Goal: Task Accomplishment & Management: Manage account settings

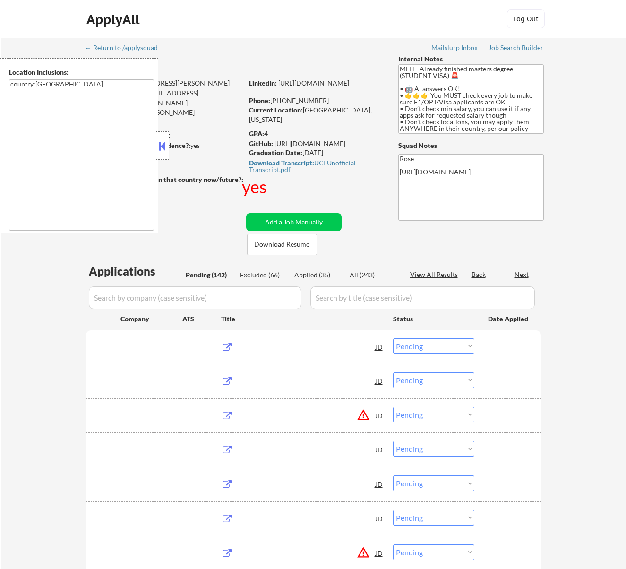
select select ""pending""
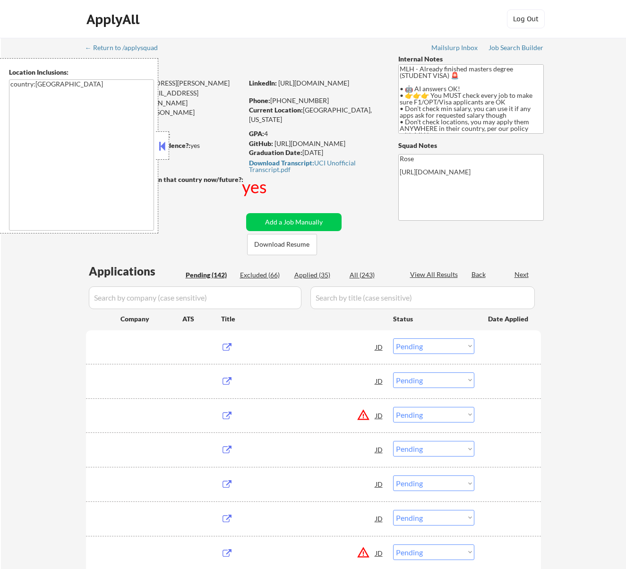
select select ""pending""
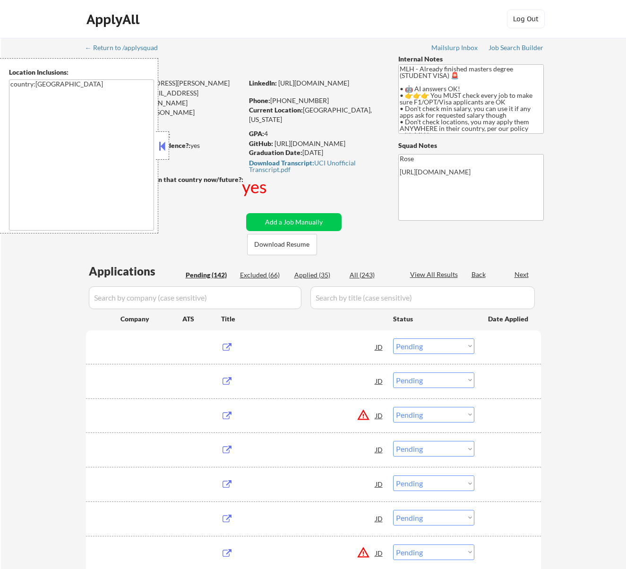
select select ""pending""
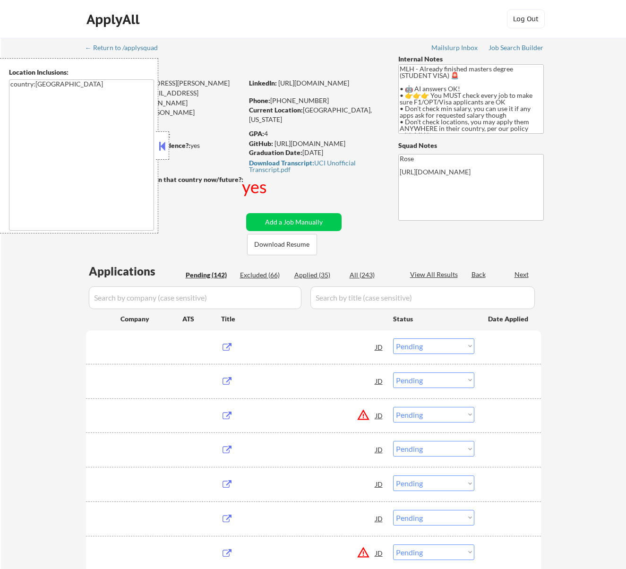
select select ""pending""
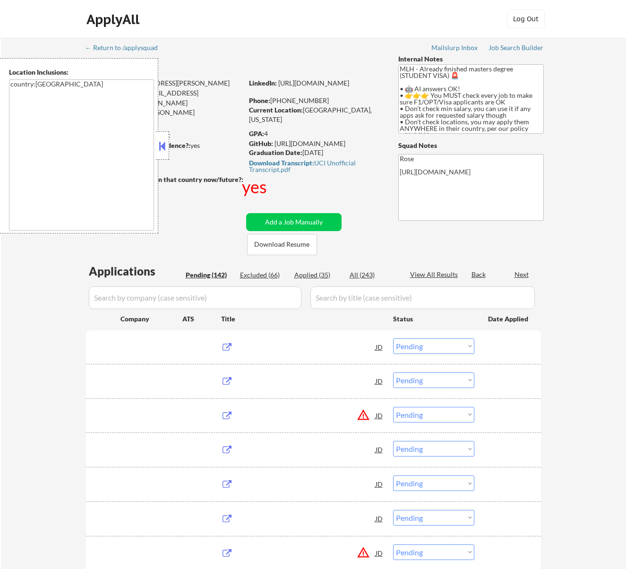
select select ""pending""
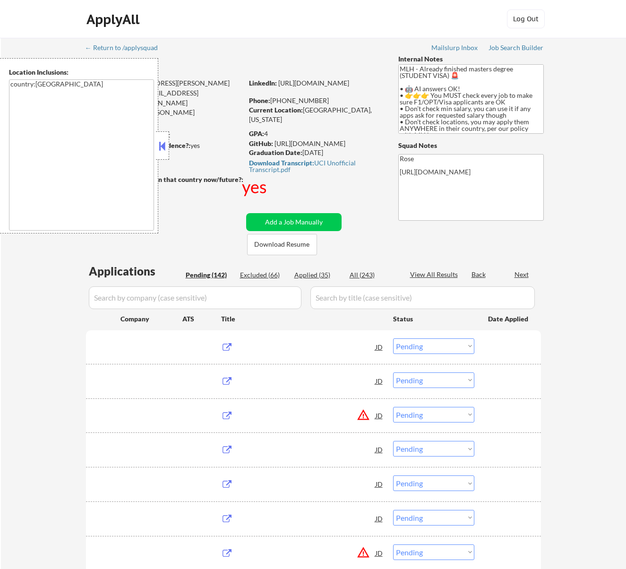
select select ""pending""
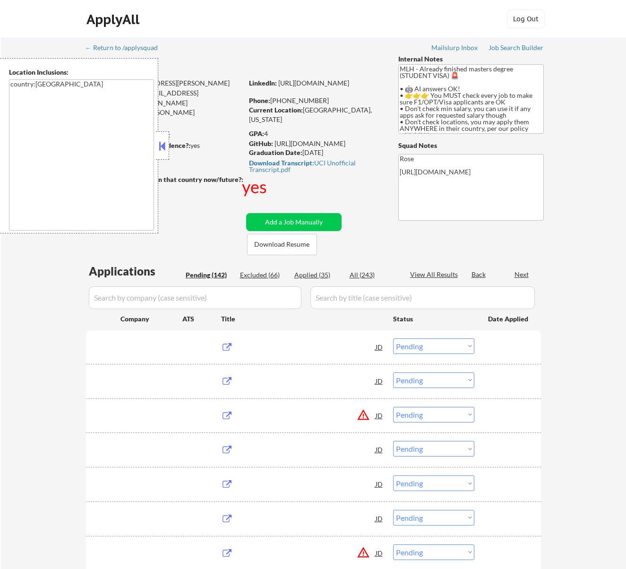
select select ""pending""
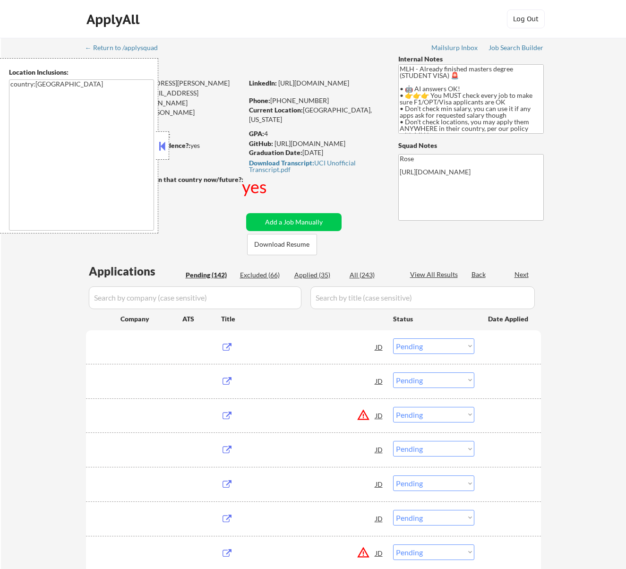
select select ""pending""
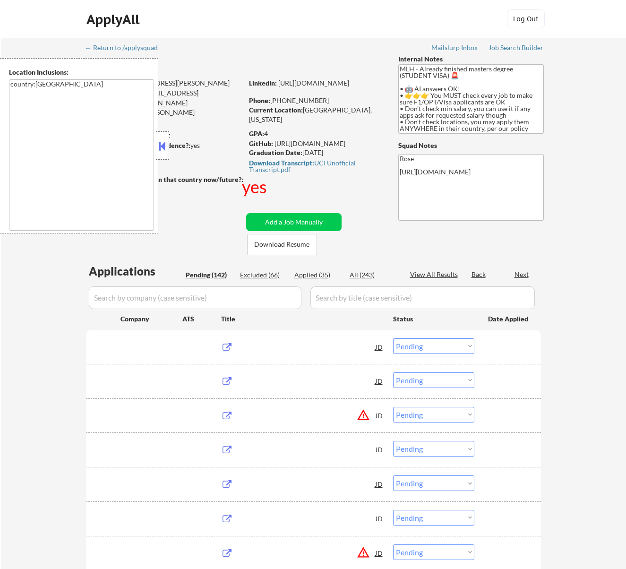
select select ""pending""
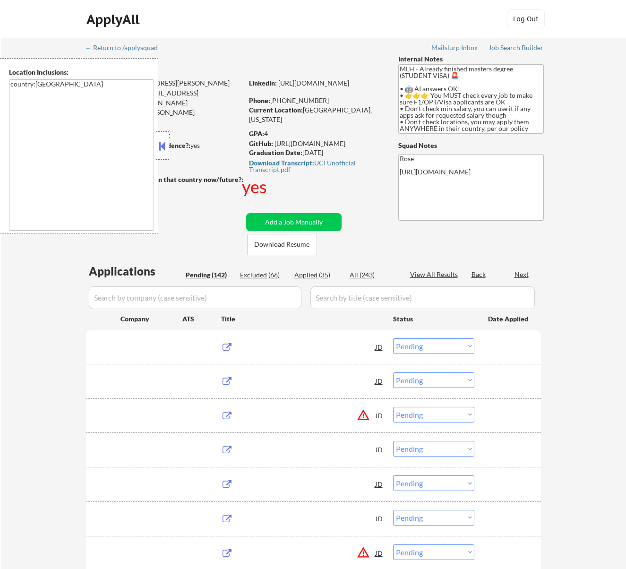
select select ""pending""
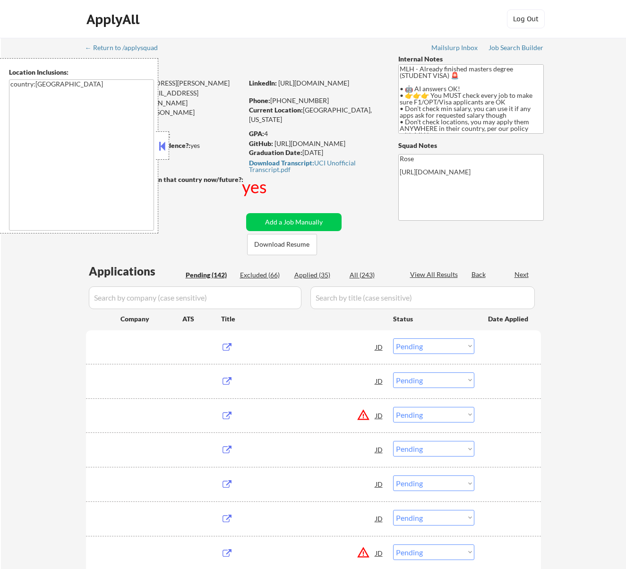
select select ""pending""
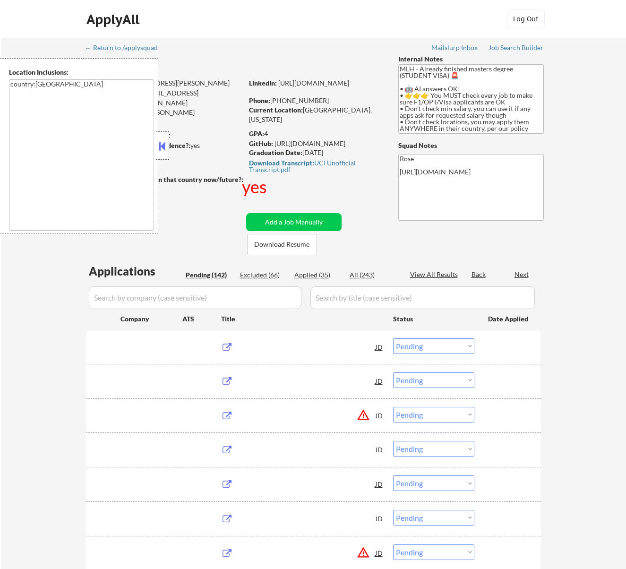
select select ""pending""
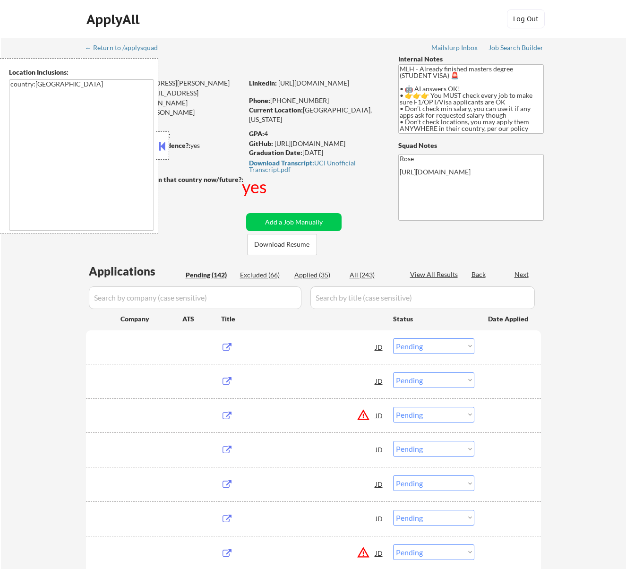
select select ""pending""
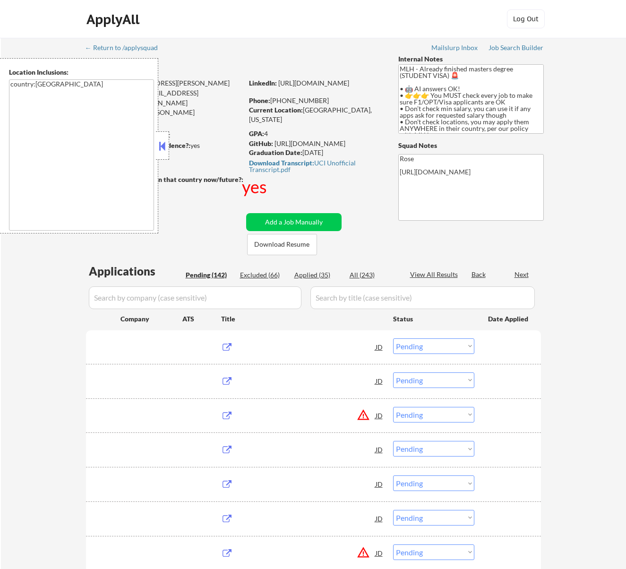
select select ""pending""
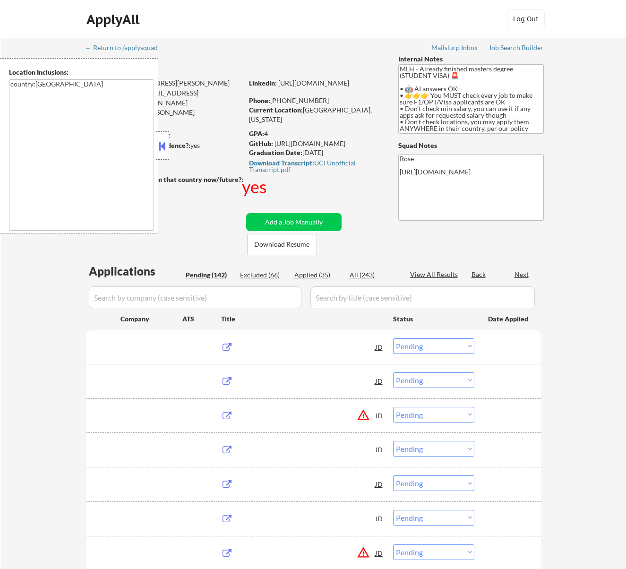
select select ""pending""
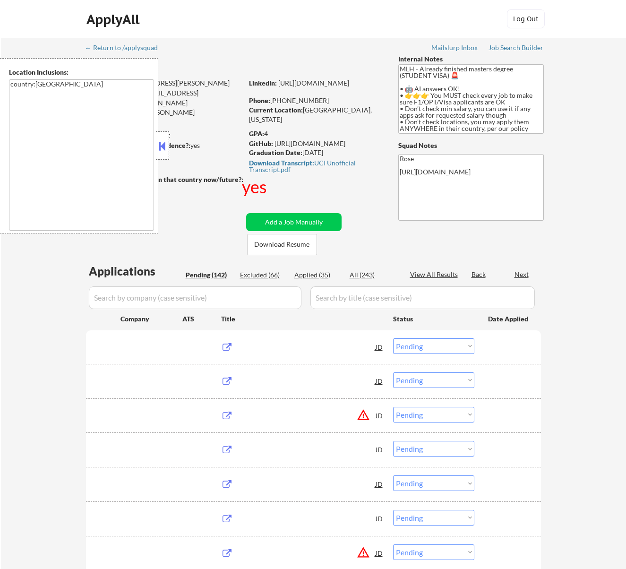
select select ""pending""
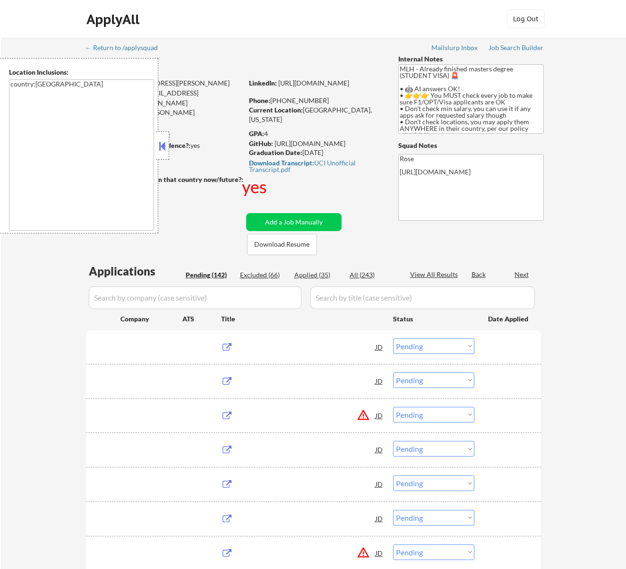
select select ""pending""
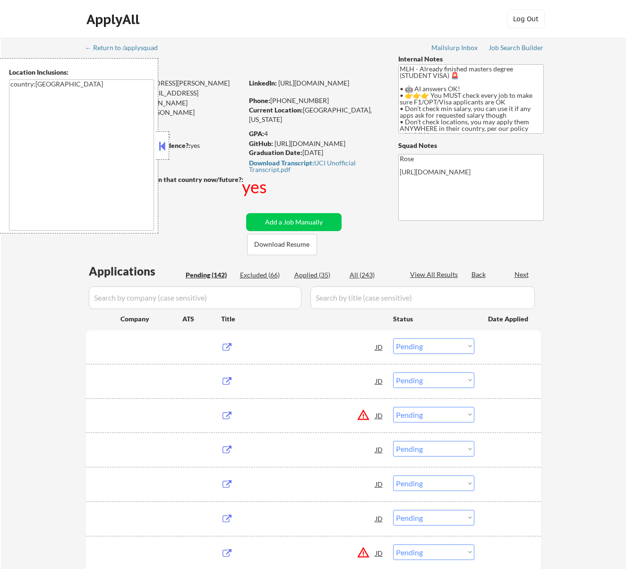
select select ""pending""
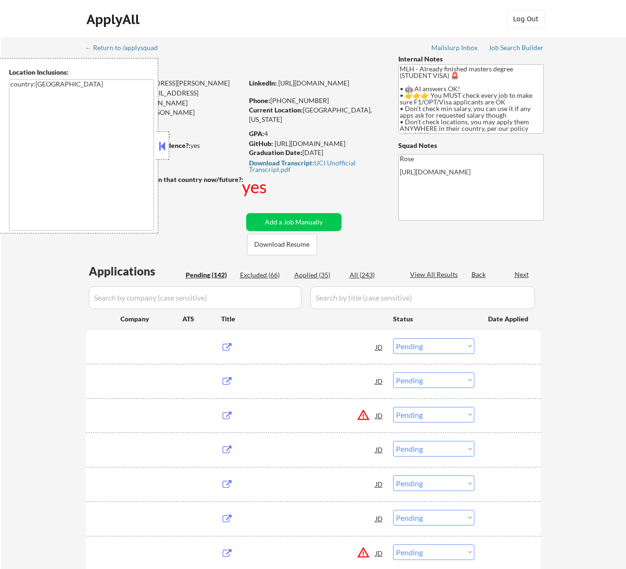
select select ""pending""
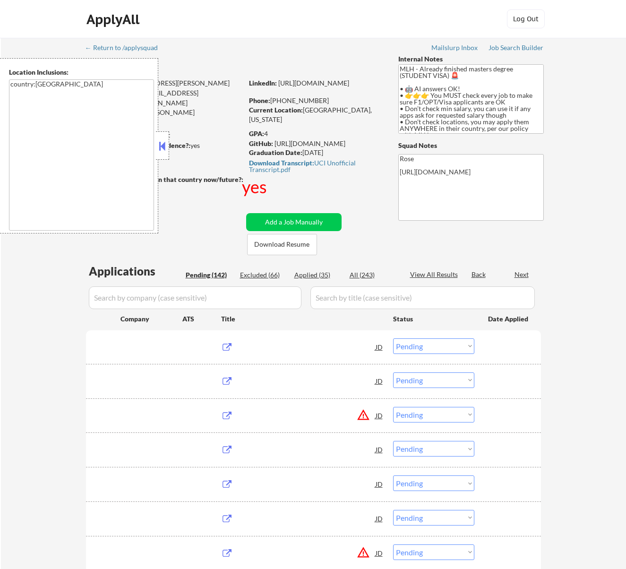
select select ""pending""
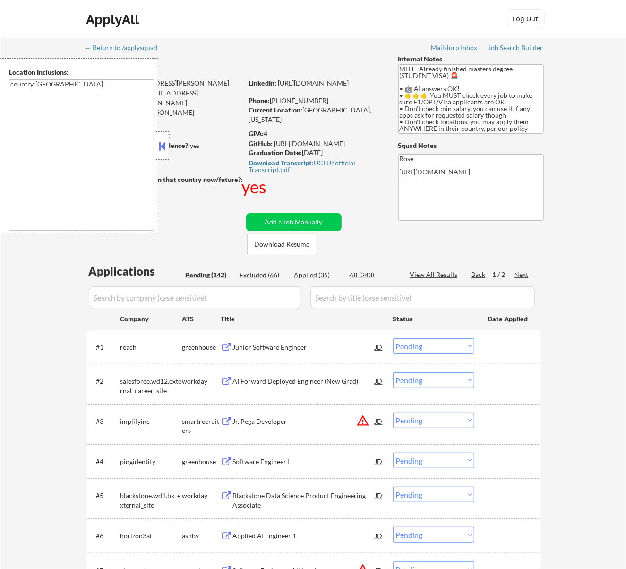
click at [167, 145] on button at bounding box center [162, 146] width 10 height 14
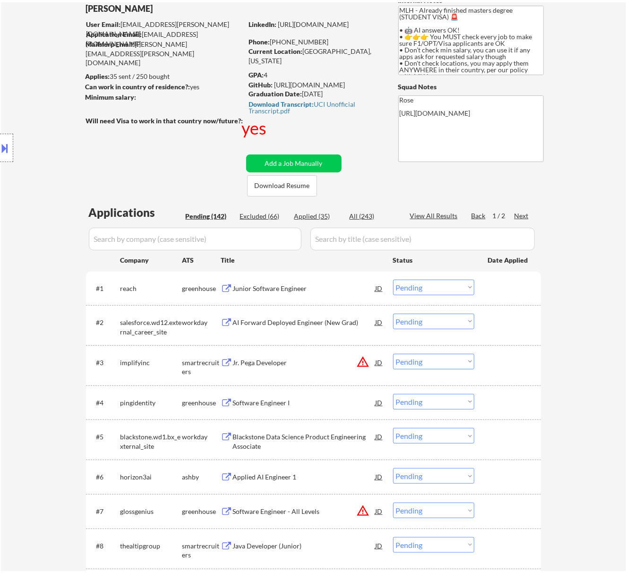
scroll to position [63, 0]
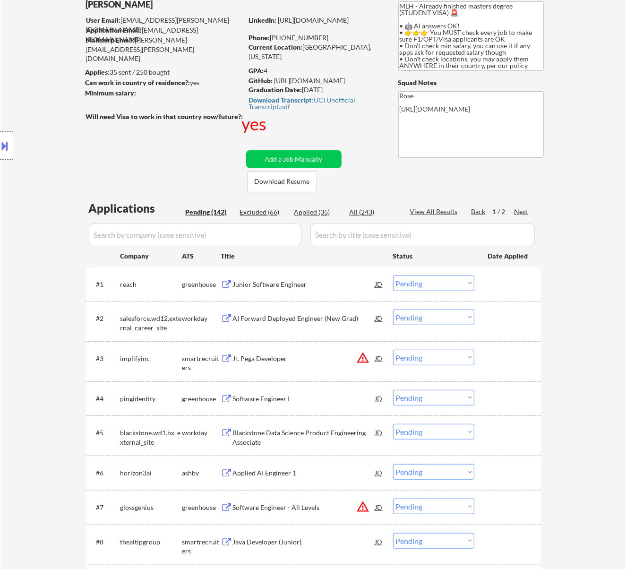
click at [326, 284] on div "Junior Software Engineer" at bounding box center [304, 284] width 143 height 9
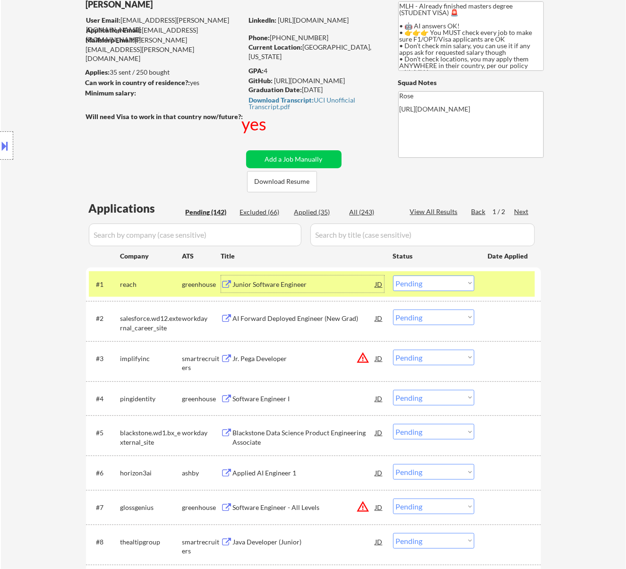
click at [452, 284] on select "Choose an option... Pending Applied Excluded (Questions) Excluded (Expired) Exc…" at bounding box center [433, 284] width 81 height 16
click at [393, 276] on select "Choose an option... Pending Applied Excluded (Questions) Excluded (Expired) Exc…" at bounding box center [433, 284] width 81 height 16
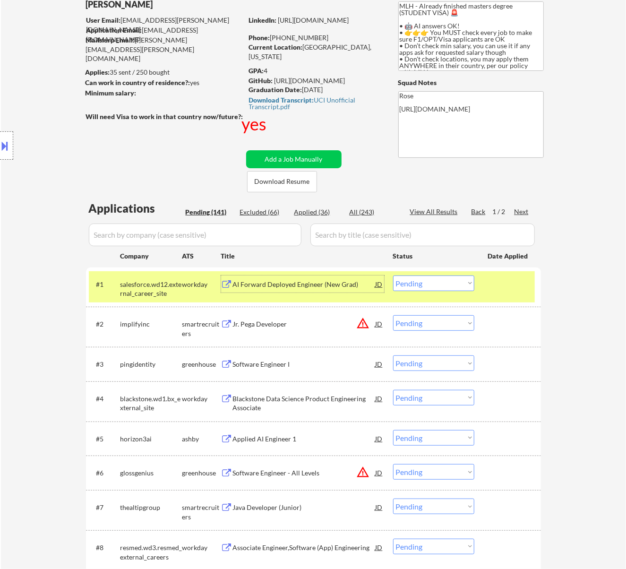
click at [326, 276] on div "AI Forward Deployed Engineer (New Grad)" at bounding box center [304, 284] width 143 height 17
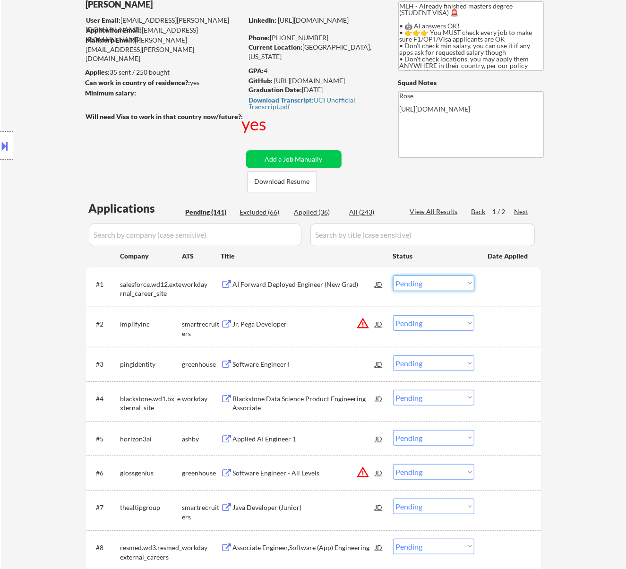
click at [421, 280] on select "Choose an option... Pending Applied Excluded (Questions) Excluded (Expired) Exc…" at bounding box center [433, 284] width 81 height 16
click at [393, 276] on select "Choose an option... Pending Applied Excluded (Questions) Excluded (Expired) Exc…" at bounding box center [433, 284] width 81 height 16
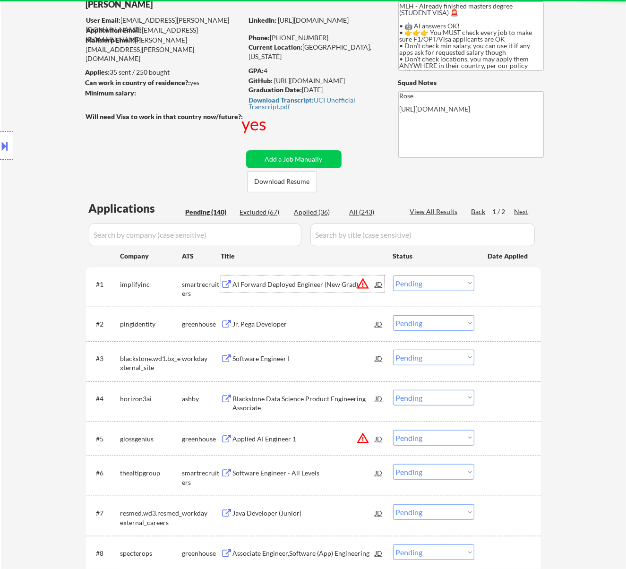
click at [292, 281] on div "AI Forward Deployed Engineer (New Grad)" at bounding box center [304, 284] width 143 height 9
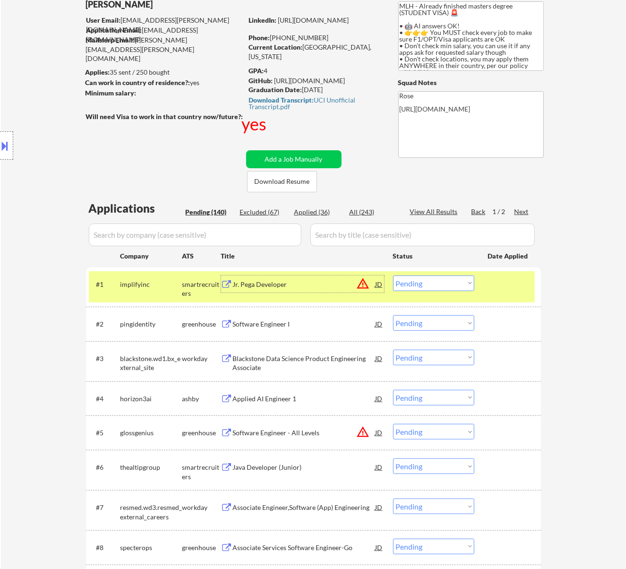
click at [447, 284] on select "Choose an option... Pending Applied Excluded (Questions) Excluded (Expired) Exc…" at bounding box center [433, 284] width 81 height 16
click at [393, 276] on select "Choose an option... Pending Applied Excluded (Questions) Excluded (Expired) Exc…" at bounding box center [433, 284] width 81 height 16
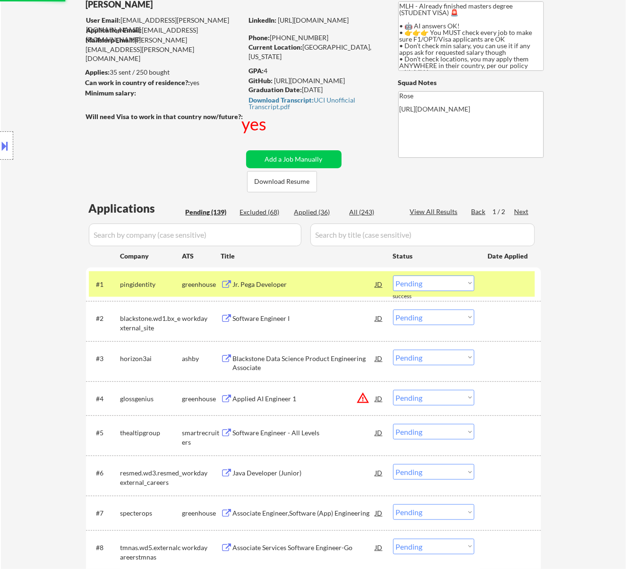
click at [337, 276] on div "Jr. Pega Developer" at bounding box center [304, 284] width 143 height 17
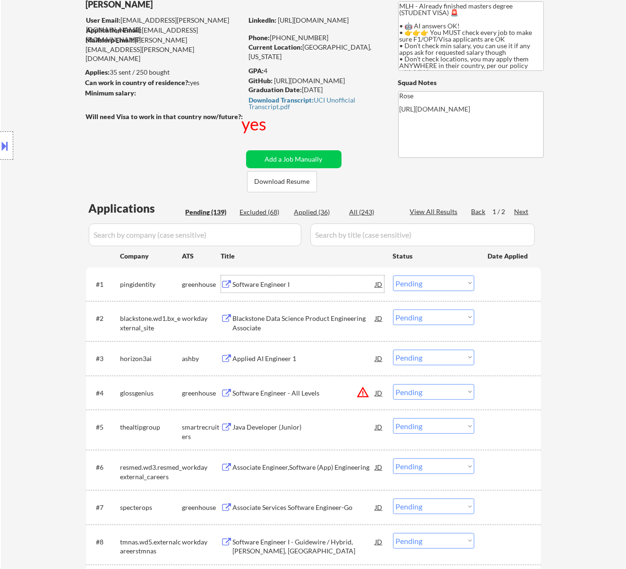
click at [426, 280] on select "Choose an option... Pending Applied Excluded (Questions) Excluded (Expired) Exc…" at bounding box center [433, 284] width 81 height 16
click at [393, 276] on select "Choose an option... Pending Applied Excluded (Questions) Excluded (Expired) Exc…" at bounding box center [433, 284] width 81 height 16
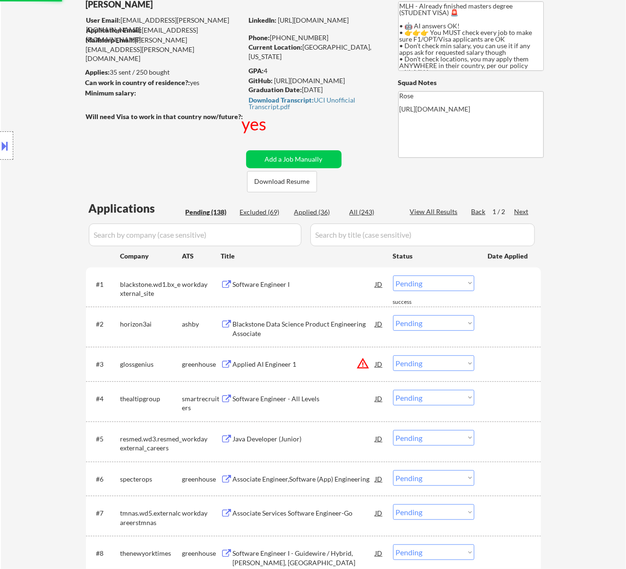
click at [305, 285] on div "Software Engineer I" at bounding box center [304, 284] width 143 height 9
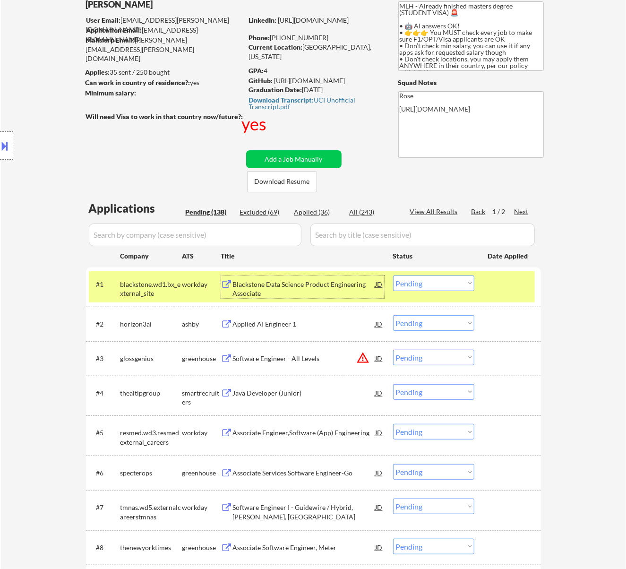
click at [469, 281] on select "Choose an option... Pending Applied Excluded (Questions) Excluded (Expired) Exc…" at bounding box center [433, 284] width 81 height 16
click at [393, 276] on select "Choose an option... Pending Applied Excluded (Questions) Excluded (Expired) Exc…" at bounding box center [433, 284] width 81 height 16
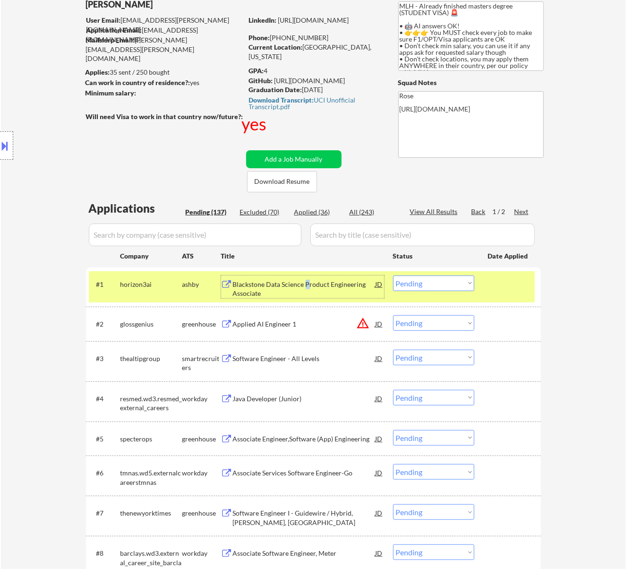
click at [307, 280] on div "Blackstone Data Science Product Engineering Associate" at bounding box center [304, 289] width 143 height 18
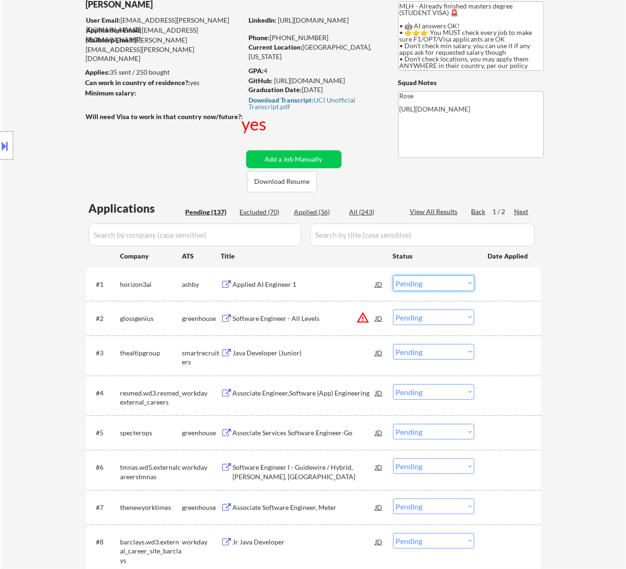
click at [468, 285] on select "Choose an option... Pending Applied Excluded (Questions) Excluded (Expired) Exc…" at bounding box center [433, 284] width 81 height 16
click at [393, 276] on select "Choose an option... Pending Applied Excluded (Questions) Excluded (Expired) Exc…" at bounding box center [433, 284] width 81 height 16
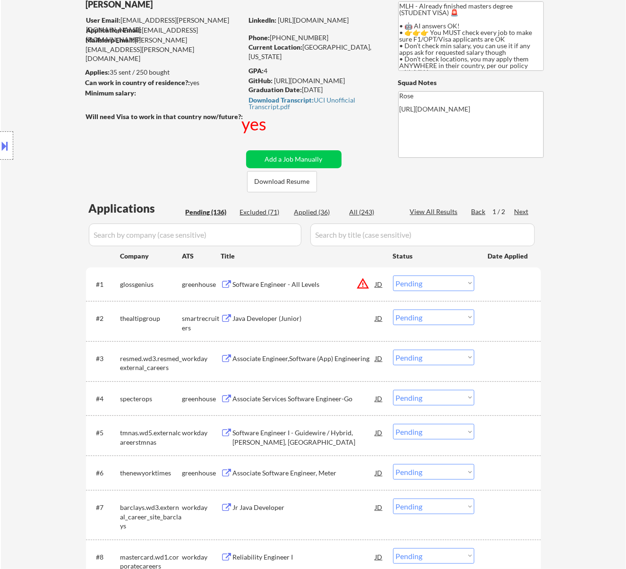
click at [311, 286] on div "Software Engineer - All Levels" at bounding box center [304, 284] width 143 height 9
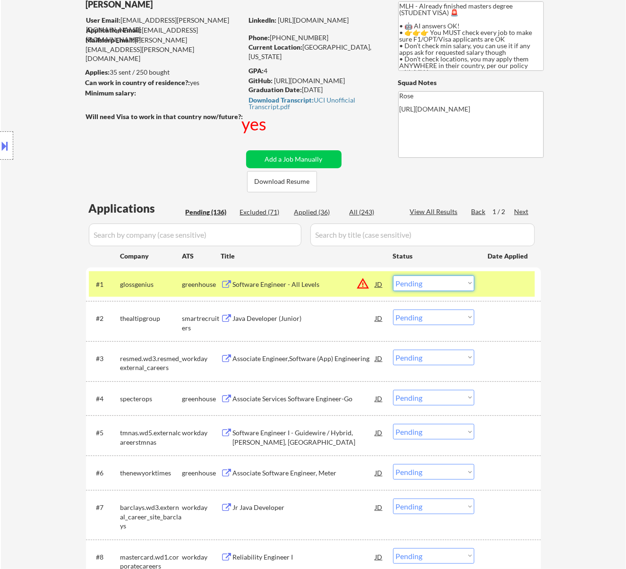
click at [457, 285] on select "Choose an option... Pending Applied Excluded (Questions) Excluded (Expired) Exc…" at bounding box center [433, 284] width 81 height 16
click at [393, 276] on select "Choose an option... Pending Applied Excluded (Questions) Excluded (Expired) Exc…" at bounding box center [433, 284] width 81 height 16
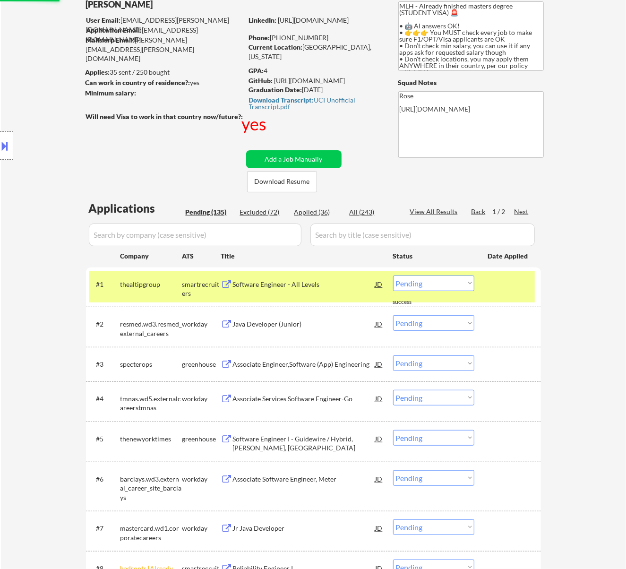
click at [311, 283] on div "Software Engineer - All Levels" at bounding box center [304, 284] width 143 height 9
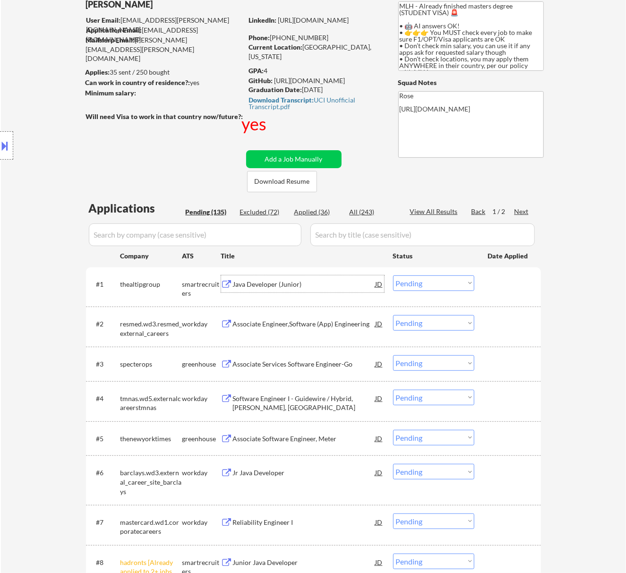
click at [452, 279] on select "Choose an option... Pending Applied Excluded (Questions) Excluded (Expired) Exc…" at bounding box center [433, 284] width 81 height 16
click at [393, 276] on select "Choose an option... Pending Applied Excluded (Questions) Excluded (Expired) Exc…" at bounding box center [433, 284] width 81 height 16
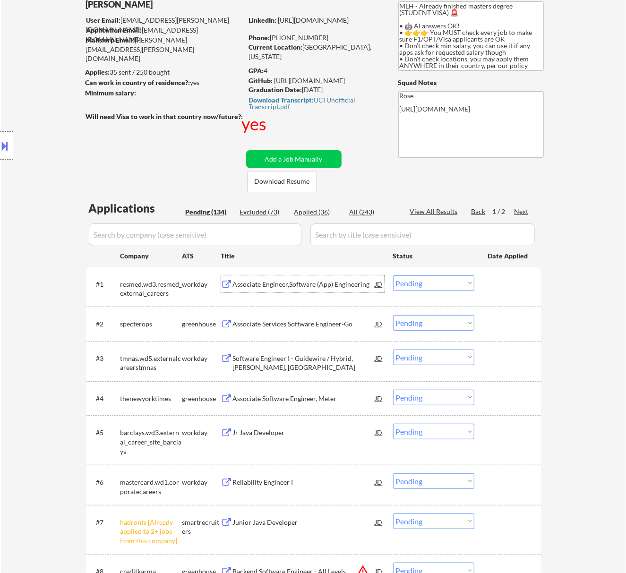
click at [322, 282] on div "Associate Engineer,Software (App) Engineering" at bounding box center [304, 284] width 143 height 9
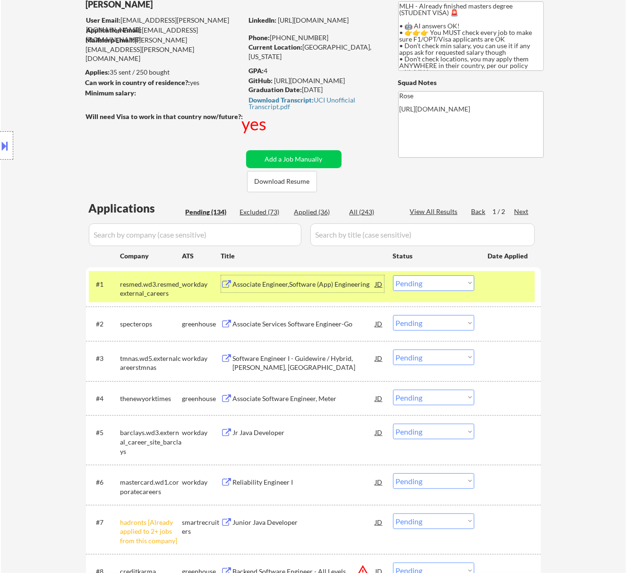
click at [433, 282] on select "Choose an option... Pending Applied Excluded (Questions) Excluded (Expired) Exc…" at bounding box center [433, 284] width 81 height 16
click at [393, 276] on select "Choose an option... Pending Applied Excluded (Questions) Excluded (Expired) Exc…" at bounding box center [433, 284] width 81 height 16
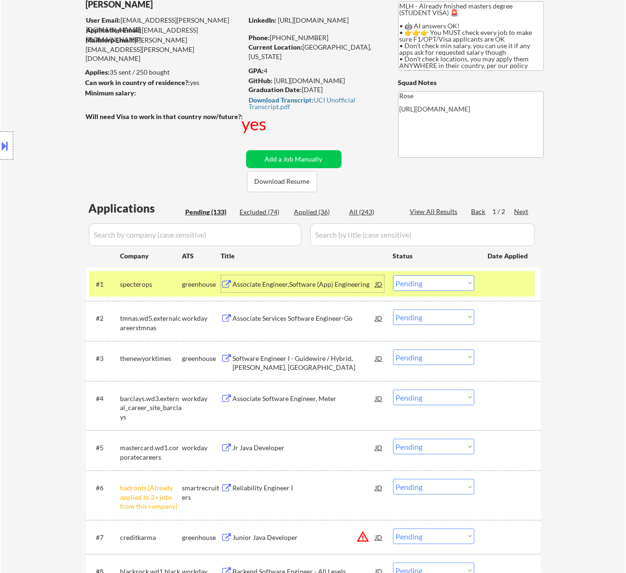
click at [329, 284] on div "Associate Engineer,Software (App) Engineering" at bounding box center [304, 284] width 143 height 9
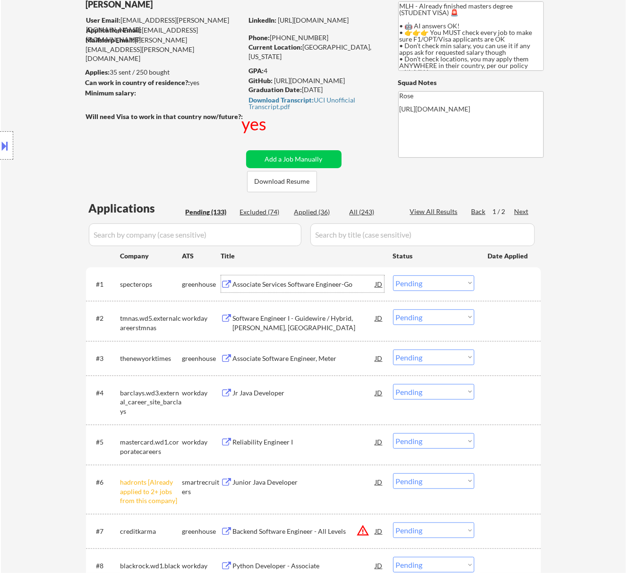
drag, startPoint x: 406, startPoint y: 284, endPoint x: 407, endPoint y: 289, distance: 5.3
click at [406, 284] on select "Choose an option... Pending Applied Excluded (Questions) Excluded (Expired) Exc…" at bounding box center [433, 284] width 81 height 16
click at [393, 276] on select "Choose an option... Pending Applied Excluded (Questions) Excluded (Expired) Exc…" at bounding box center [433, 284] width 81 height 16
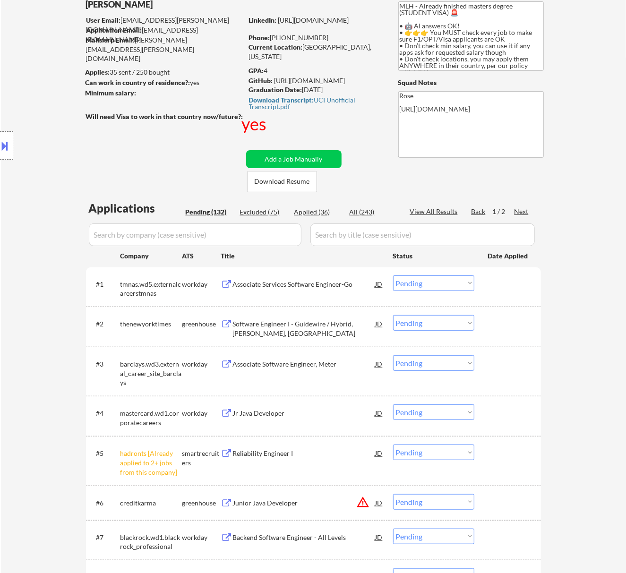
click at [296, 284] on div "Associate Services Software Engineer-Go" at bounding box center [304, 284] width 143 height 9
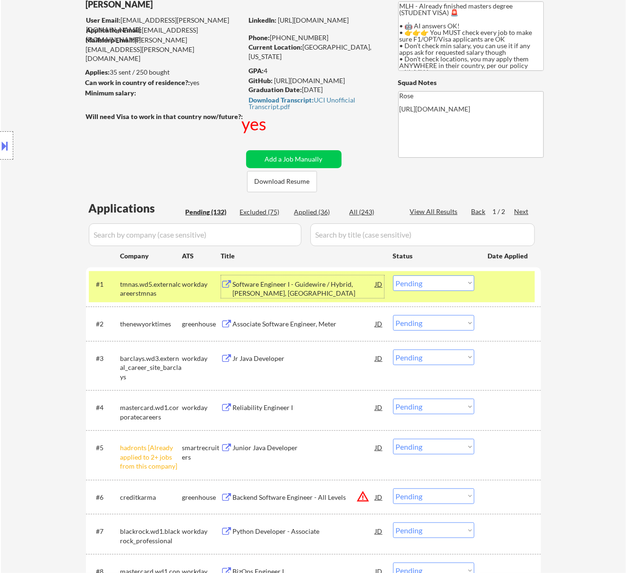
click at [465, 284] on select "Choose an option... Pending Applied Excluded (Questions) Excluded (Expired) Exc…" at bounding box center [433, 284] width 81 height 16
click at [393, 276] on select "Choose an option... Pending Applied Excluded (Questions) Excluded (Expired) Exc…" at bounding box center [433, 284] width 81 height 16
select select ""pending""
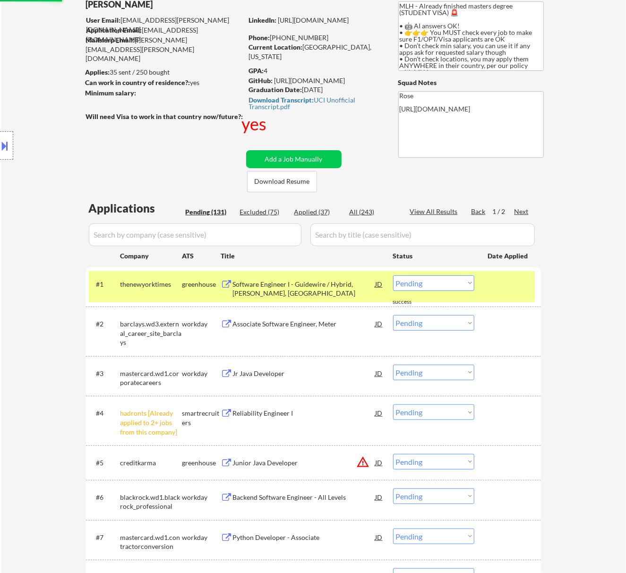
click at [462, 412] on select "Choose an option... Pending Applied Excluded (Questions) Excluded (Expired) Exc…" at bounding box center [433, 413] width 81 height 16
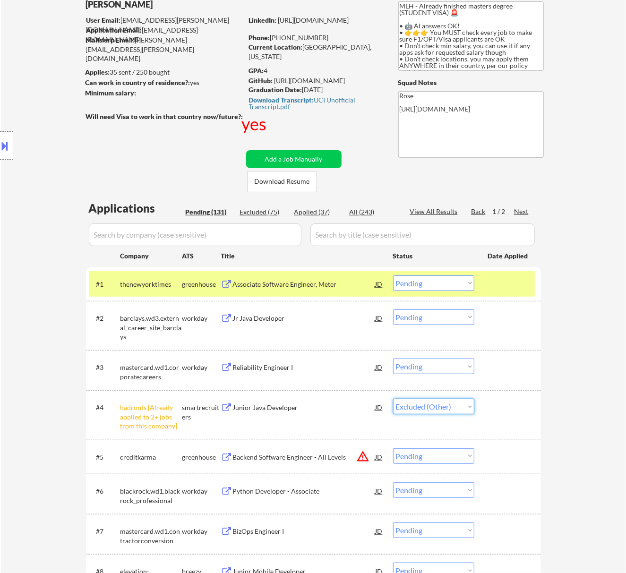
click at [393, 399] on select "Choose an option... Pending Applied Excluded (Questions) Excluded (Expired) Exc…" at bounding box center [433, 407] width 81 height 16
select select ""pending""
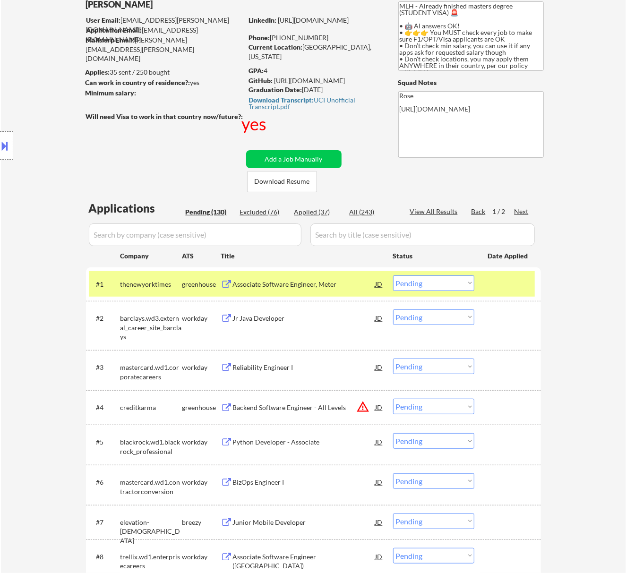
click at [303, 281] on div "Associate Software Engineer, Meter" at bounding box center [304, 284] width 143 height 9
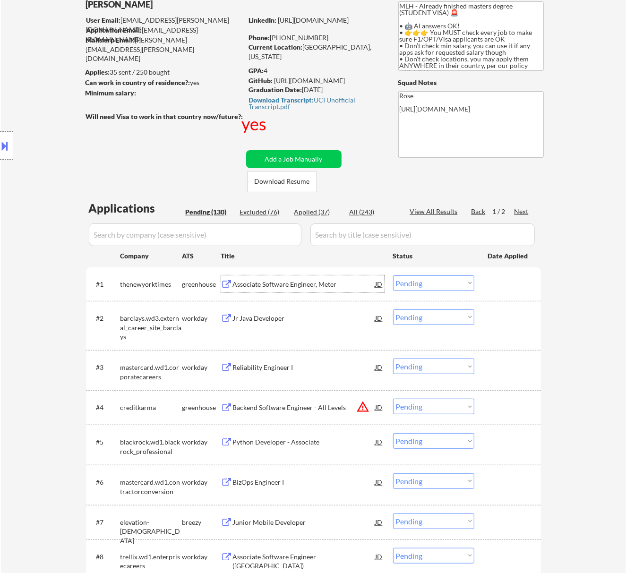
click at [462, 285] on select "Choose an option... Pending Applied Excluded (Questions) Excluded (Expired) Exc…" at bounding box center [433, 284] width 81 height 16
click at [393, 276] on select "Choose an option... Pending Applied Excluded (Questions) Excluded (Expired) Exc…" at bounding box center [433, 284] width 81 height 16
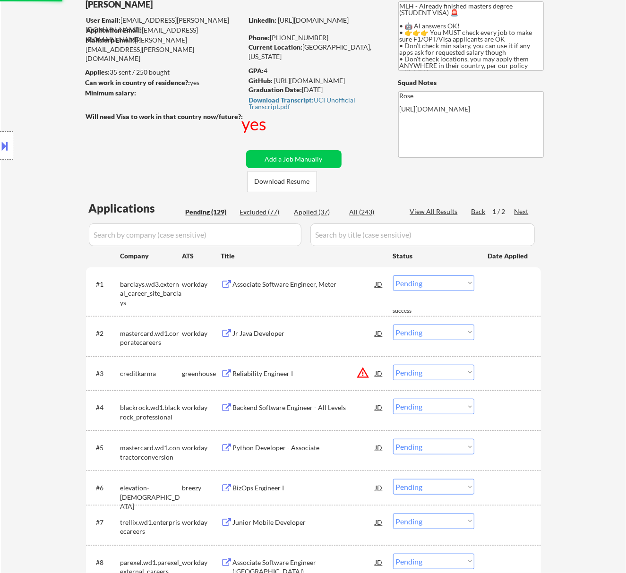
click at [324, 280] on div "Associate Software Engineer, Meter" at bounding box center [304, 284] width 143 height 9
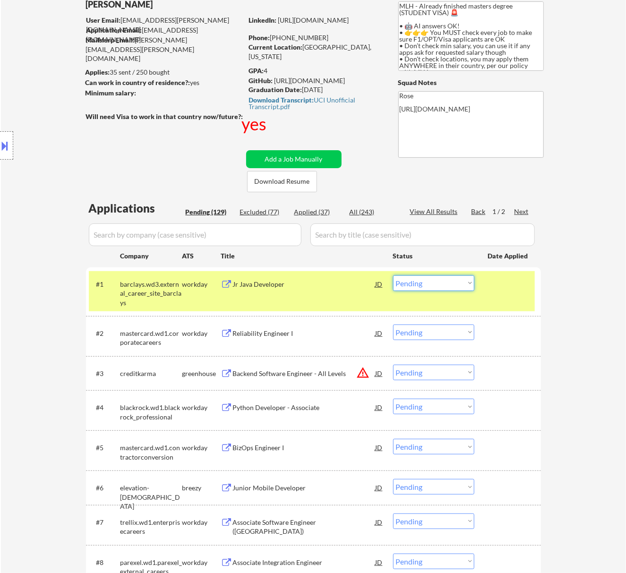
click at [448, 279] on select "Choose an option... Pending Applied Excluded (Questions) Excluded (Expired) Exc…" at bounding box center [433, 284] width 81 height 16
click at [393, 276] on select "Choose an option... Pending Applied Excluded (Questions) Excluded (Expired) Exc…" at bounding box center [433, 284] width 81 height 16
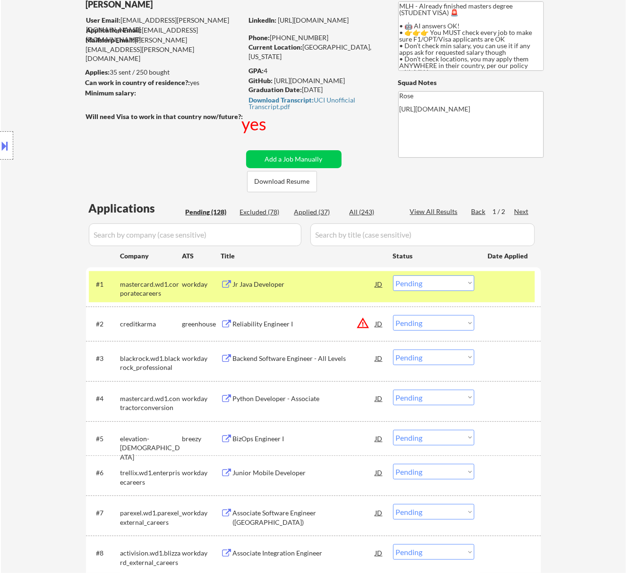
click at [338, 282] on div "Jr Java Developer" at bounding box center [304, 284] width 143 height 9
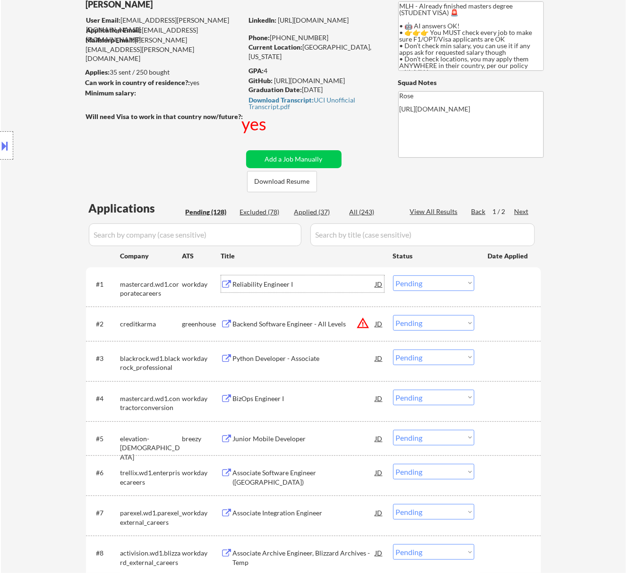
drag, startPoint x: 430, startPoint y: 276, endPoint x: 430, endPoint y: 282, distance: 5.2
click at [430, 276] on select "Choose an option... Pending Applied Excluded (Questions) Excluded (Expired) Exc…" at bounding box center [433, 284] width 81 height 16
click at [393, 276] on select "Choose an option... Pending Applied Excluded (Questions) Excluded (Expired) Exc…" at bounding box center [433, 284] width 81 height 16
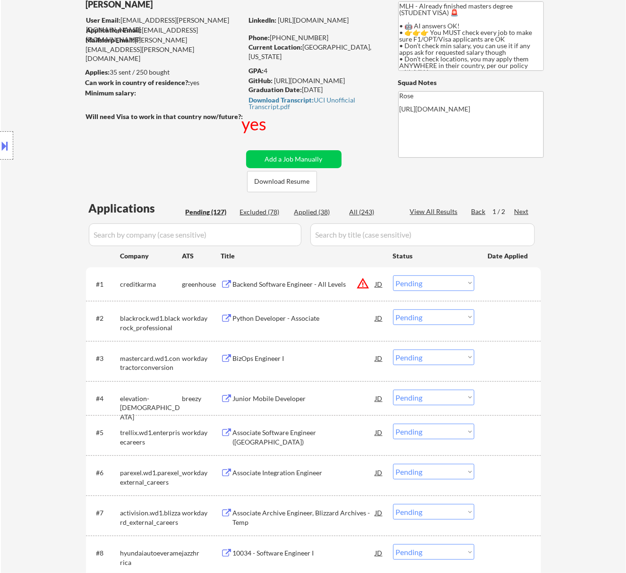
click at [325, 278] on div "Backend Software Engineer - All Levels" at bounding box center [304, 284] width 143 height 17
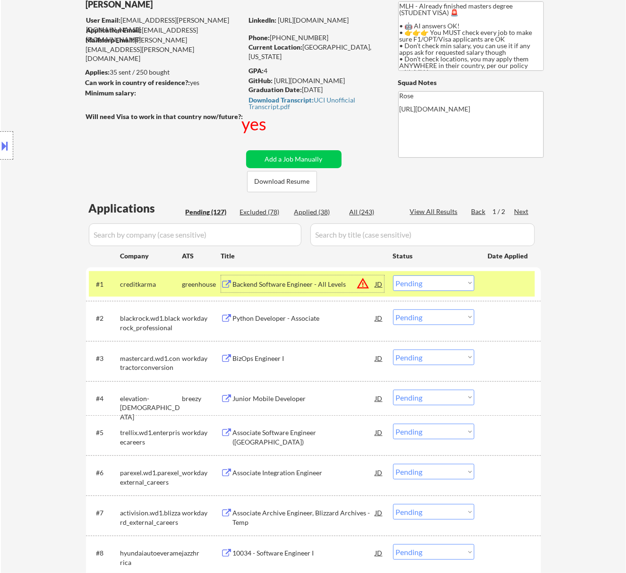
click at [456, 280] on select "Choose an option... Pending Applied Excluded (Questions) Excluded (Expired) Exc…" at bounding box center [433, 284] width 81 height 16
click at [393, 276] on select "Choose an option... Pending Applied Excluded (Questions) Excluded (Expired) Exc…" at bounding box center [433, 284] width 81 height 16
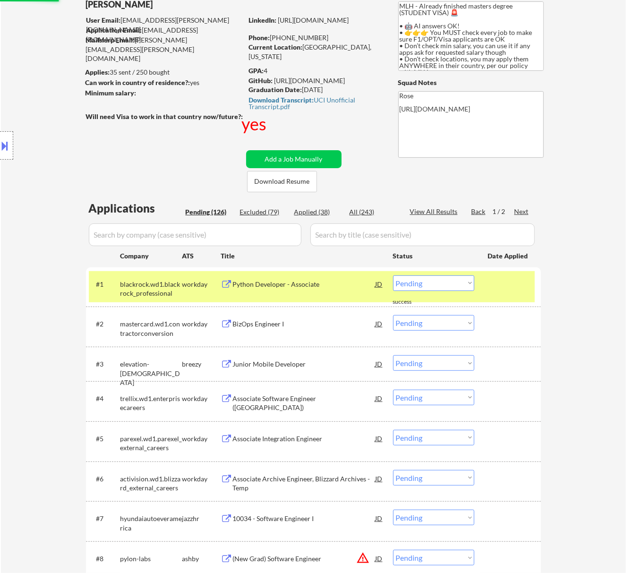
click at [313, 284] on div "Python Developer - Associate" at bounding box center [304, 284] width 143 height 9
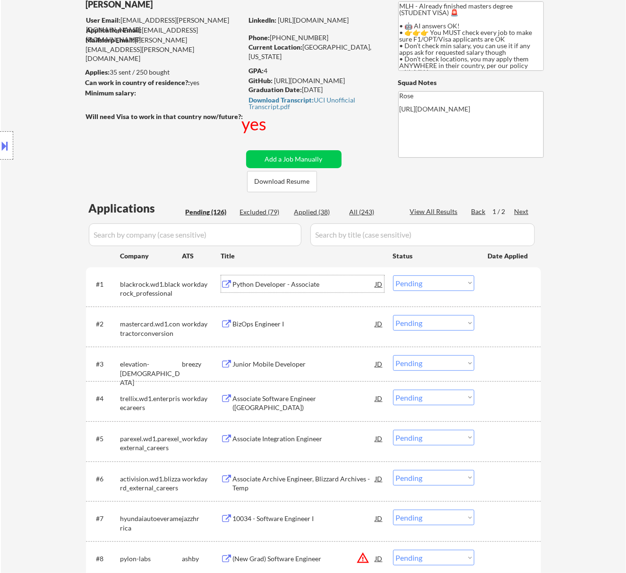
click at [462, 284] on select "Choose an option... Pending Applied Excluded (Questions) Excluded (Expired) Exc…" at bounding box center [433, 284] width 81 height 16
click at [393, 276] on select "Choose an option... Pending Applied Excluded (Questions) Excluded (Expired) Exc…" at bounding box center [433, 284] width 81 height 16
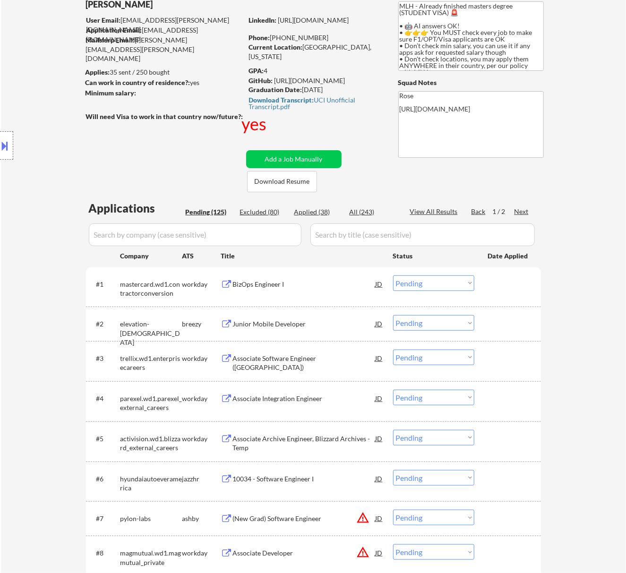
click at [308, 286] on div "BizOps Engineer I" at bounding box center [304, 284] width 143 height 9
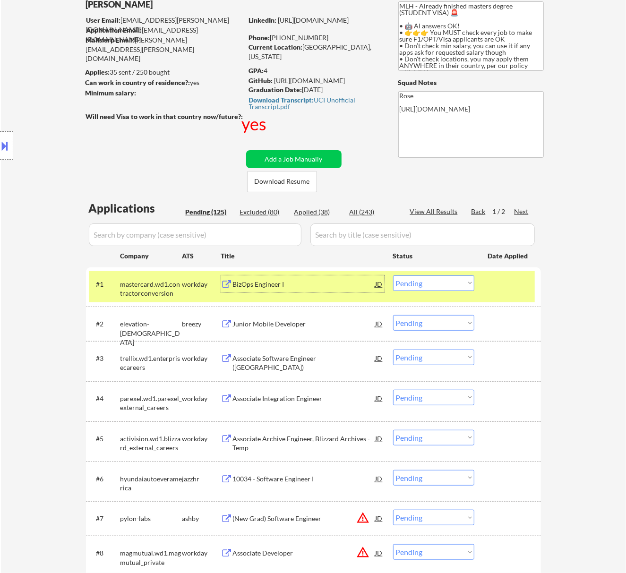
click at [470, 282] on select "Choose an option... Pending Applied Excluded (Questions) Excluded (Expired) Exc…" at bounding box center [433, 284] width 81 height 16
click at [393, 276] on select "Choose an option... Pending Applied Excluded (Questions) Excluded (Expired) Exc…" at bounding box center [433, 284] width 81 height 16
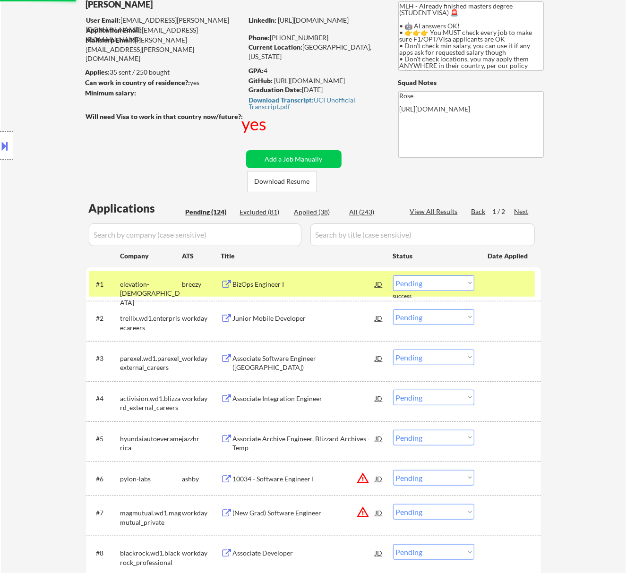
click at [322, 282] on div "BizOps Engineer I" at bounding box center [304, 284] width 143 height 9
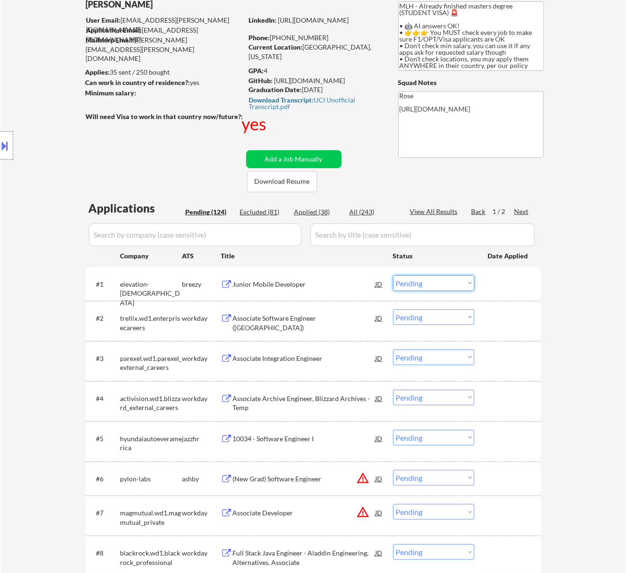
click at [435, 279] on select "Choose an option... Pending Applied Excluded (Questions) Excluded (Expired) Exc…" at bounding box center [433, 284] width 81 height 16
click at [393, 276] on select "Choose an option... Pending Applied Excluded (Questions) Excluded (Expired) Exc…" at bounding box center [433, 284] width 81 height 16
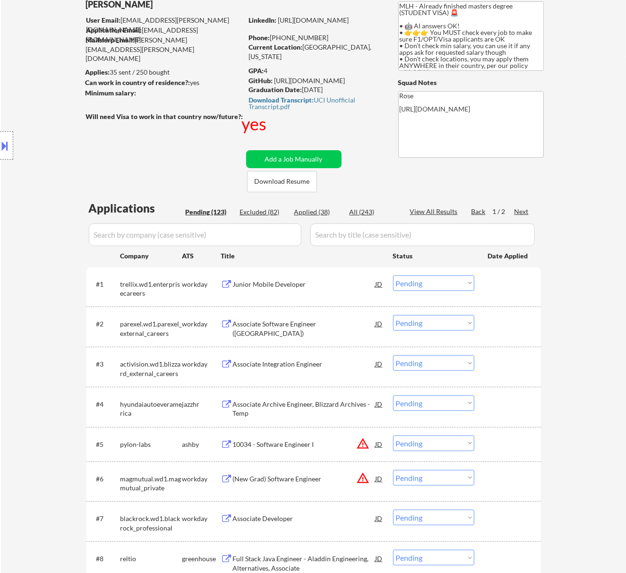
click at [298, 283] on div "Junior Mobile Developer" at bounding box center [304, 284] width 143 height 9
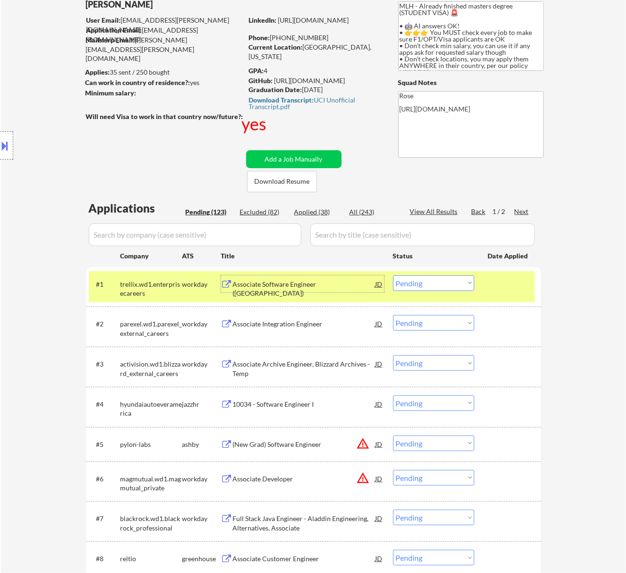
click at [449, 282] on select "Choose an option... Pending Applied Excluded (Questions) Excluded (Expired) Exc…" at bounding box center [433, 284] width 81 height 16
click at [393, 276] on select "Choose an option... Pending Applied Excluded (Questions) Excluded (Expired) Exc…" at bounding box center [433, 284] width 81 height 16
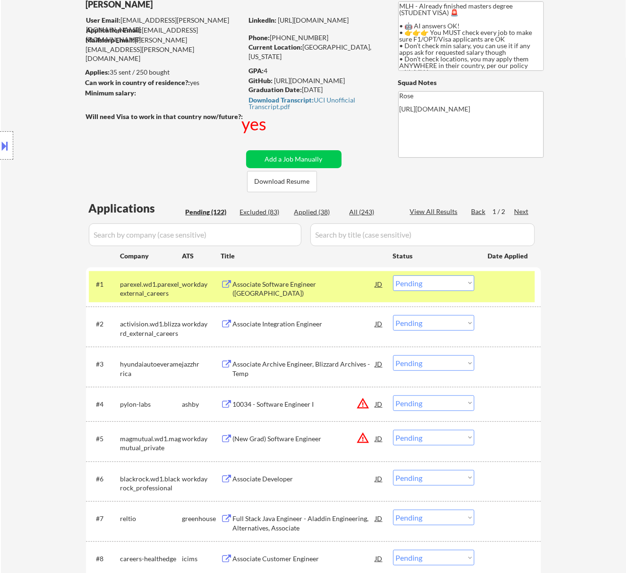
click at [310, 287] on div "Associate Software Engineer (Java)" at bounding box center [304, 289] width 143 height 18
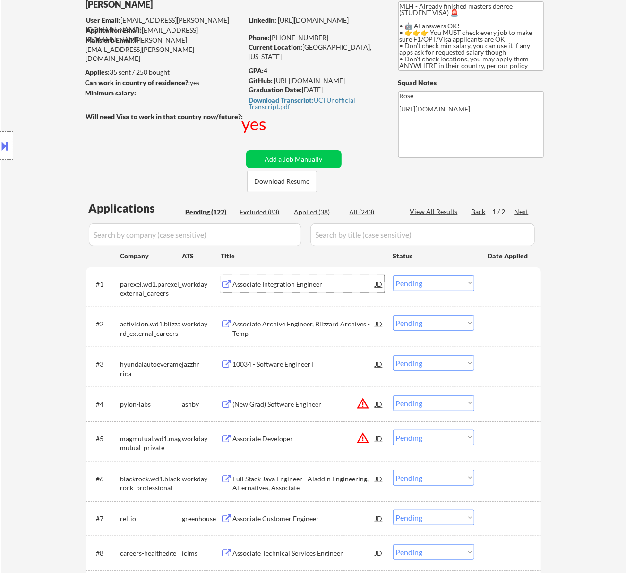
click at [440, 281] on select "Choose an option... Pending Applied Excluded (Questions) Excluded (Expired) Exc…" at bounding box center [433, 284] width 81 height 16
click at [393, 276] on select "Choose an option... Pending Applied Excluded (Questions) Excluded (Expired) Exc…" at bounding box center [433, 284] width 81 height 16
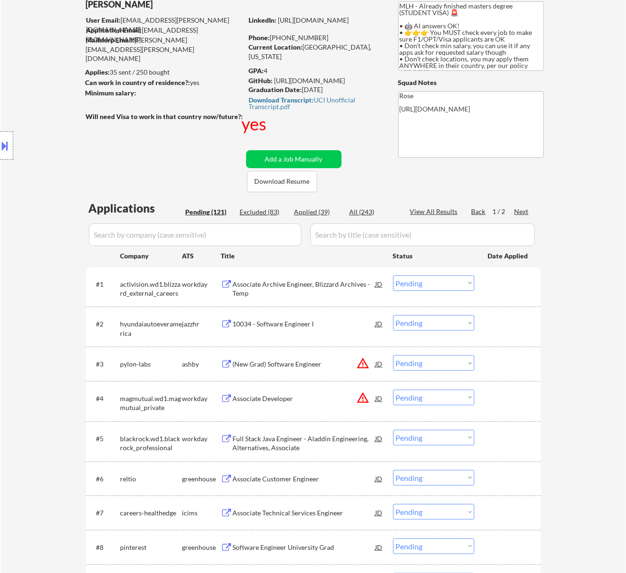
click at [304, 283] on div "Associate Archive Engineer, Blizzard Archives - Temp" at bounding box center [304, 289] width 143 height 18
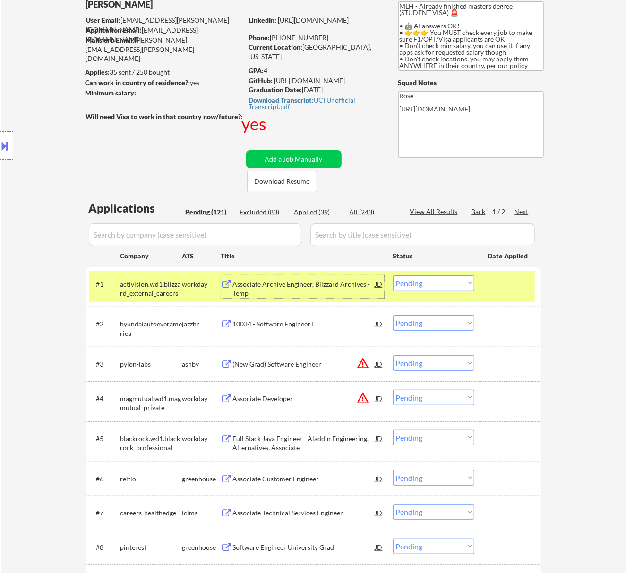
click at [439, 282] on select "Choose an option... Pending Applied Excluded (Questions) Excluded (Expired) Exc…" at bounding box center [433, 284] width 81 height 16
click at [393, 276] on select "Choose an option... Pending Applied Excluded (Questions) Excluded (Expired) Exc…" at bounding box center [433, 284] width 81 height 16
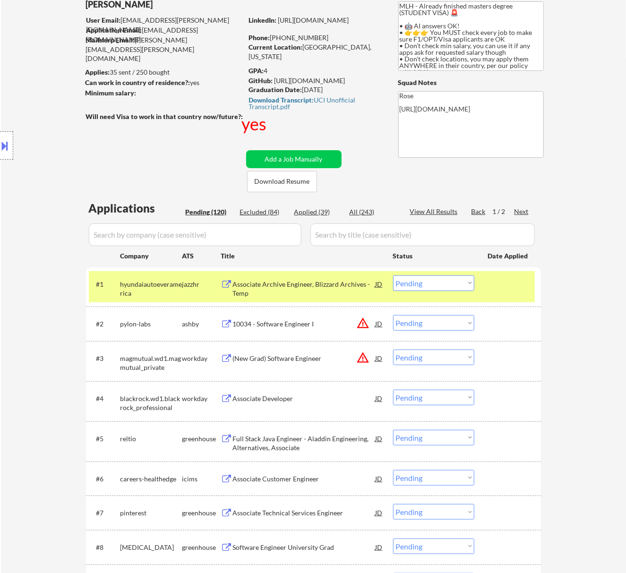
click at [303, 281] on div "Associate Archive Engineer, Blizzard Archives - Temp" at bounding box center [304, 289] width 143 height 18
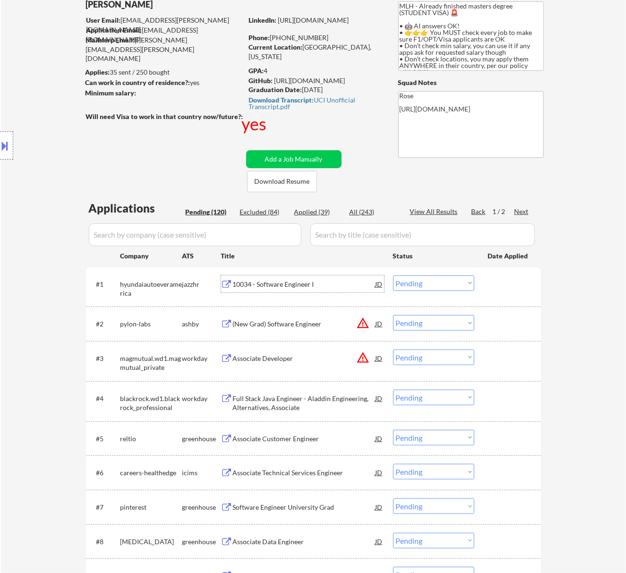
click at [448, 286] on select "Choose an option... Pending Applied Excluded (Questions) Excluded (Expired) Exc…" at bounding box center [433, 284] width 81 height 16
click at [393, 276] on select "Choose an option... Pending Applied Excluded (Questions) Excluded (Expired) Exc…" at bounding box center [433, 284] width 81 height 16
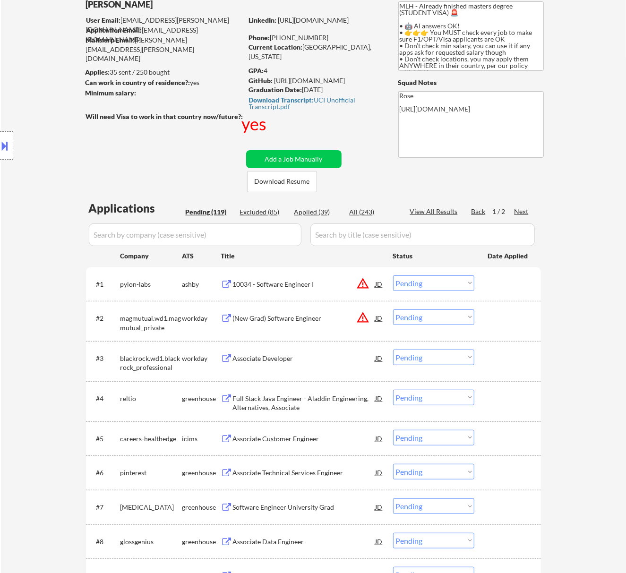
click at [279, 280] on div "10034 - Software Engineer I" at bounding box center [304, 284] width 143 height 9
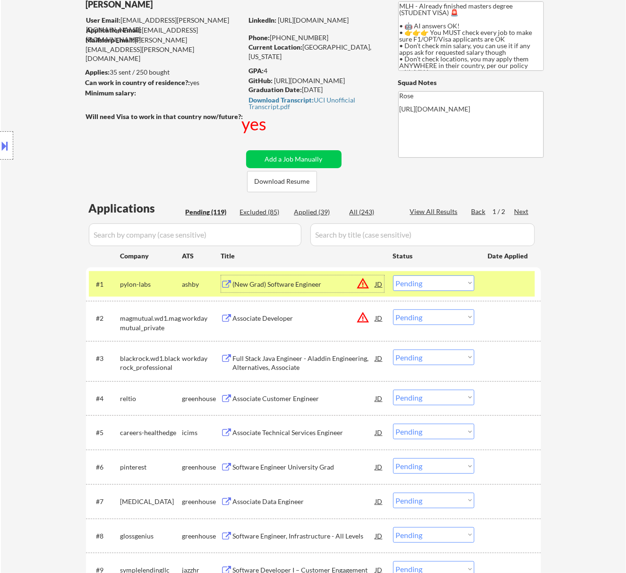
click at [439, 284] on select "Choose an option... Pending Applied Excluded (Questions) Excluded (Expired) Exc…" at bounding box center [433, 284] width 81 height 16
click at [393, 276] on select "Choose an option... Pending Applied Excluded (Questions) Excluded (Expired) Exc…" at bounding box center [433, 284] width 81 height 16
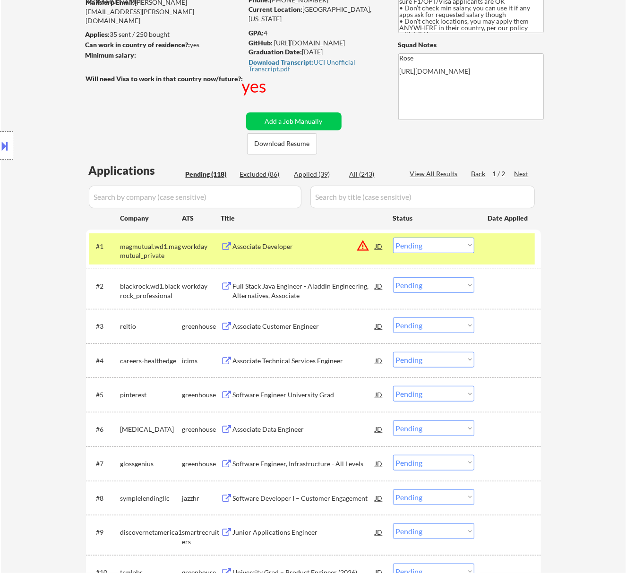
scroll to position [126, 0]
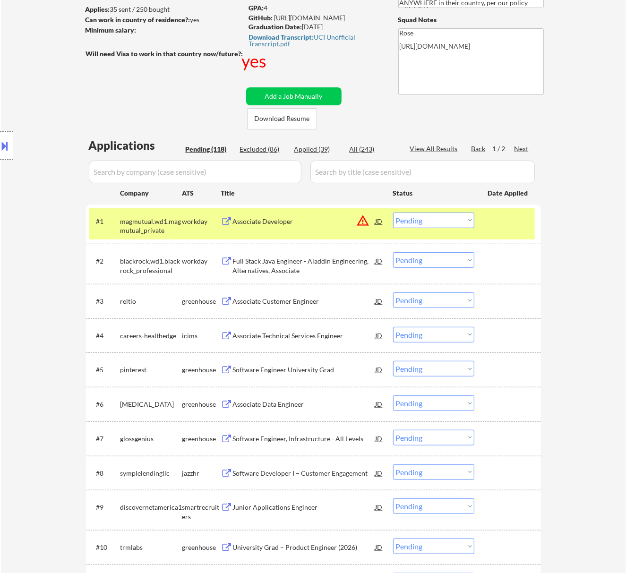
click at [334, 218] on div "Associate Developer" at bounding box center [304, 221] width 143 height 9
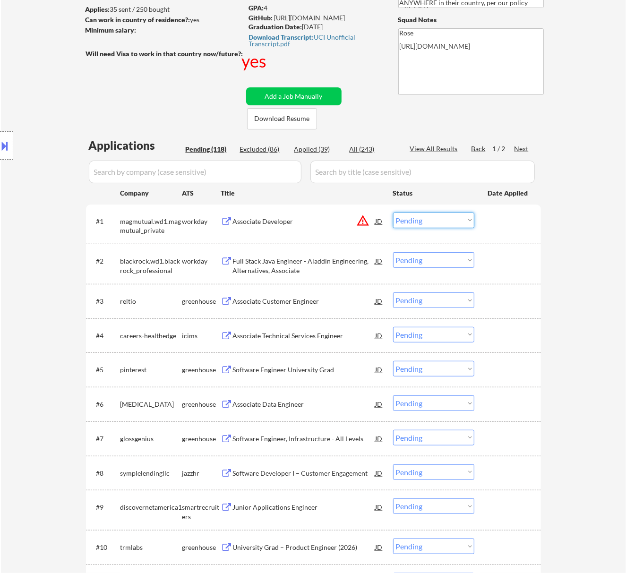
click at [432, 217] on select "Choose an option... Pending Applied Excluded (Questions) Excluded (Expired) Exc…" at bounding box center [433, 221] width 81 height 16
click at [393, 213] on select "Choose an option... Pending Applied Excluded (Questions) Excluded (Expired) Exc…" at bounding box center [433, 221] width 81 height 16
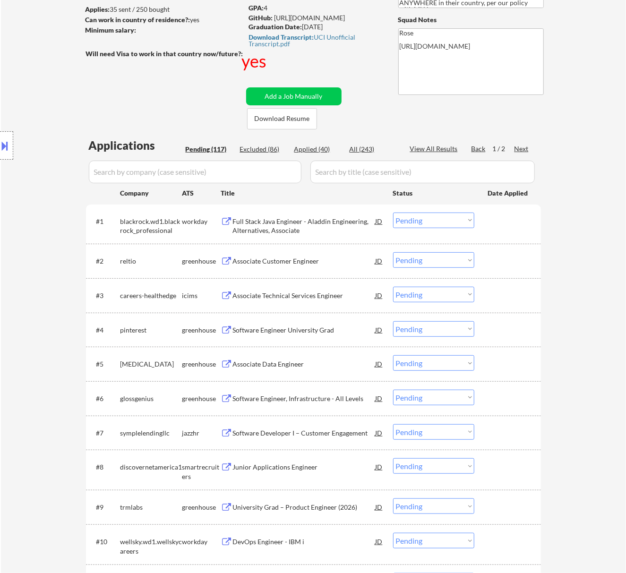
click at [307, 224] on div "Full Stack Java Engineer - Aladdin Engineering, Alternatives, Associate" at bounding box center [304, 226] width 143 height 18
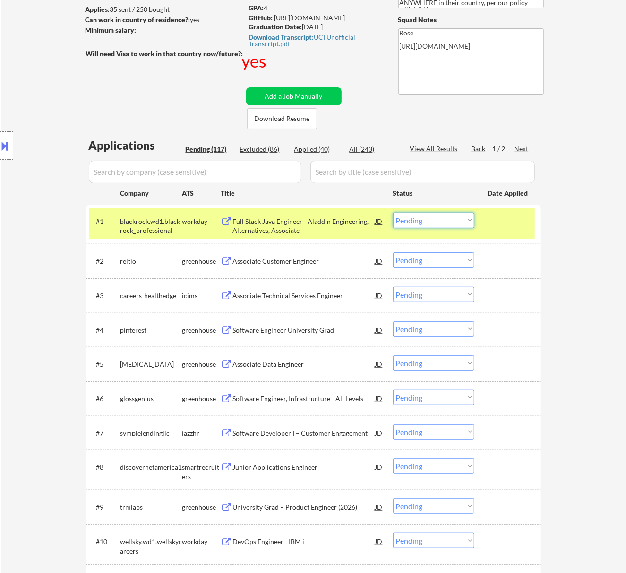
click at [435, 214] on select "Choose an option... Pending Applied Excluded (Questions) Excluded (Expired) Exc…" at bounding box center [433, 221] width 81 height 16
click at [393, 213] on select "Choose an option... Pending Applied Excluded (Questions) Excluded (Expired) Exc…" at bounding box center [433, 221] width 81 height 16
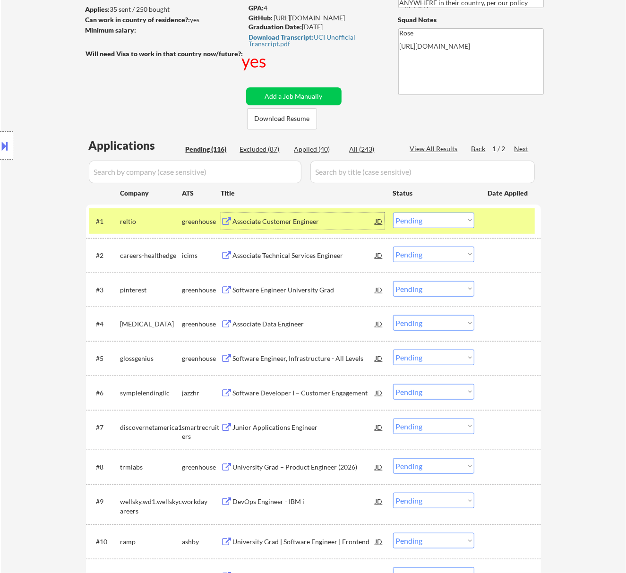
click at [321, 214] on div "Associate Customer Engineer" at bounding box center [304, 221] width 143 height 17
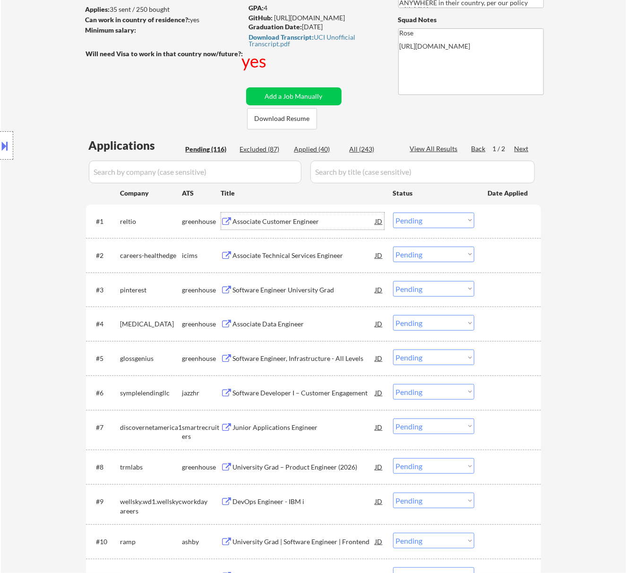
click at [435, 216] on select "Choose an option... Pending Applied Excluded (Questions) Excluded (Expired) Exc…" at bounding box center [433, 221] width 81 height 16
click at [393, 213] on select "Choose an option... Pending Applied Excluded (Questions) Excluded (Expired) Exc…" at bounding box center [433, 221] width 81 height 16
select select ""pending""
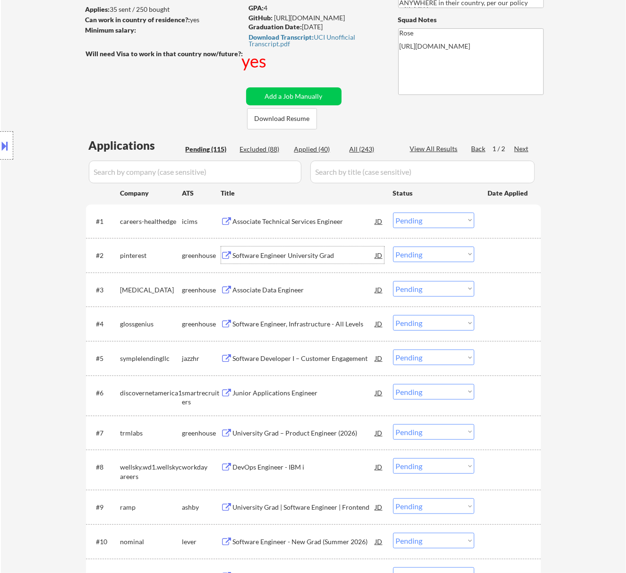
click at [308, 252] on div "Software Engineer University Grad" at bounding box center [304, 255] width 143 height 9
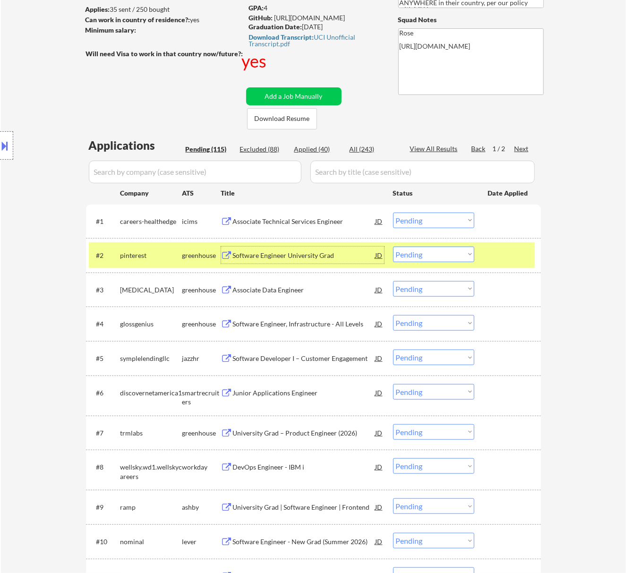
click at [456, 256] on select "Choose an option... Pending Applied Excluded (Questions) Excluded (Expired) Exc…" at bounding box center [433, 255] width 81 height 16
click at [393, 247] on select "Choose an option... Pending Applied Excluded (Questions) Excluded (Expired) Exc…" at bounding box center [433, 255] width 81 height 16
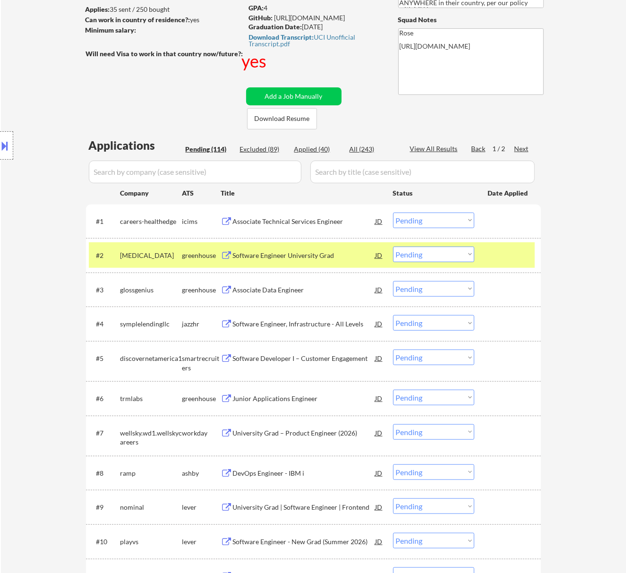
click at [320, 255] on div "Software Engineer University Grad" at bounding box center [304, 255] width 143 height 9
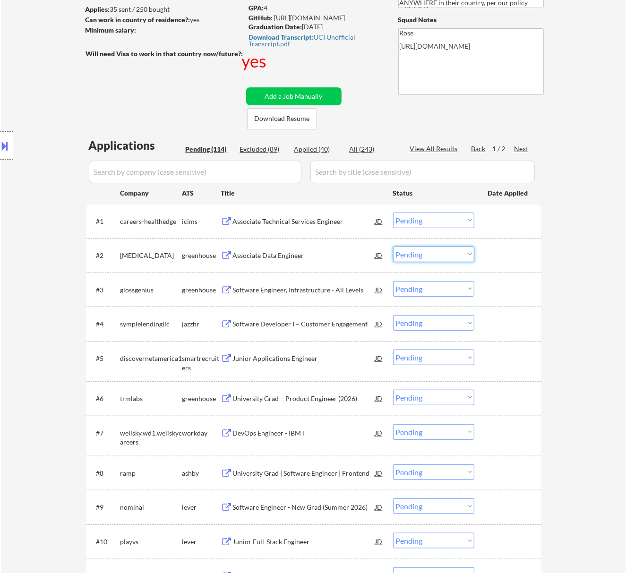
click at [438, 252] on select "Choose an option... Pending Applied Excluded (Questions) Excluded (Expired) Exc…" at bounding box center [433, 255] width 81 height 16
click at [393, 247] on select "Choose an option... Pending Applied Excluded (Questions) Excluded (Expired) Exc…" at bounding box center [433, 255] width 81 height 16
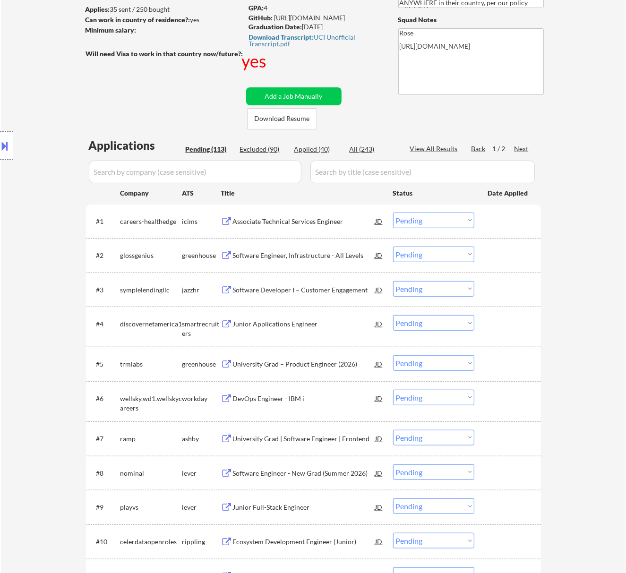
click at [297, 256] on div "Software Engineer, Infrastructure - All Levels" at bounding box center [304, 255] width 143 height 9
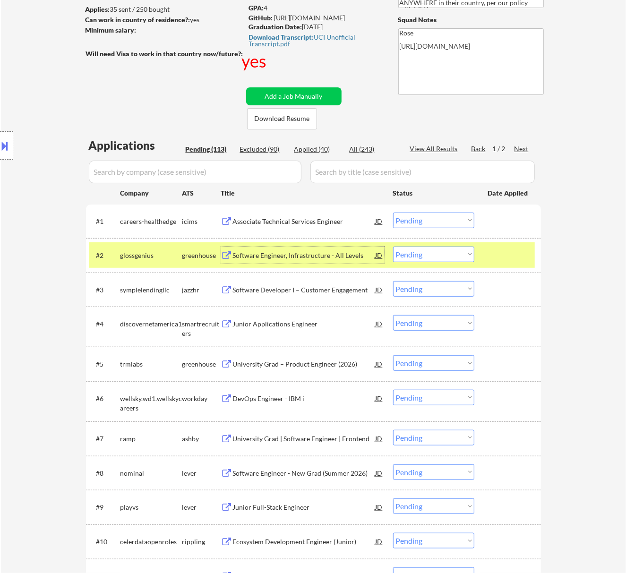
click at [340, 249] on div "Software Engineer, Infrastructure - All Levels" at bounding box center [304, 255] width 143 height 17
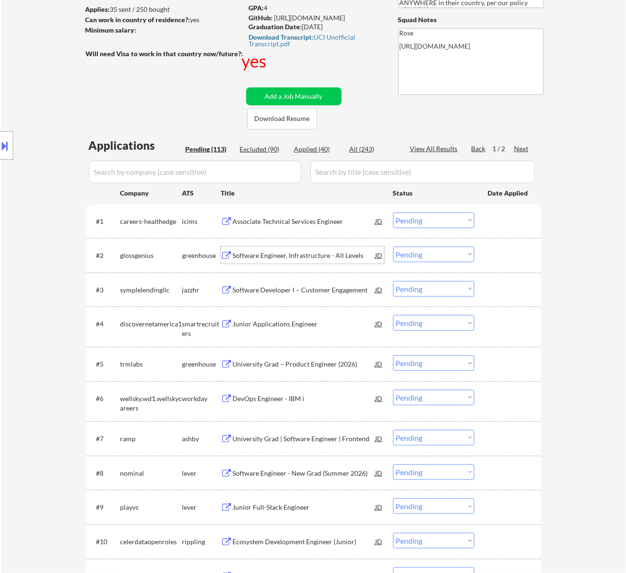
click at [423, 254] on select "Choose an option... Pending Applied Excluded (Questions) Excluded (Expired) Exc…" at bounding box center [433, 255] width 81 height 16
click at [393, 247] on select "Choose an option... Pending Applied Excluded (Questions) Excluded (Expired) Exc…" at bounding box center [433, 255] width 81 height 16
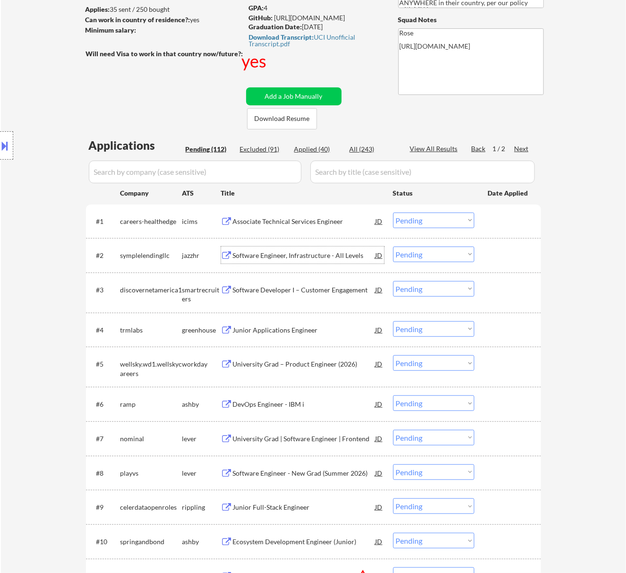
click at [310, 253] on div "Software Engineer, Infrastructure - All Levels" at bounding box center [304, 255] width 143 height 9
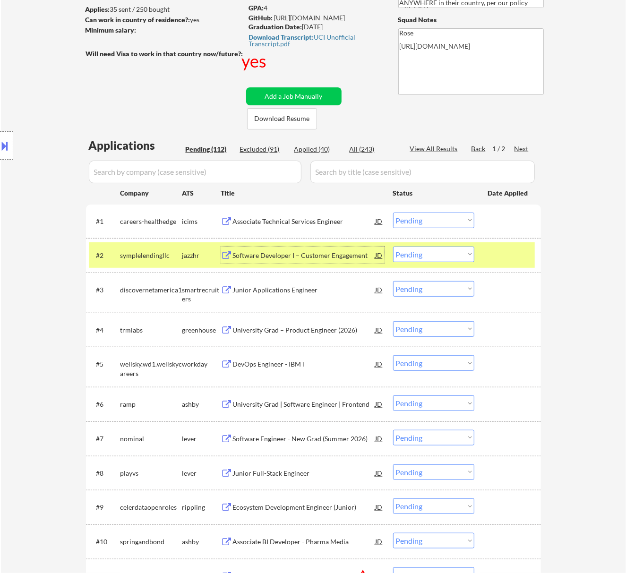
click at [430, 252] on select "Choose an option... Pending Applied Excluded (Questions) Excluded (Expired) Exc…" at bounding box center [433, 255] width 81 height 16
click at [393, 247] on select "Choose an option... Pending Applied Excluded (Questions) Excluded (Expired) Exc…" at bounding box center [433, 255] width 81 height 16
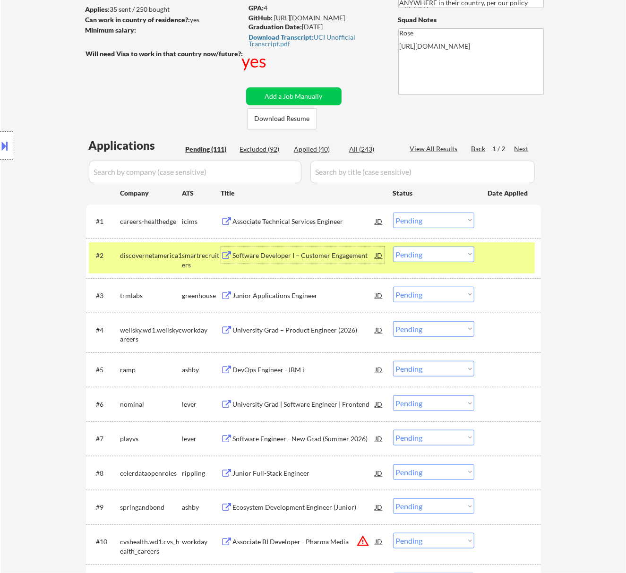
click at [330, 252] on div "Software Developer I – Customer Engagement" at bounding box center [304, 255] width 143 height 9
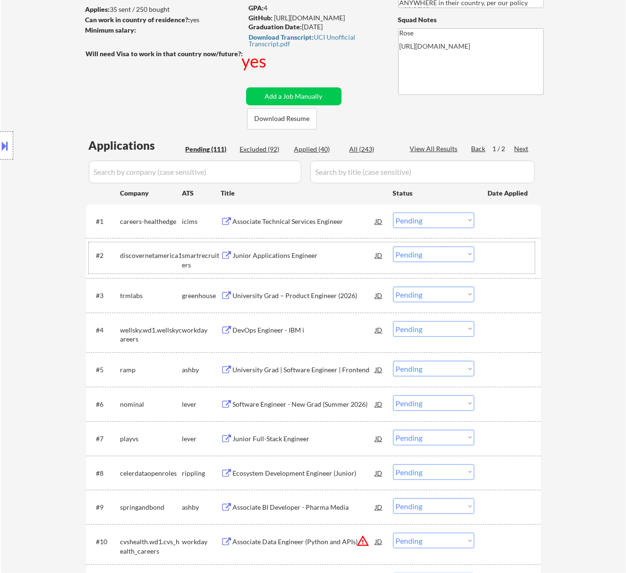
click at [418, 246] on div "#2 discovernetamerica1 smartrecruiters Junior Applications Engineer JD warning_…" at bounding box center [312, 257] width 446 height 31
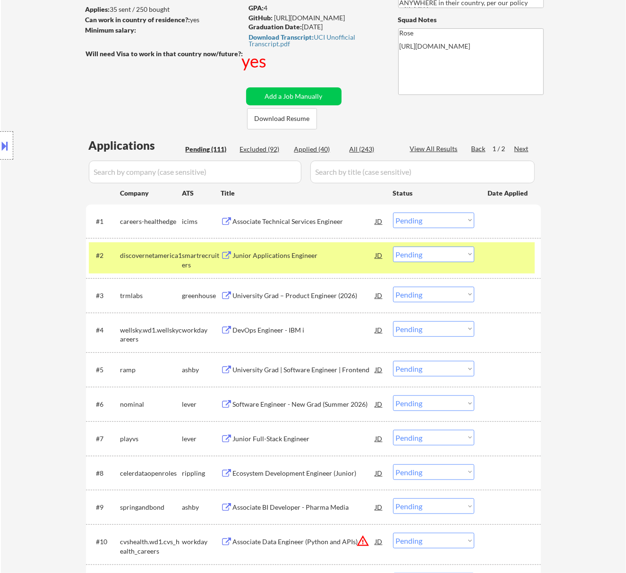
click at [440, 252] on select "Choose an option... Pending Applied Excluded (Questions) Excluded (Expired) Exc…" at bounding box center [433, 255] width 81 height 16
click at [393, 247] on select "Choose an option... Pending Applied Excluded (Questions) Excluded (Expired) Exc…" at bounding box center [433, 255] width 81 height 16
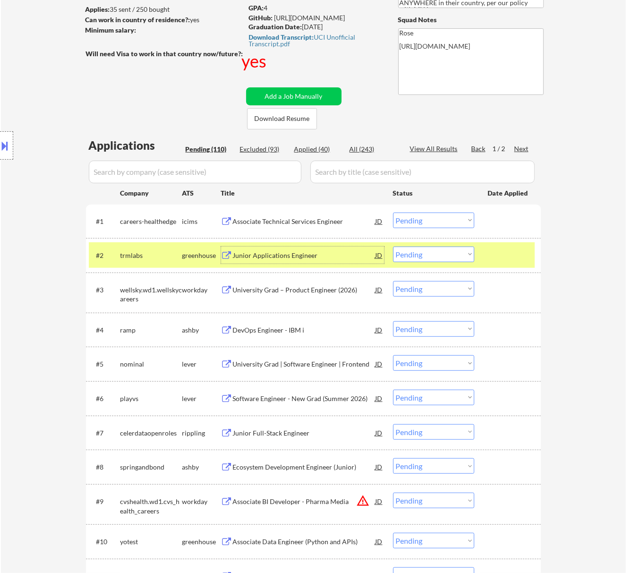
click at [335, 263] on div "Junior Applications Engineer" at bounding box center [304, 255] width 143 height 17
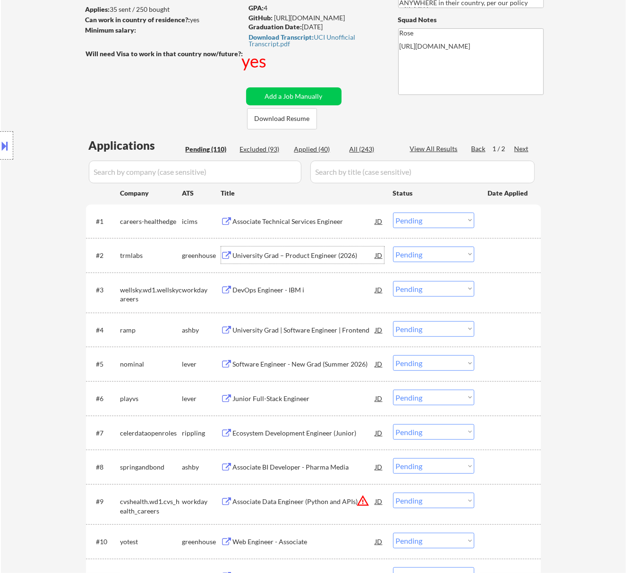
click at [422, 252] on select "Choose an option... Pending Applied Excluded (Questions) Excluded (Expired) Exc…" at bounding box center [433, 255] width 81 height 16
click at [393, 247] on select "Choose an option... Pending Applied Excluded (Questions) Excluded (Expired) Exc…" at bounding box center [433, 255] width 81 height 16
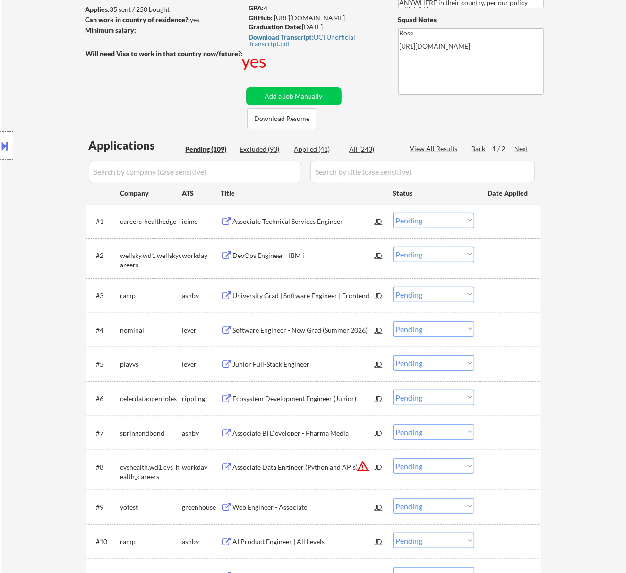
click at [310, 264] on div "#2 wellsky.wd1.wellskycareers workday DevOps Engineer - IBM i JD warning_amber …" at bounding box center [312, 257] width 446 height 31
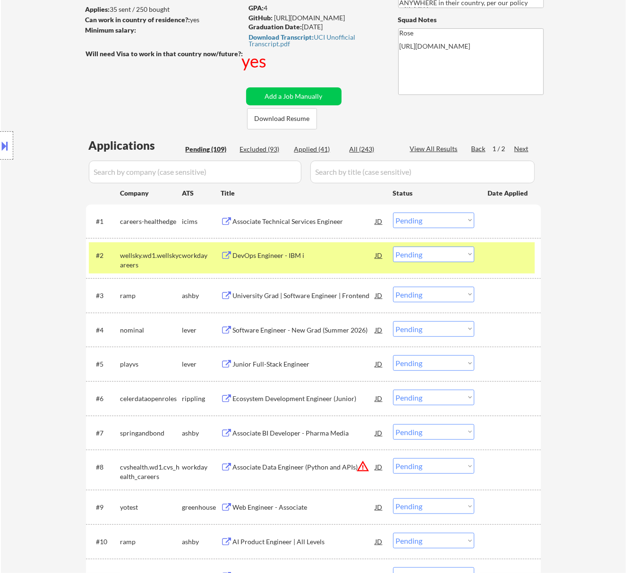
click at [309, 259] on div "DevOps Engineer - IBM i" at bounding box center [304, 255] width 143 height 9
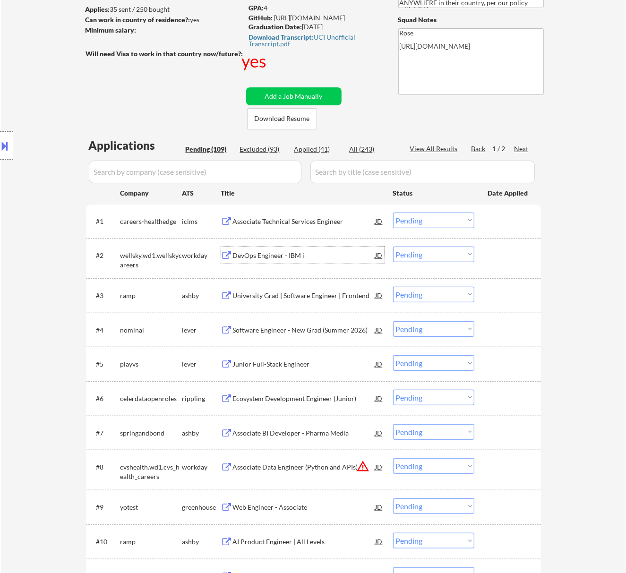
click at [435, 252] on select "Choose an option... Pending Applied Excluded (Questions) Excluded (Expired) Exc…" at bounding box center [433, 255] width 81 height 16
click at [393, 247] on select "Choose an option... Pending Applied Excluded (Questions) Excluded (Expired) Exc…" at bounding box center [433, 255] width 81 height 16
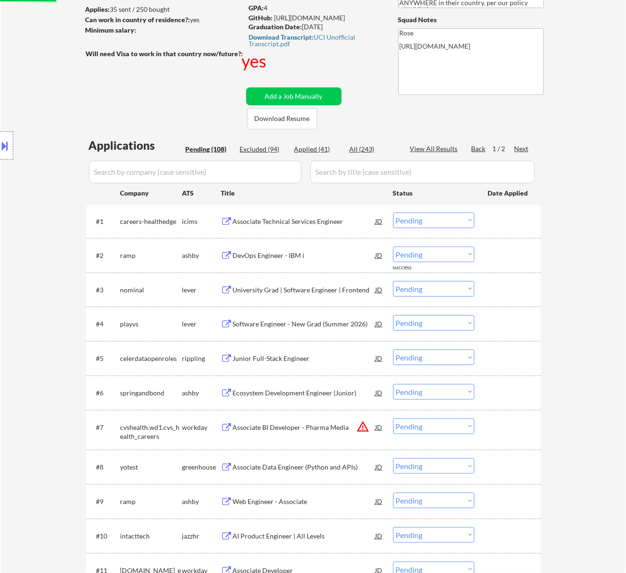
click at [295, 257] on div "DevOps Engineer - IBM i" at bounding box center [304, 255] width 143 height 9
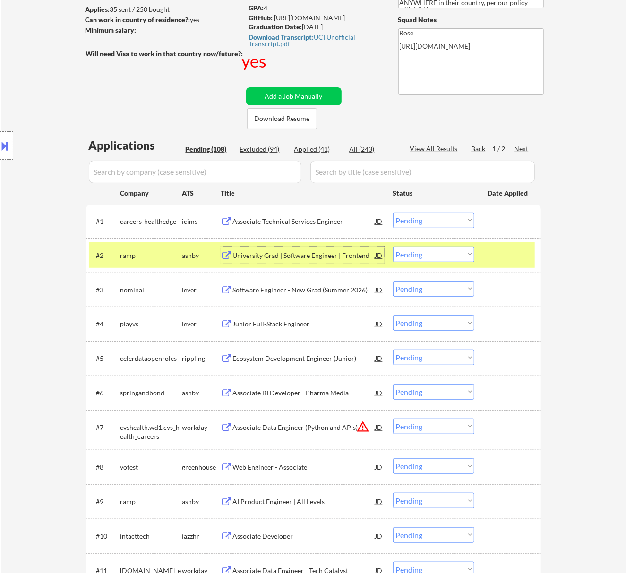
click at [433, 247] on select "Choose an option... Pending Applied Excluded (Questions) Excluded (Expired) Exc…" at bounding box center [433, 255] width 81 height 16
click at [393, 247] on select "Choose an option... Pending Applied Excluded (Questions) Excluded (Expired) Exc…" at bounding box center [433, 255] width 81 height 16
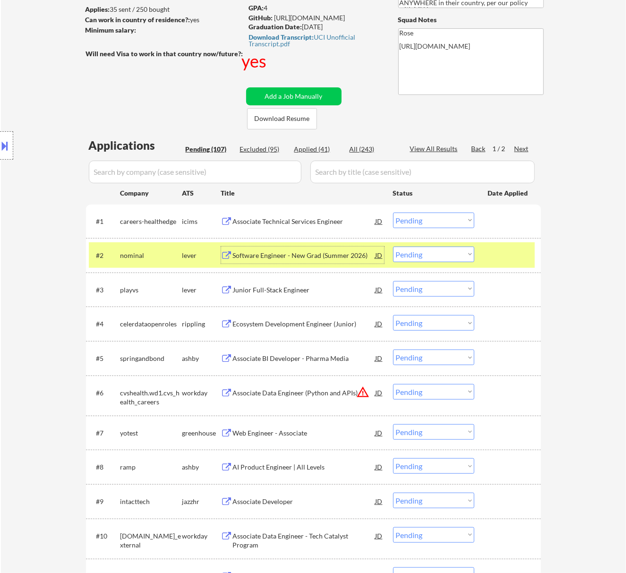
click at [285, 254] on div "Software Engineer - New Grad (Summer 2026)" at bounding box center [304, 255] width 143 height 9
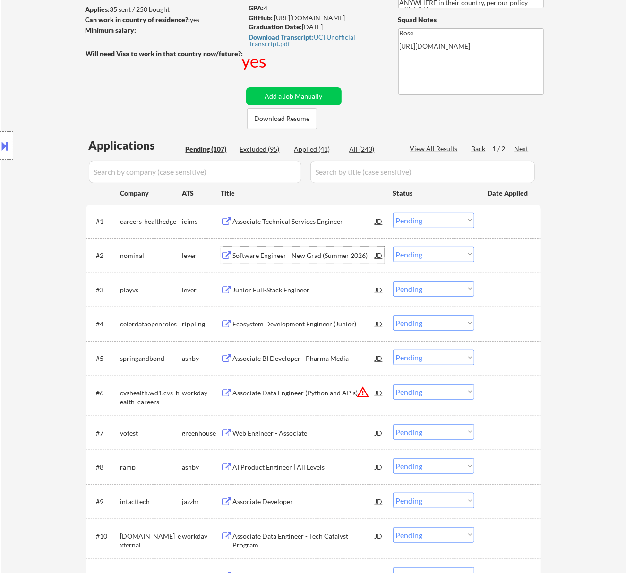
click at [448, 253] on select "Choose an option... Pending Applied Excluded (Questions) Excluded (Expired) Exc…" at bounding box center [433, 255] width 81 height 16
click at [393, 247] on select "Choose an option... Pending Applied Excluded (Questions) Excluded (Expired) Exc…" at bounding box center [433, 255] width 81 height 16
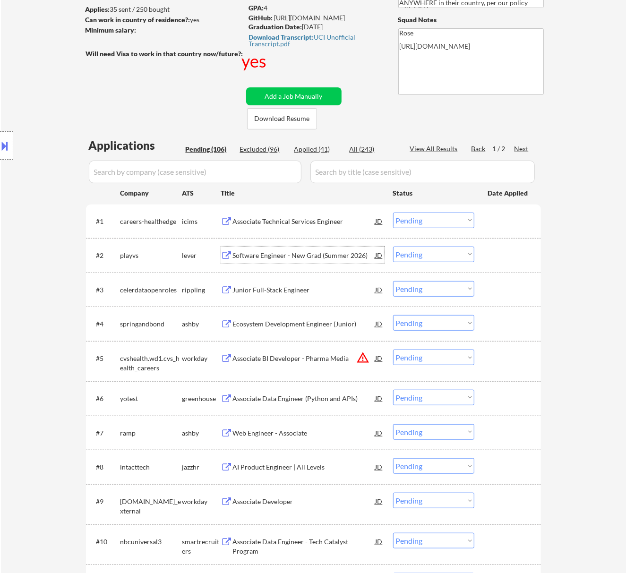
click at [327, 251] on div "Software Engineer - New Grad (Summer 2026)" at bounding box center [304, 255] width 143 height 9
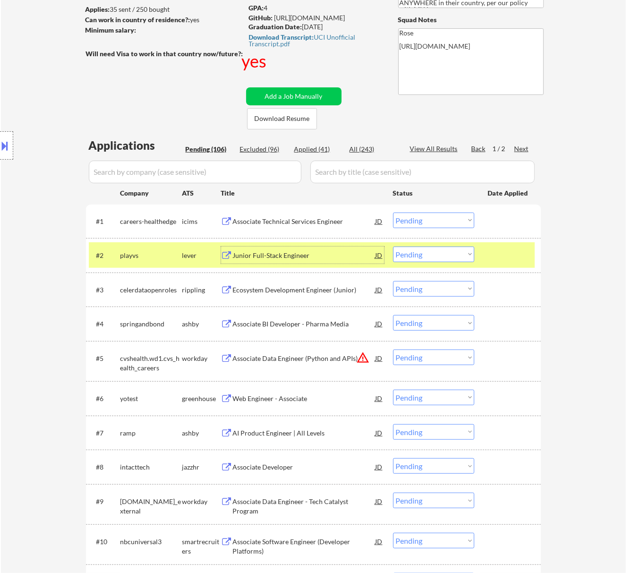
click at [440, 253] on select "Choose an option... Pending Applied Excluded (Questions) Excluded (Expired) Exc…" at bounding box center [433, 255] width 81 height 16
click at [393, 247] on select "Choose an option... Pending Applied Excluded (Questions) Excluded (Expired) Exc…" at bounding box center [433, 255] width 81 height 16
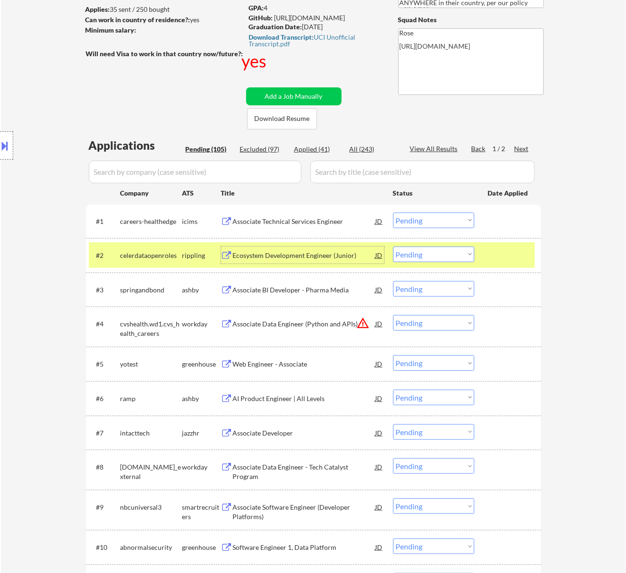
click at [320, 255] on div "Ecosystem Development Engineer (Junior)" at bounding box center [304, 255] width 143 height 9
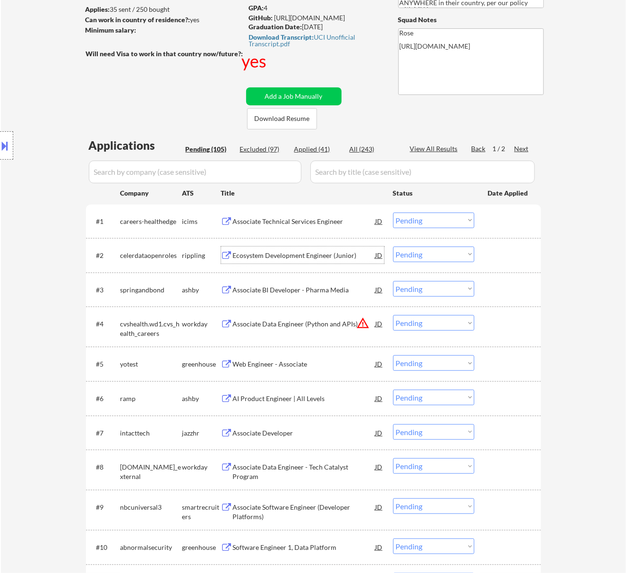
click at [443, 252] on select "Choose an option... Pending Applied Excluded (Questions) Excluded (Expired) Exc…" at bounding box center [433, 255] width 81 height 16
click at [393, 247] on select "Choose an option... Pending Applied Excluded (Questions) Excluded (Expired) Exc…" at bounding box center [433, 255] width 81 height 16
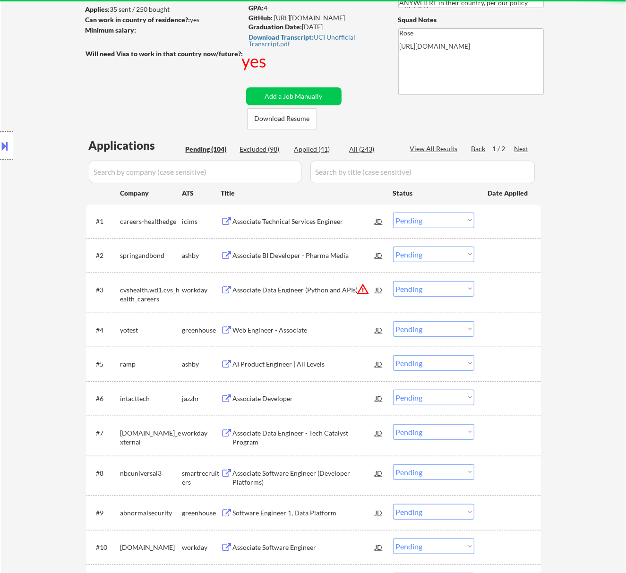
click at [293, 256] on div "Associate BI Developer - Pharma Media" at bounding box center [304, 255] width 143 height 9
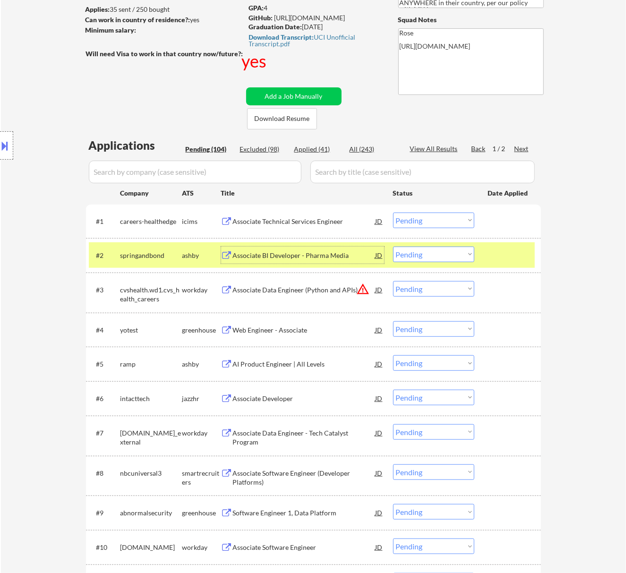
click at [442, 250] on select "Choose an option... Pending Applied Excluded (Questions) Excluded (Expired) Exc…" at bounding box center [433, 255] width 81 height 16
click at [393, 247] on select "Choose an option... Pending Applied Excluded (Questions) Excluded (Expired) Exc…" at bounding box center [433, 255] width 81 height 16
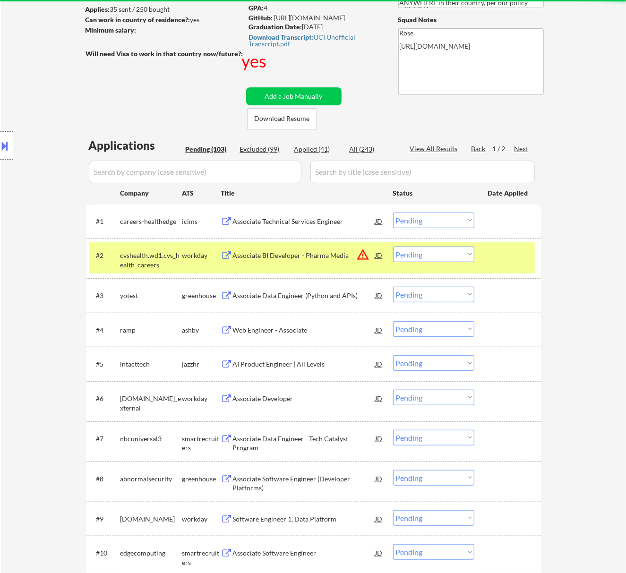
click at [332, 255] on div "Associate BI Developer - Pharma Media" at bounding box center [304, 255] width 143 height 9
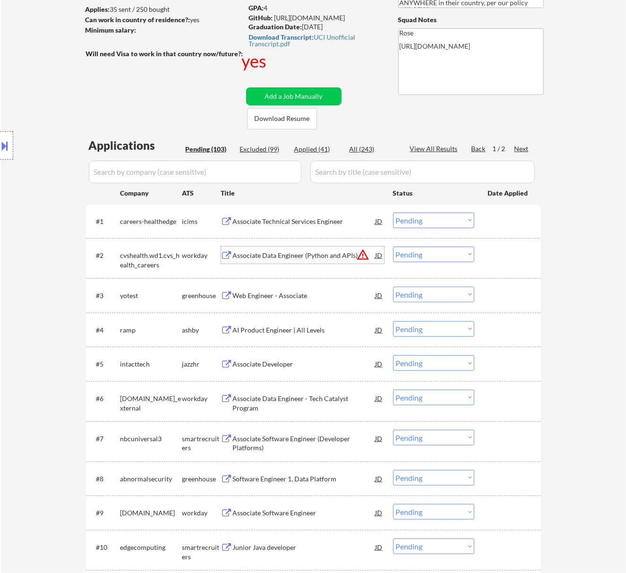
click at [436, 252] on select "Choose an option... Pending Applied Excluded (Questions) Excluded (Expired) Exc…" at bounding box center [433, 255] width 81 height 16
click at [393, 247] on select "Choose an option... Pending Applied Excluded (Questions) Excluded (Expired) Exc…" at bounding box center [433, 255] width 81 height 16
select select ""pending""
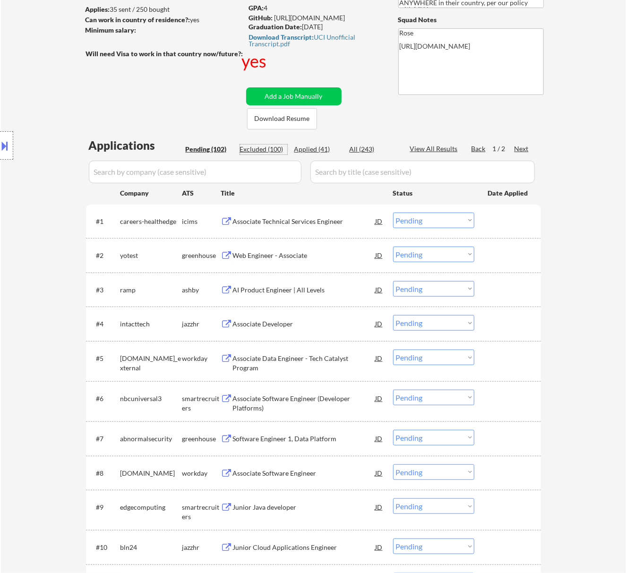
click at [270, 150] on div "Excluded (100)" at bounding box center [263, 149] width 47 height 9
select select ""excluded__bad_match_""
select select ""excluded__expired_""
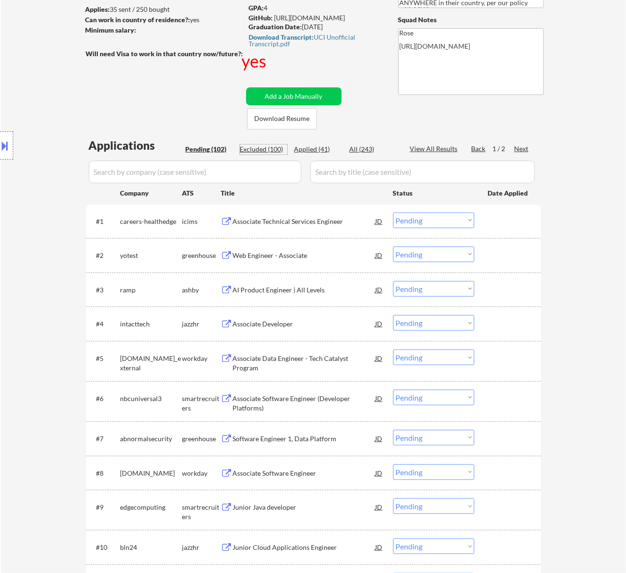
select select ""excluded__bad_match_""
select select ""excluded""
select select ""excluded__bad_match_""
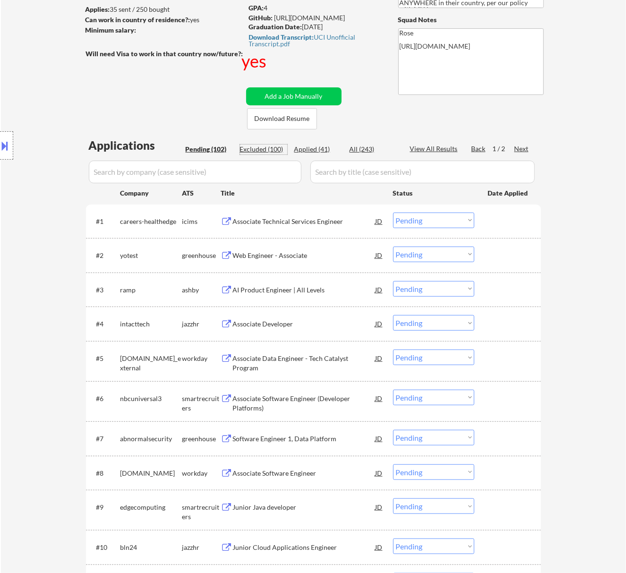
select select ""excluded__expired_""
select select ""excluded__bad_match_""
select select ""excluded__expired_""
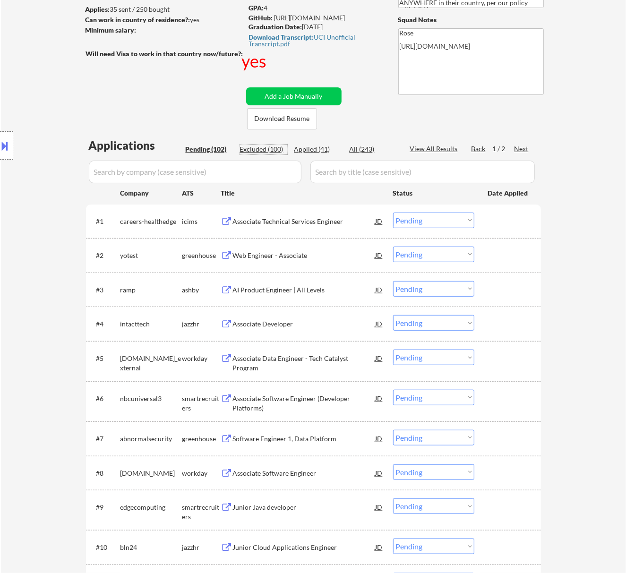
select select ""excluded__bad_match_""
select select ""excluded__expired_""
select select ""excluded__bad_match_""
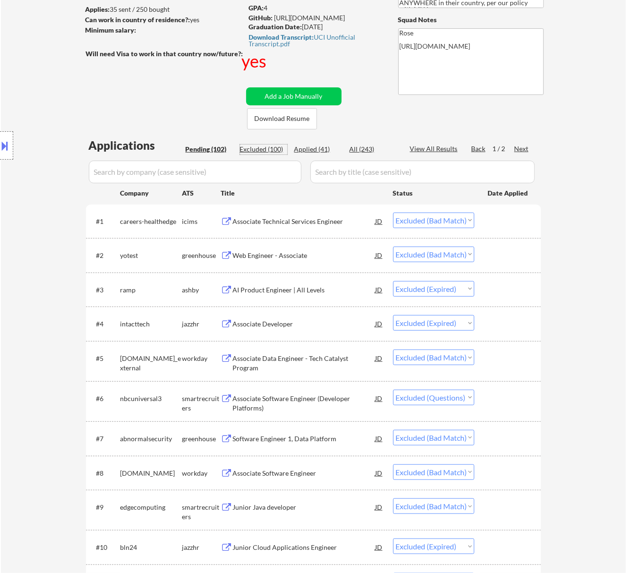
select select ""excluded__expired_""
select select ""excluded__bad_match_""
select select ""excluded__expired_""
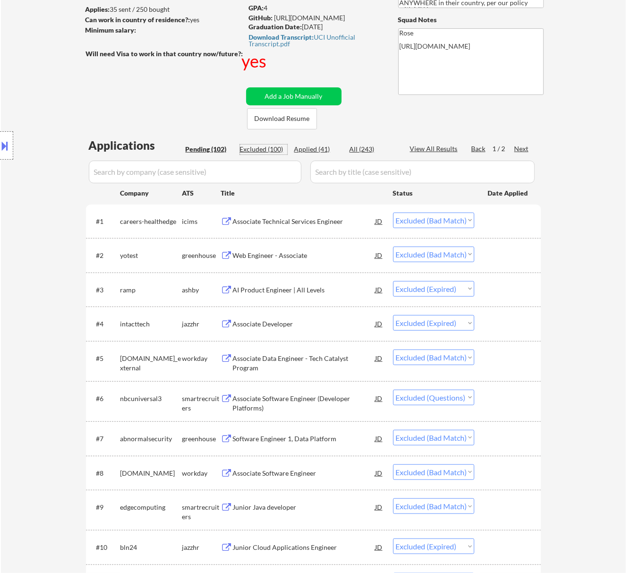
select select ""excluded__expired_""
select select ""excluded__bad_match_""
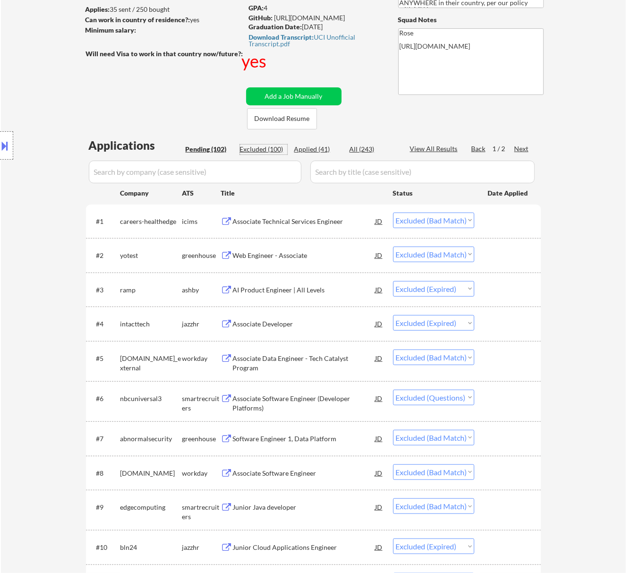
select select ""excluded""
select select ""excluded__expired_""
select select ""excluded__bad_match_""
select select ""excluded__expired_""
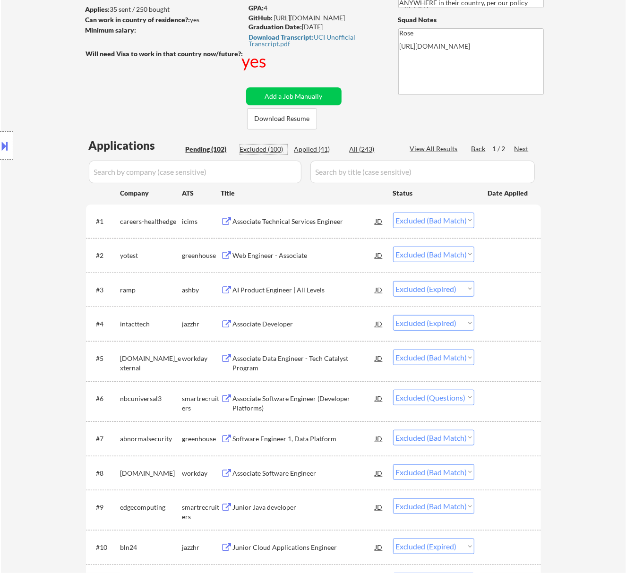
select select ""excluded__bad_match_""
select select ""excluded__expired_""
select select ""excluded__bad_match_""
select select ""excluded__expired_""
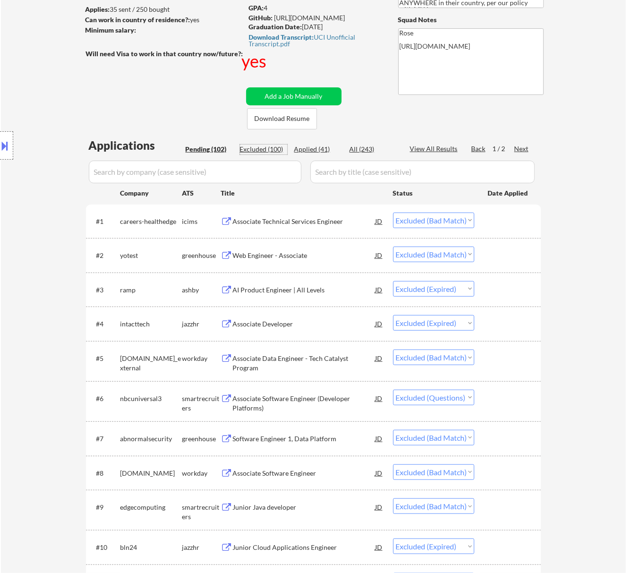
select select ""excluded__bad_match_""
select select ""excluded__expired_""
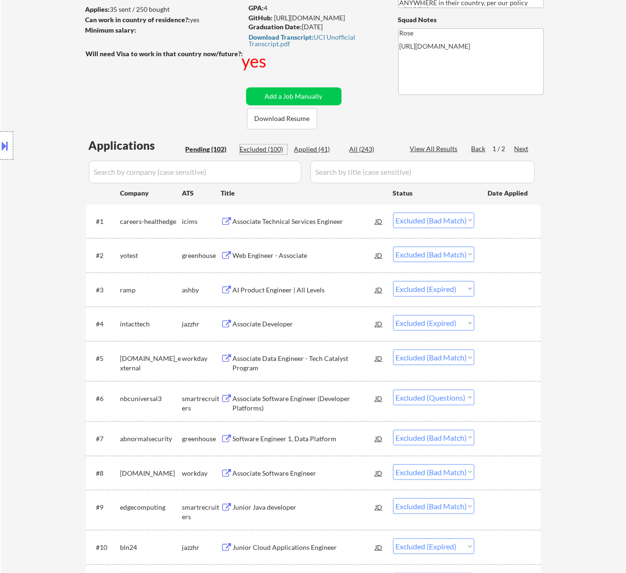
select select ""excluded__expired_""
select select ""excluded""
select select ""excluded__expired_""
select select ""excluded__bad_match_""
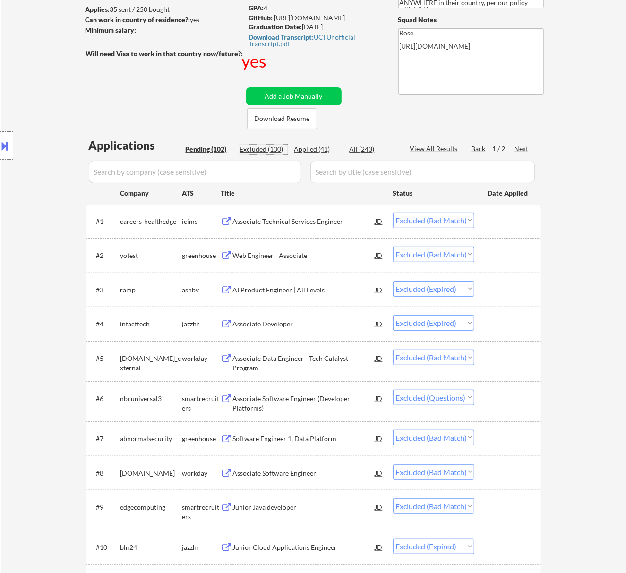
select select ""excluded__bad_match_""
select select ""excluded__expired_""
select select ""excluded__bad_match_""
select select ""excluded__expired_""
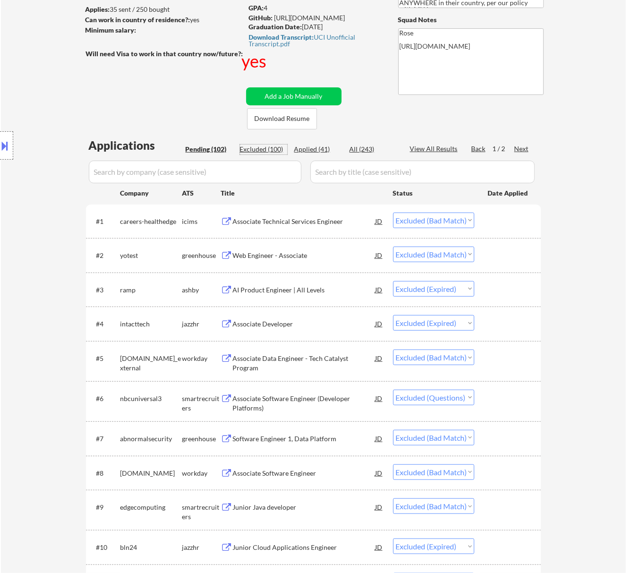
select select ""excluded""
select select ""excluded__bad_match_""
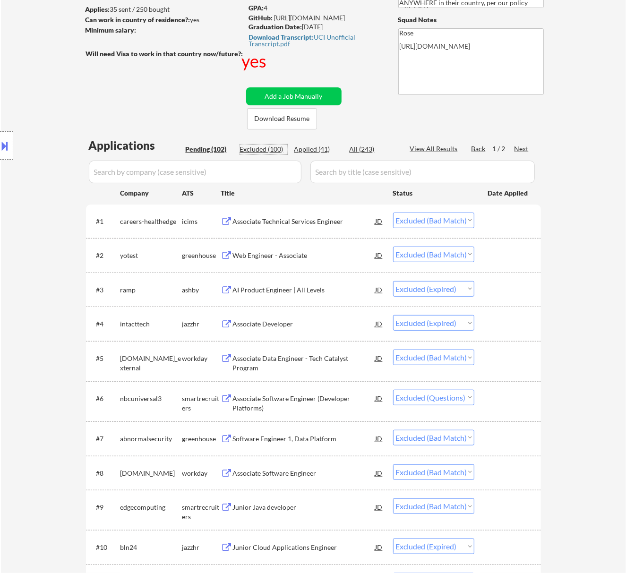
select select ""excluded__bad_match_""
select select ""excluded__expired_""
select select ""excluded__bad_match_""
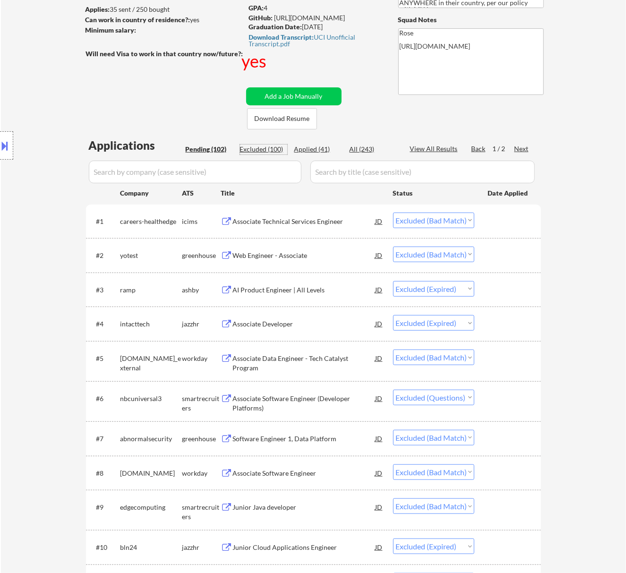
select select ""excluded""
select select ""excluded__bad_match_""
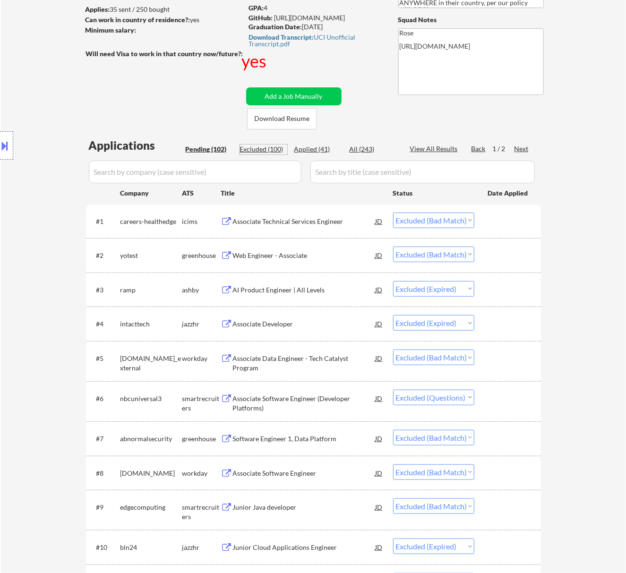
select select ""excluded__bad_match_""
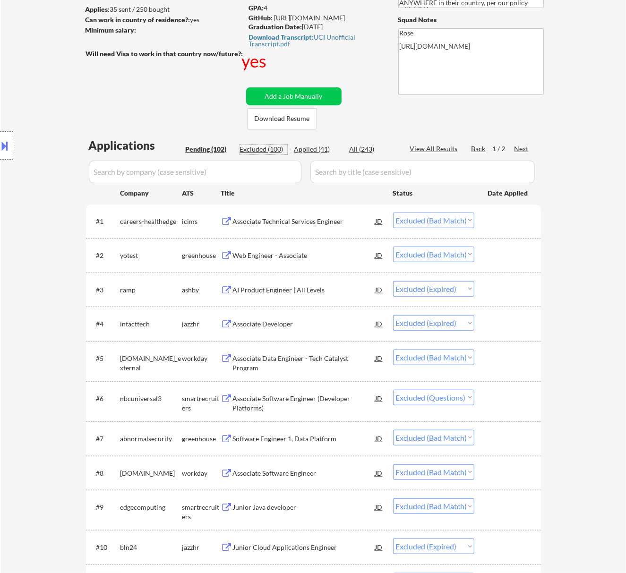
select select ""excluded__expired_""
select select ""excluded__other_""
select select ""excluded__bad_match_""
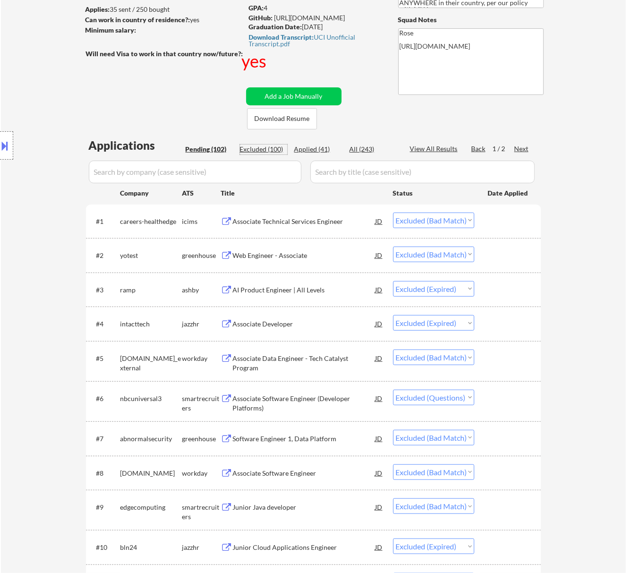
select select ""excluded__bad_match_""
select select ""excluded__expired_""
select select ""excluded__bad_match_""
select select ""excluded__expired_""
select select ""excluded__bad_match_""
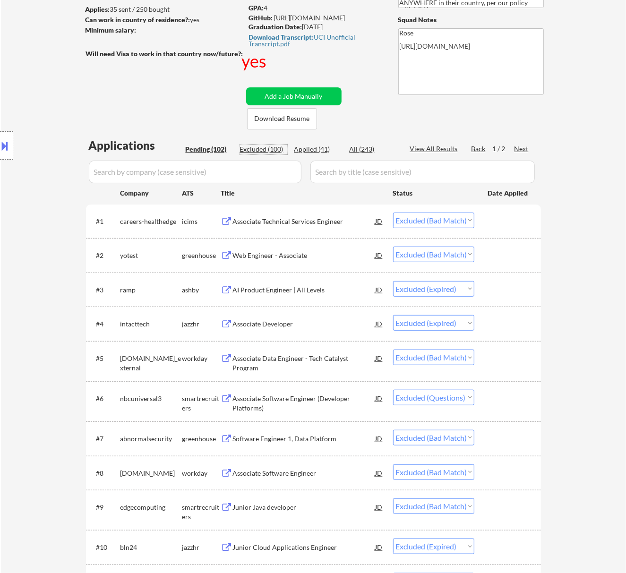
select select ""excluded__bad_match_""
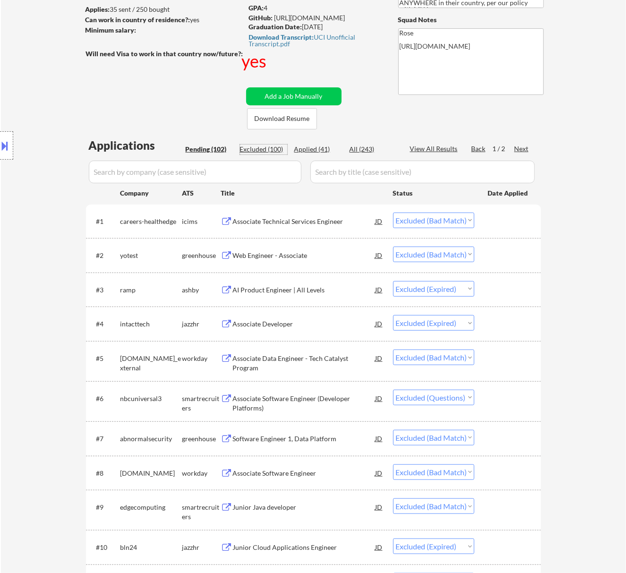
select select ""excluded__expired_""
select select ""excluded__bad_match_""
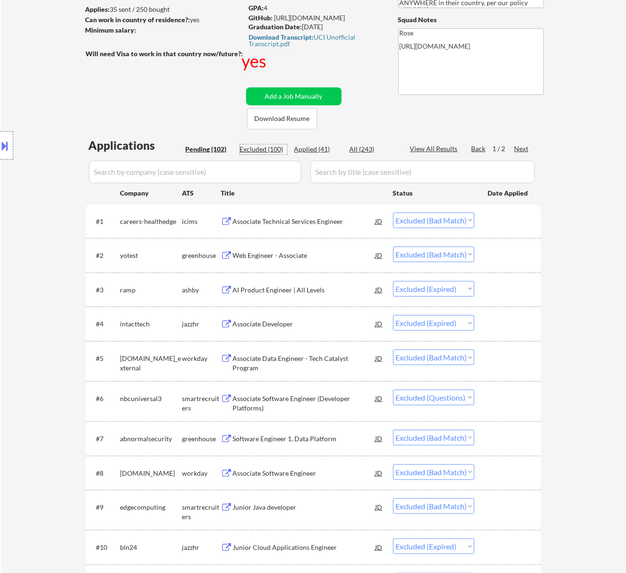
select select ""excluded""
select select ""excluded__bad_match_""
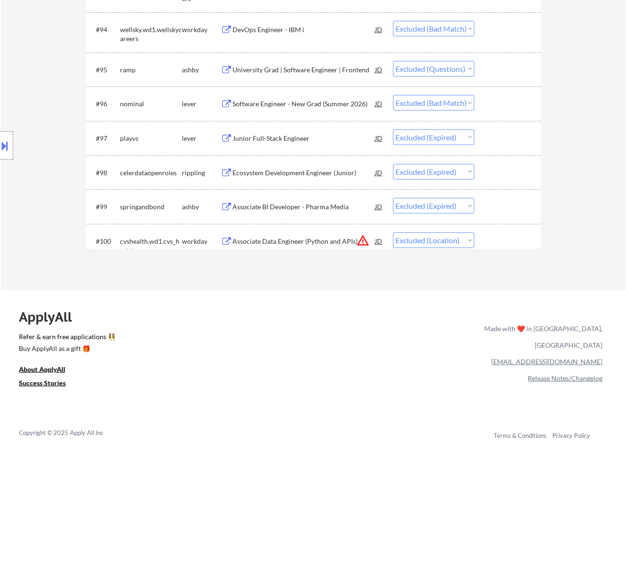
scroll to position [3781, 0]
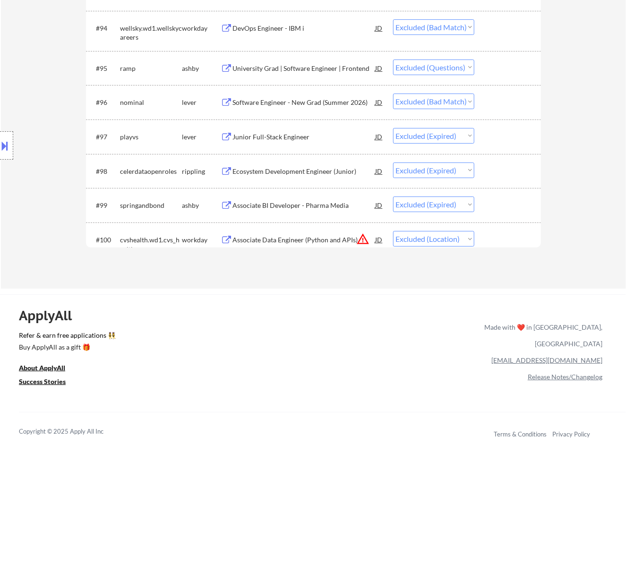
click at [425, 239] on select "Choose an option... Pending Applied Excluded (Questions) Excluded (Expired) Exc…" at bounding box center [433, 239] width 81 height 16
click at [393, 232] on select "Choose an option... Pending Applied Excluded (Questions) Excluded (Expired) Exc…" at bounding box center [433, 239] width 81 height 16
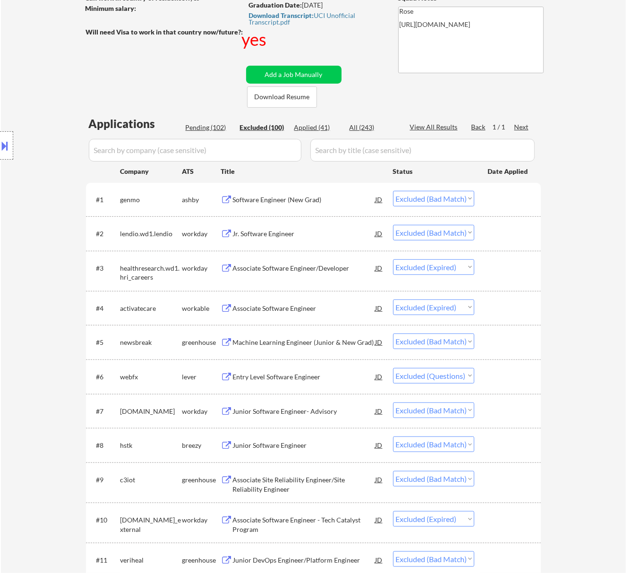
scroll to position [0, 0]
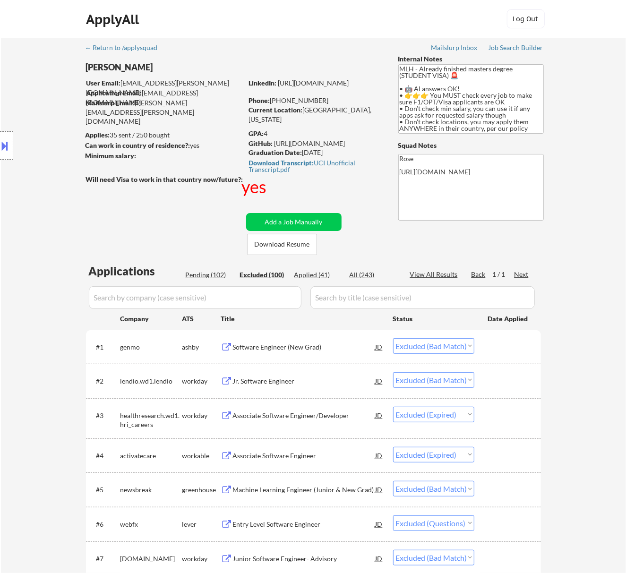
click at [206, 271] on div "Pending (102)" at bounding box center [209, 274] width 47 height 9
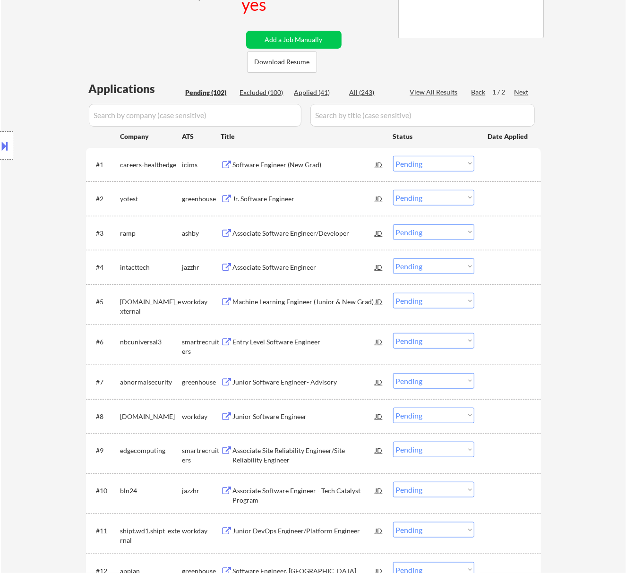
scroll to position [189, 0]
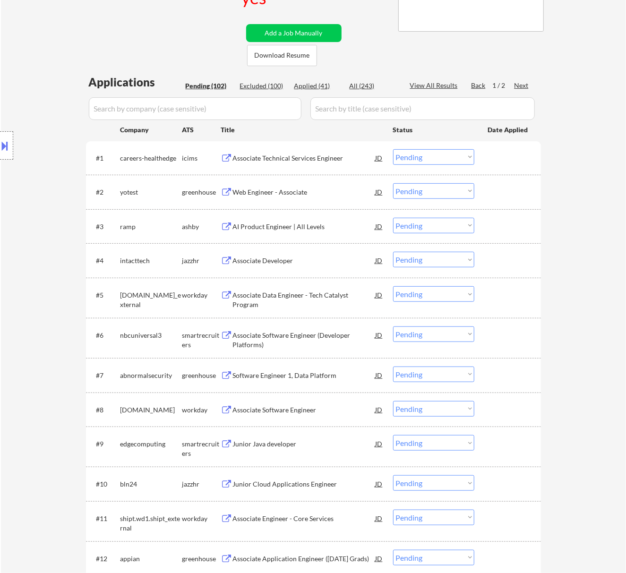
click at [324, 200] on div "Web Engineer - Associate" at bounding box center [304, 191] width 143 height 17
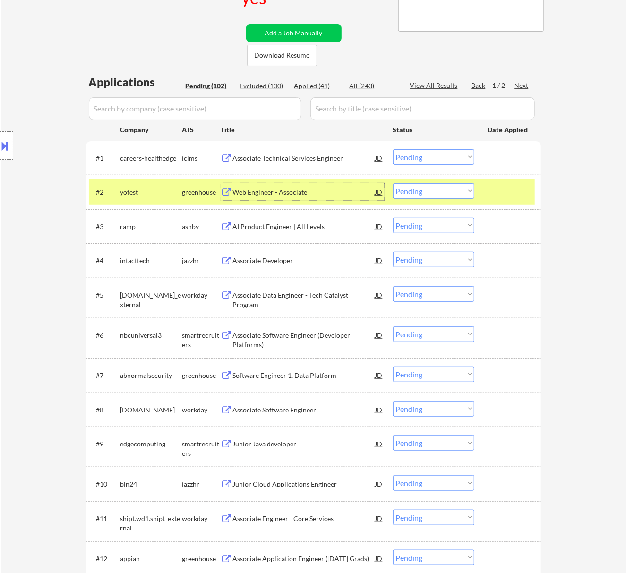
click at [451, 192] on select "Choose an option... Pending Applied Excluded (Questions) Excluded (Expired) Exc…" at bounding box center [433, 191] width 81 height 16
click at [393, 183] on select "Choose an option... Pending Applied Excluded (Questions) Excluded (Expired) Exc…" at bounding box center [433, 191] width 81 height 16
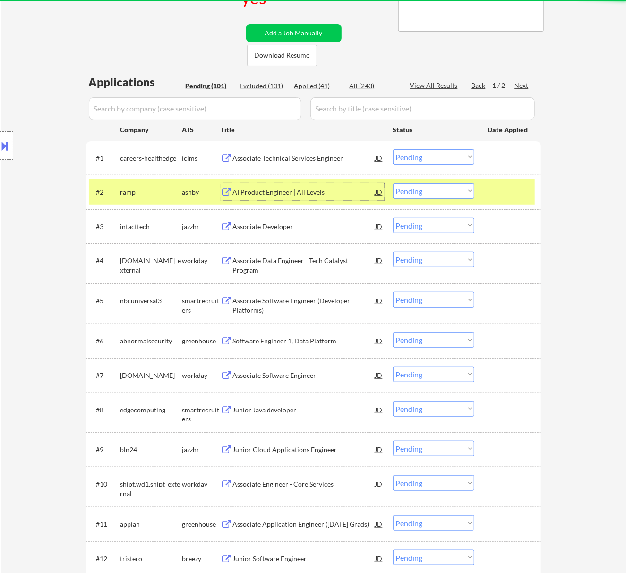
click at [295, 188] on div "AI Product Engineer | All Levels" at bounding box center [304, 192] width 143 height 9
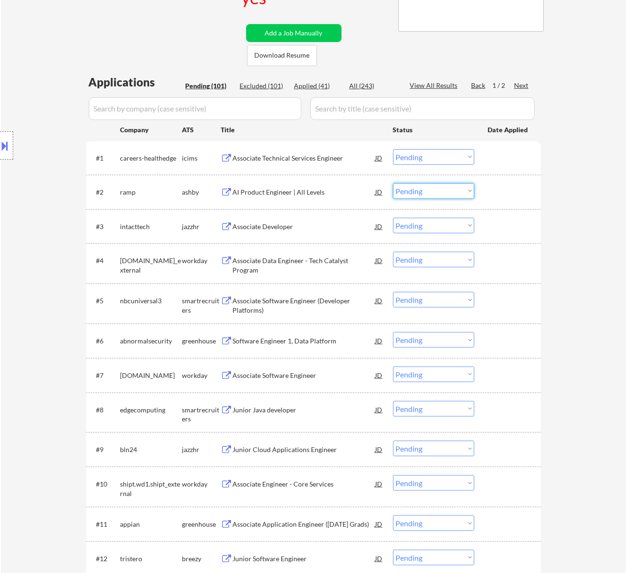
click at [416, 186] on select "Choose an option... Pending Applied Excluded (Questions) Excluded (Expired) Exc…" at bounding box center [433, 191] width 81 height 16
click at [393, 183] on select "Choose an option... Pending Applied Excluded (Questions) Excluded (Expired) Exc…" at bounding box center [433, 191] width 81 height 16
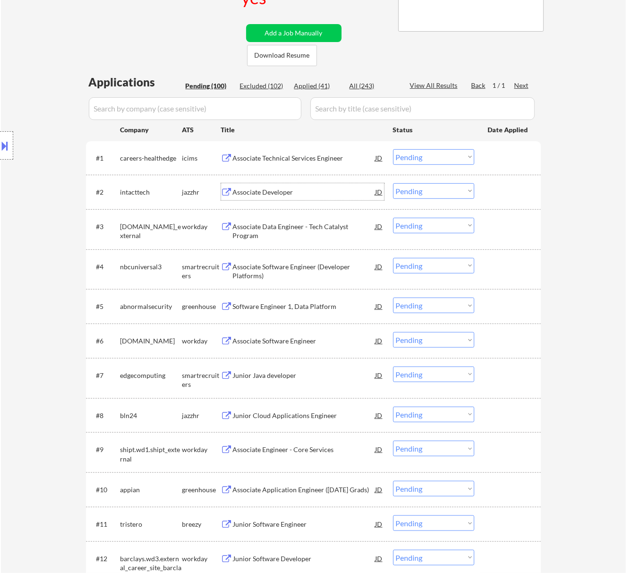
click at [312, 199] on div "Associate Developer" at bounding box center [304, 191] width 143 height 17
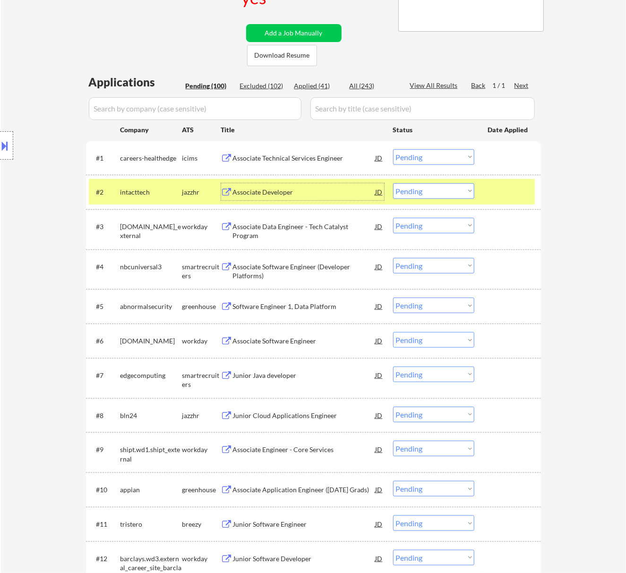
drag, startPoint x: 430, startPoint y: 187, endPoint x: 431, endPoint y: 197, distance: 9.6
click at [430, 188] on select "Choose an option... Pending Applied Excluded (Questions) Excluded (Expired) Exc…" at bounding box center [433, 191] width 81 height 16
click at [393, 183] on select "Choose an option... Pending Applied Excluded (Questions) Excluded (Expired) Exc…" at bounding box center [433, 191] width 81 height 16
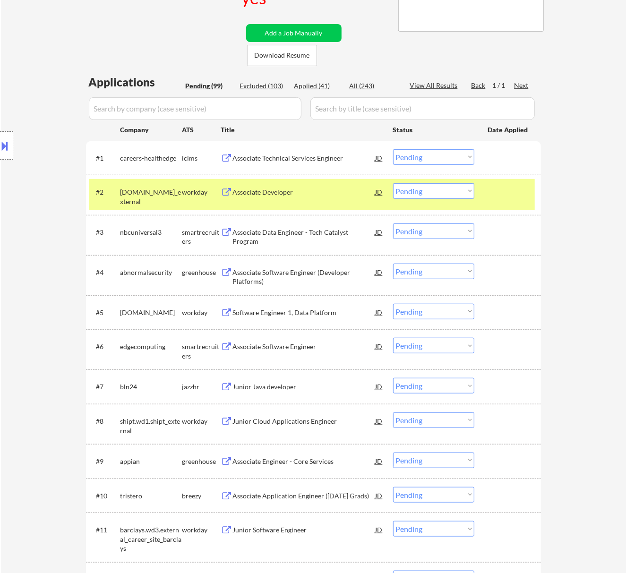
click at [314, 193] on div "Associate Developer" at bounding box center [304, 192] width 143 height 9
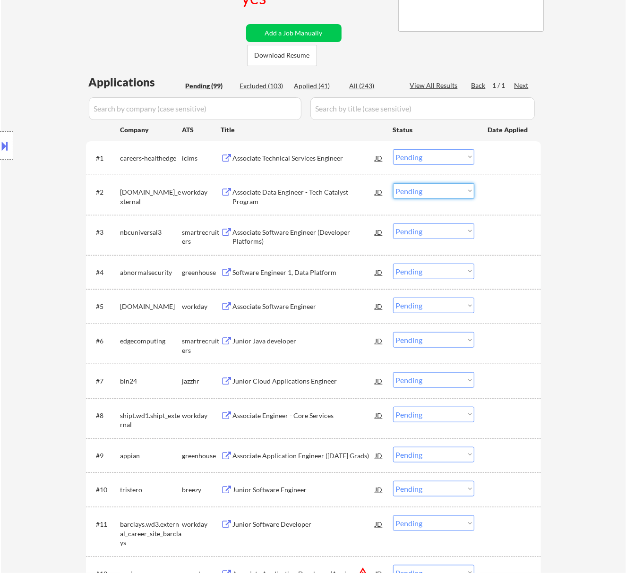
click at [437, 186] on select "Choose an option... Pending Applied Excluded (Questions) Excluded (Expired) Exc…" at bounding box center [433, 191] width 81 height 16
click at [393, 183] on select "Choose an option... Pending Applied Excluded (Questions) Excluded (Expired) Exc…" at bounding box center [433, 191] width 81 height 16
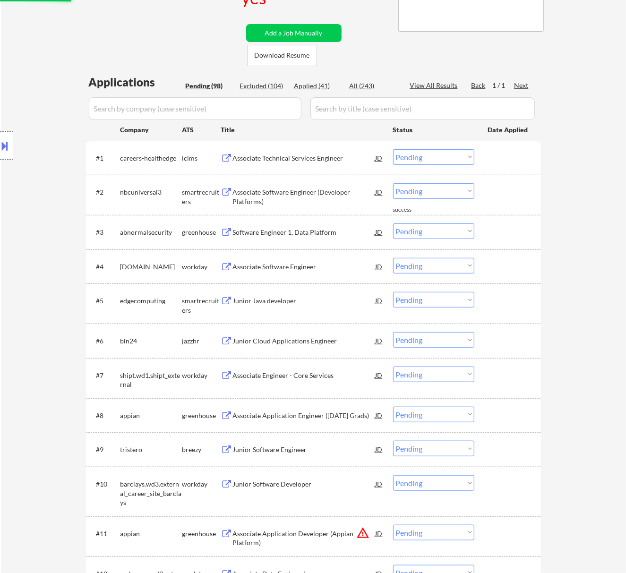
click at [297, 197] on div "Associate Software Engineer (Developer Platforms)" at bounding box center [304, 197] width 143 height 18
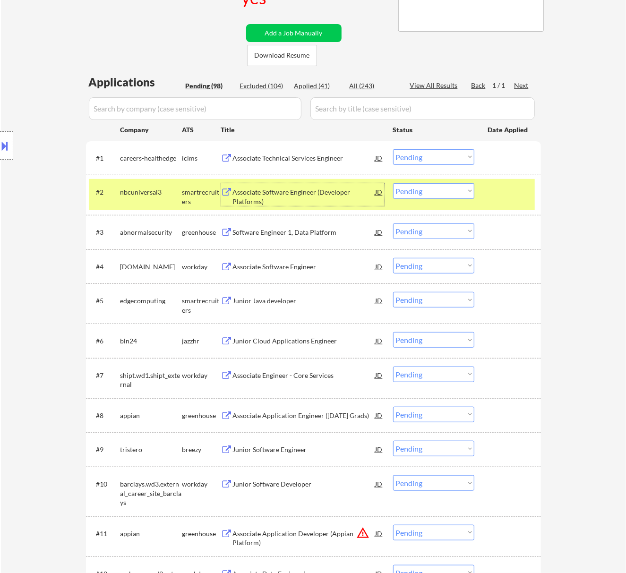
click at [430, 187] on select "Choose an option... Pending Applied Excluded (Questions) Excluded (Expired) Exc…" at bounding box center [433, 191] width 81 height 16
click at [393, 183] on select "Choose an option... Pending Applied Excluded (Questions) Excluded (Expired) Exc…" at bounding box center [433, 191] width 81 height 16
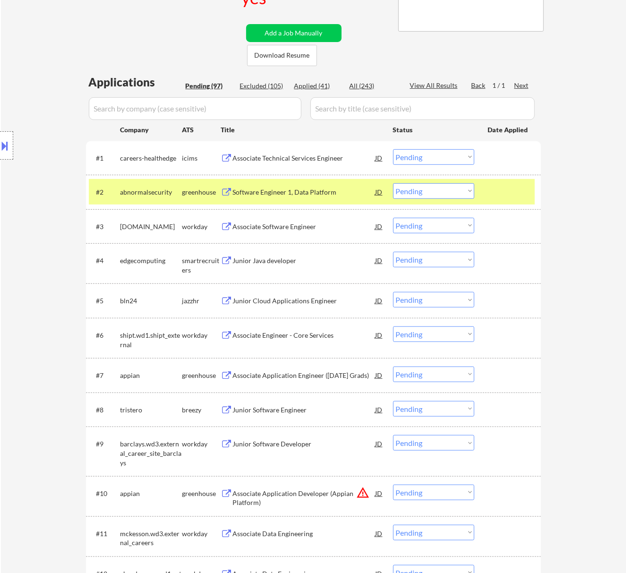
click at [302, 193] on div "Software Engineer 1, Data Platform" at bounding box center [304, 192] width 143 height 9
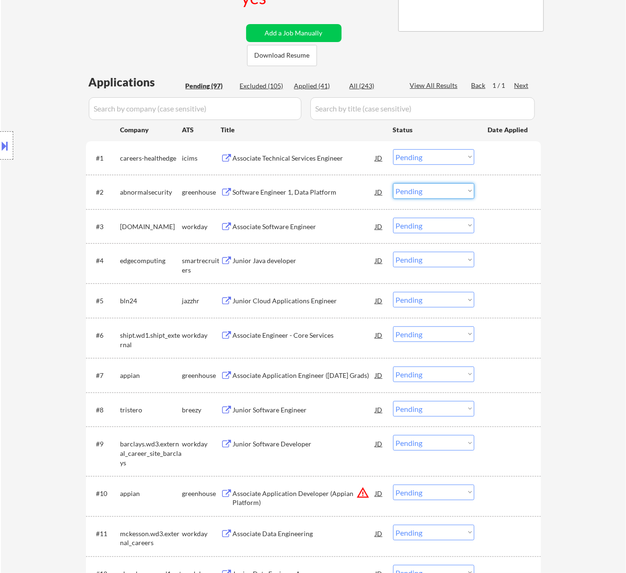
click at [434, 191] on select "Choose an option... Pending Applied Excluded (Questions) Excluded (Expired) Exc…" at bounding box center [433, 191] width 81 height 16
click at [393, 183] on select "Choose an option... Pending Applied Excluded (Questions) Excluded (Expired) Exc…" at bounding box center [433, 191] width 81 height 16
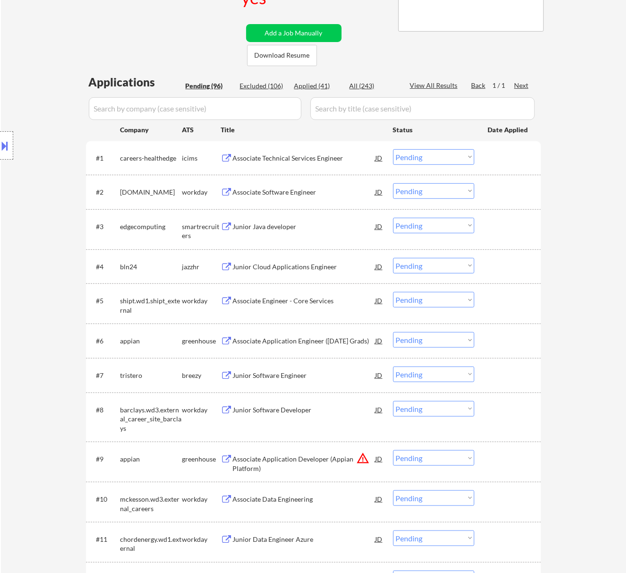
click at [309, 184] on div "Associate Software Engineer" at bounding box center [304, 191] width 143 height 17
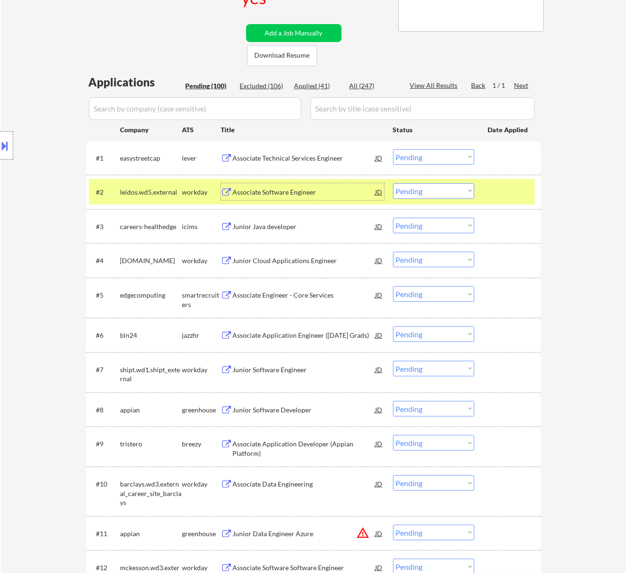
drag, startPoint x: 437, startPoint y: 188, endPoint x: 433, endPoint y: 198, distance: 10.8
click at [437, 188] on select "Choose an option... Pending Applied Excluded (Questions) Excluded (Expired) Exc…" at bounding box center [433, 191] width 81 height 16
click at [393, 183] on select "Choose an option... Pending Applied Excluded (Questions) Excluded (Expired) Exc…" at bounding box center [433, 191] width 81 height 16
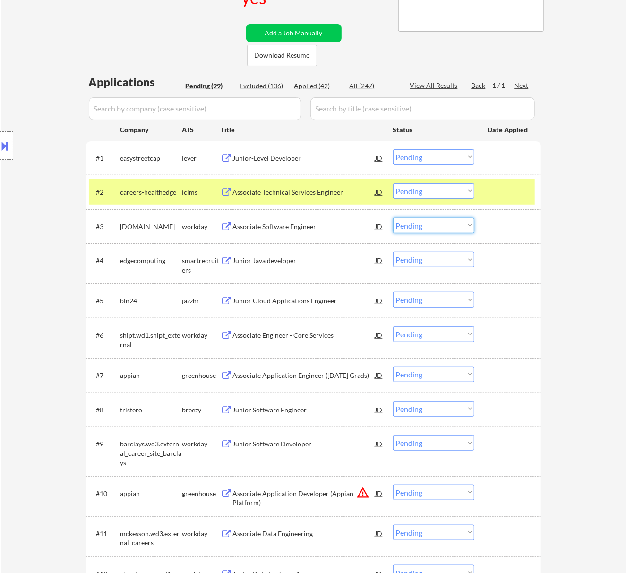
click at [444, 227] on select "Choose an option... Pending Applied Excluded (Questions) Excluded (Expired) Exc…" at bounding box center [433, 226] width 81 height 16
click at [393, 218] on select "Choose an option... Pending Applied Excluded (Questions) Excluded (Expired) Exc…" at bounding box center [433, 226] width 81 height 16
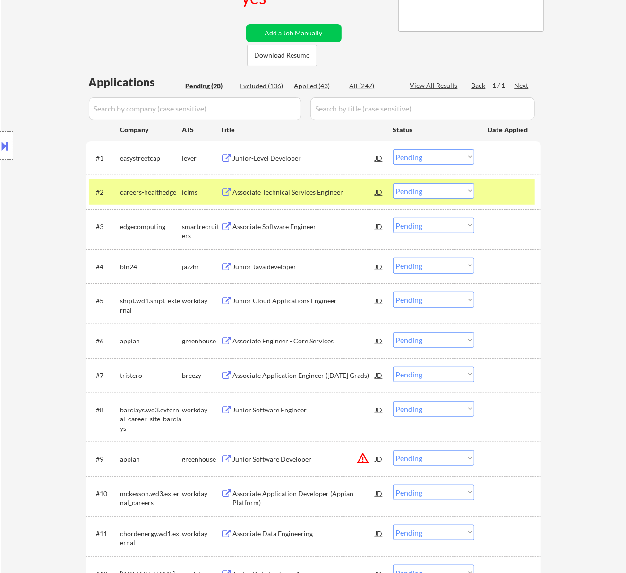
click at [310, 86] on div "Applied (43)" at bounding box center [317, 85] width 47 height 9
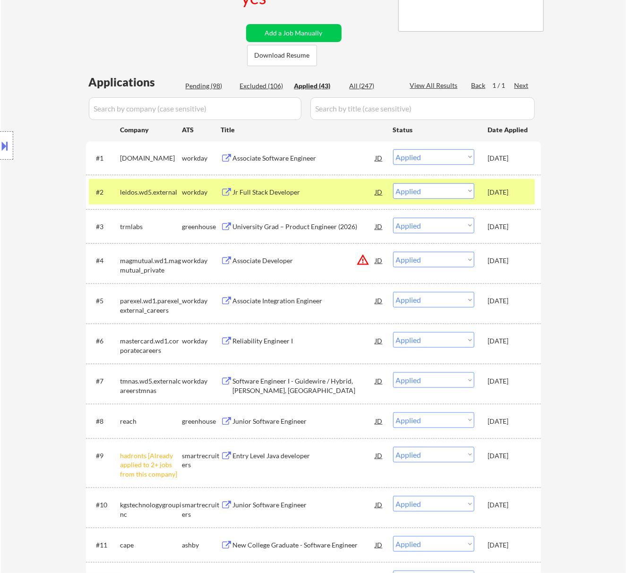
click at [466, 190] on select "Choose an option... Pending Applied Excluded (Questions) Excluded (Expired) Exc…" at bounding box center [433, 191] width 81 height 16
click at [393, 183] on select "Choose an option... Pending Applied Excluded (Questions) Excluded (Expired) Exc…" at bounding box center [433, 191] width 81 height 16
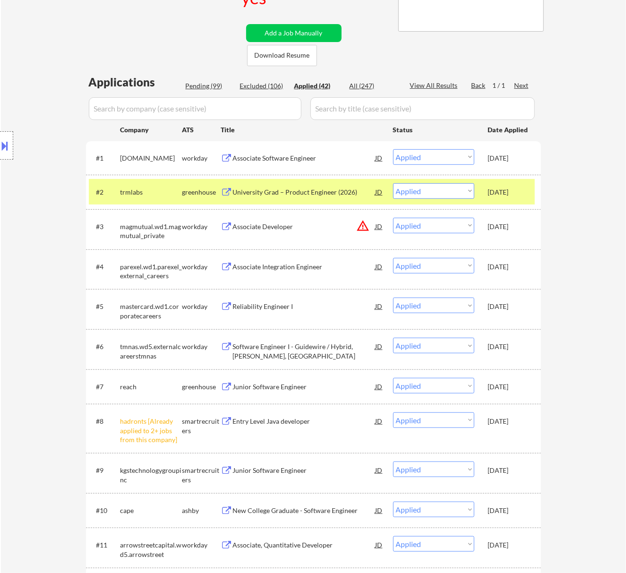
click at [210, 86] on div "Pending (99)" at bounding box center [209, 85] width 47 height 9
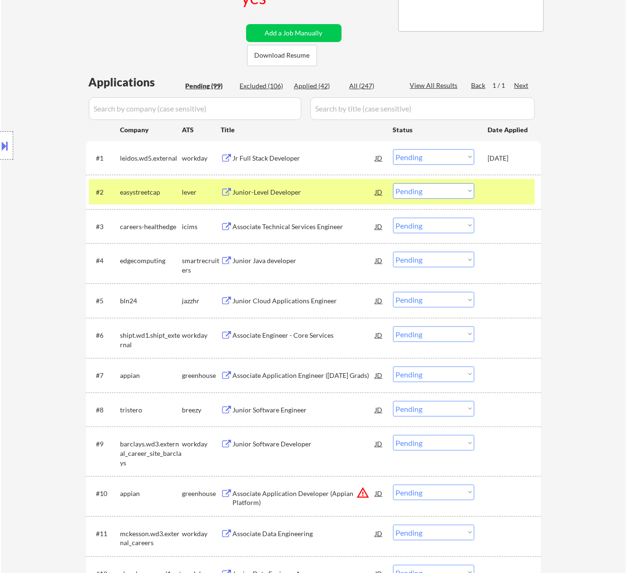
click at [291, 191] on div "Junior-Level Developer" at bounding box center [304, 192] width 143 height 9
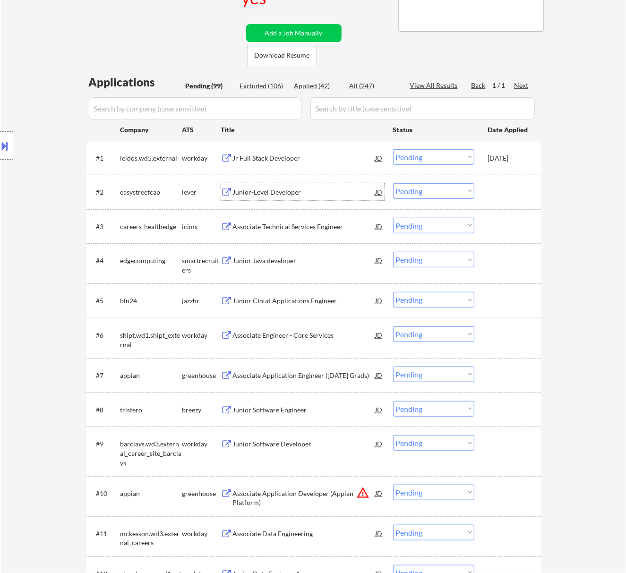
click at [430, 186] on select "Choose an option... Pending Applied Excluded (Questions) Excluded (Expired) Exc…" at bounding box center [433, 191] width 81 height 16
click at [393, 183] on select "Choose an option... Pending Applied Excluded (Questions) Excluded (Expired) Exc…" at bounding box center [433, 191] width 81 height 16
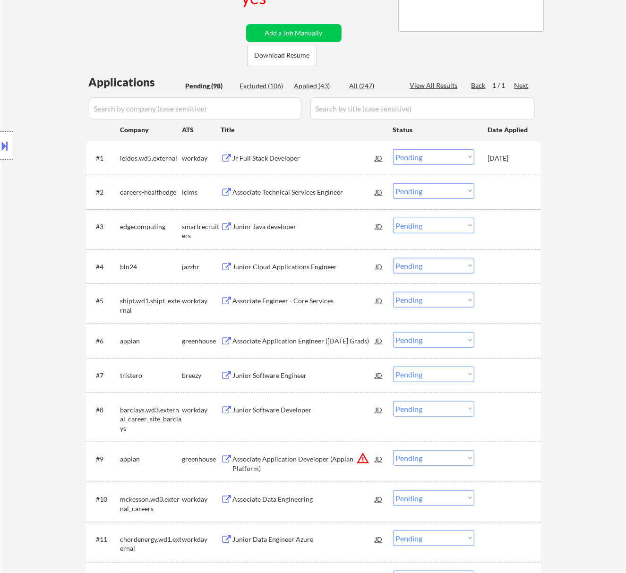
click at [295, 154] on div "Jr Full Stack Developer" at bounding box center [304, 158] width 143 height 9
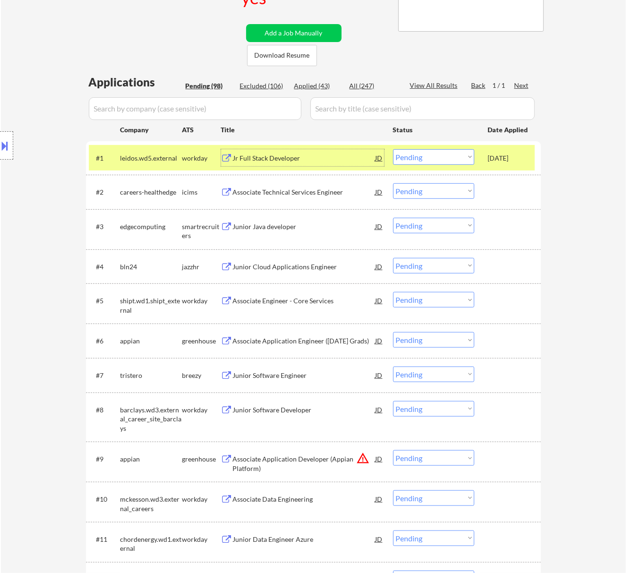
click at [445, 157] on select "Choose an option... Pending Applied Excluded (Questions) Excluded (Expired) Exc…" at bounding box center [433, 157] width 81 height 16
click at [393, 149] on select "Choose an option... Pending Applied Excluded (Questions) Excluded (Expired) Exc…" at bounding box center [433, 157] width 81 height 16
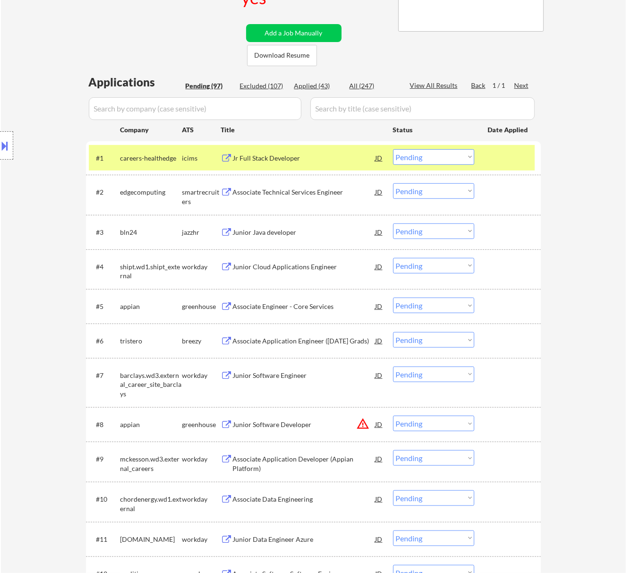
click at [494, 163] on div at bounding box center [509, 157] width 42 height 17
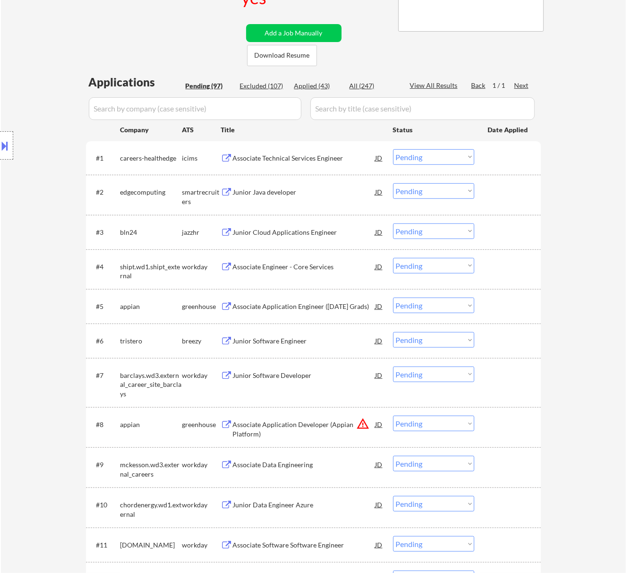
click at [320, 192] on div "Junior Java developer" at bounding box center [304, 192] width 143 height 9
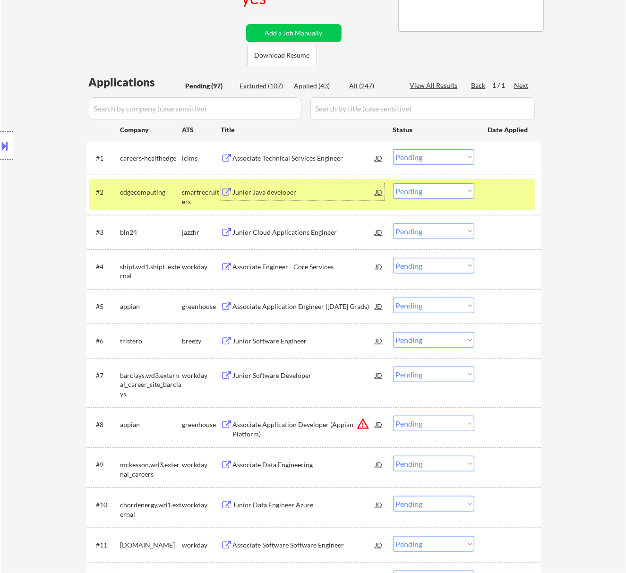
click at [437, 185] on select "Choose an option... Pending Applied Excluded (Questions) Excluded (Expired) Exc…" at bounding box center [433, 191] width 81 height 16
click at [393, 183] on select "Choose an option... Pending Applied Excluded (Questions) Excluded (Expired) Exc…" at bounding box center [433, 191] width 81 height 16
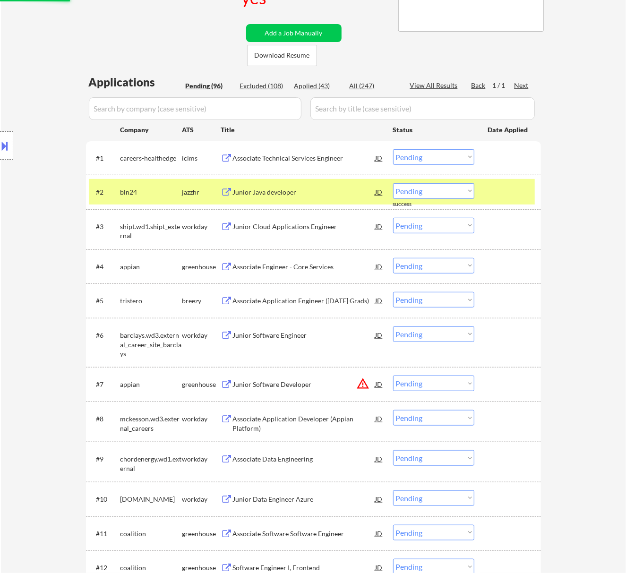
click at [297, 199] on div "Junior Java developer" at bounding box center [304, 191] width 143 height 17
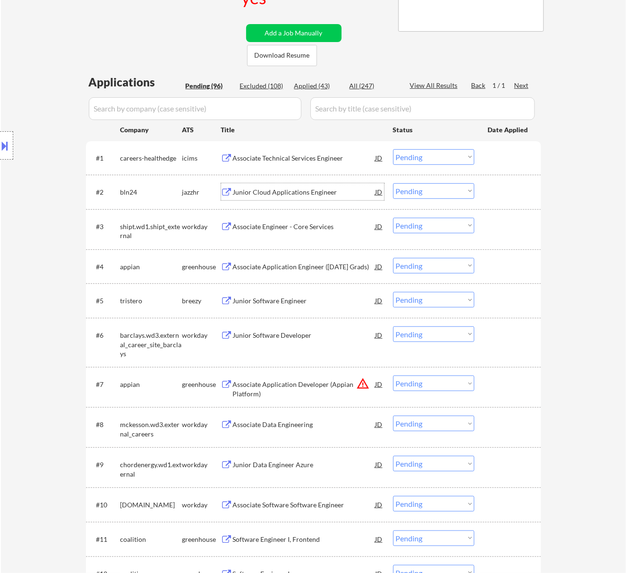
drag, startPoint x: 455, startPoint y: 186, endPoint x: 454, endPoint y: 191, distance: 5.7
click at [455, 186] on select "Choose an option... Pending Applied Excluded (Questions) Excluded (Expired) Exc…" at bounding box center [433, 191] width 81 height 16
click at [393, 183] on select "Choose an option... Pending Applied Excluded (Questions) Excluded (Expired) Exc…" at bounding box center [433, 191] width 81 height 16
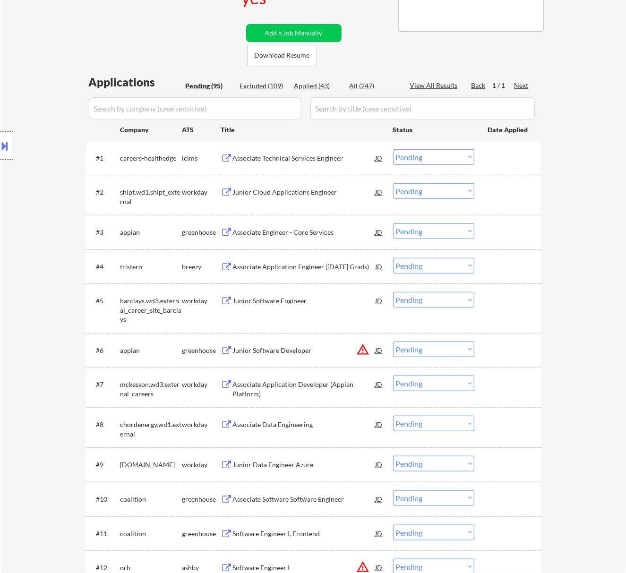
click at [290, 190] on div "Junior Cloud Applications Engineer" at bounding box center [304, 192] width 143 height 9
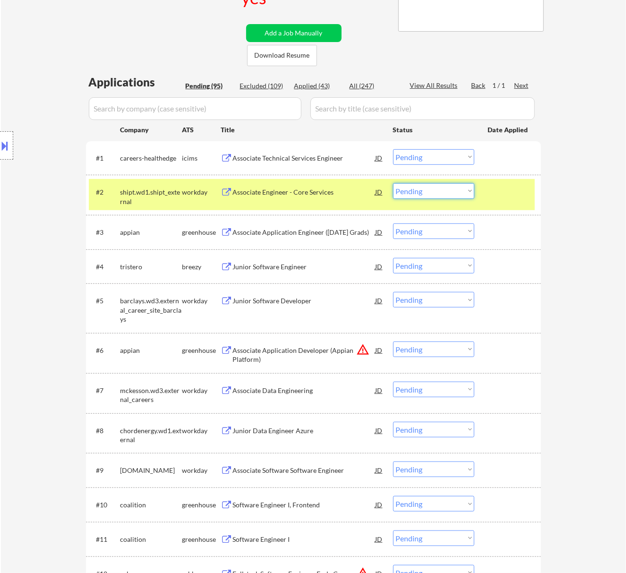
drag, startPoint x: 464, startPoint y: 191, endPoint x: 456, endPoint y: 197, distance: 9.5
click at [464, 191] on select "Choose an option... Pending Applied Excluded (Questions) Excluded (Expired) Exc…" at bounding box center [433, 191] width 81 height 16
click at [393, 183] on select "Choose an option... Pending Applied Excluded (Questions) Excluded (Expired) Exc…" at bounding box center [433, 191] width 81 height 16
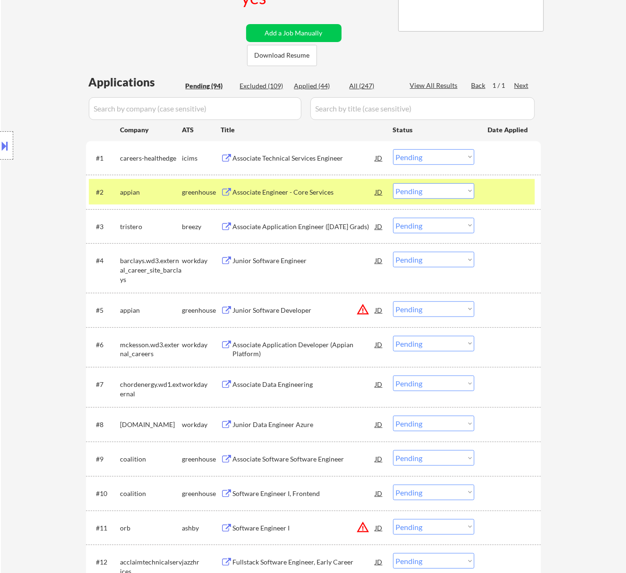
click at [322, 188] on div "Associate Engineer - Core Services" at bounding box center [304, 192] width 143 height 9
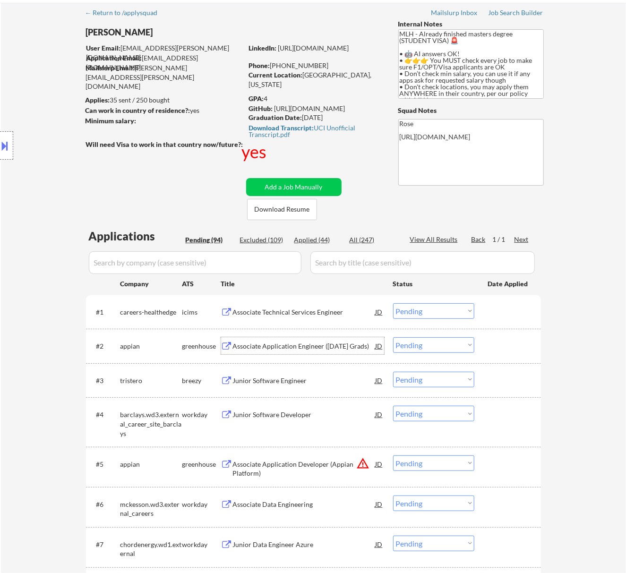
scroll to position [63, 0]
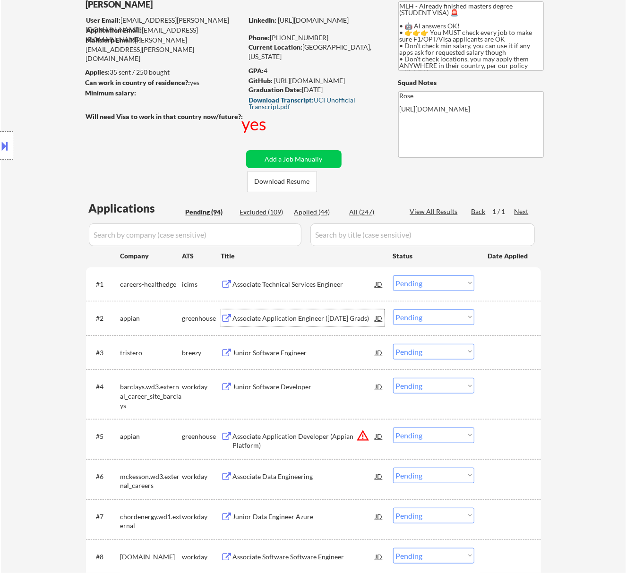
click at [318, 99] on div "Download Transcript: UCI Unofficial Transcript.pdf" at bounding box center [314, 103] width 131 height 13
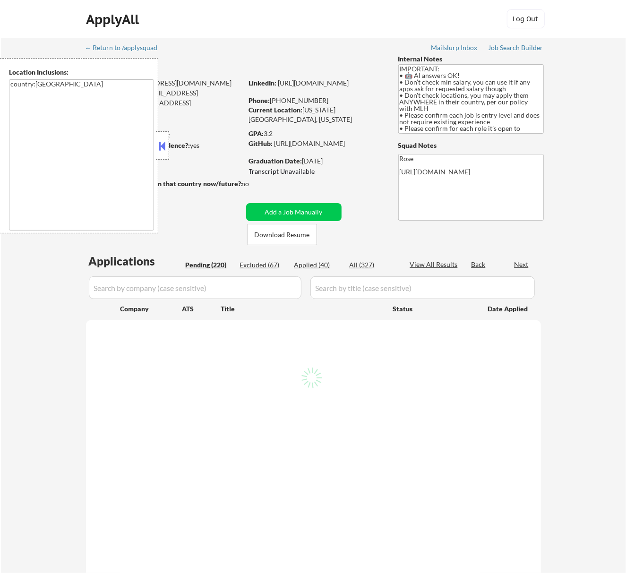
select select ""pending""
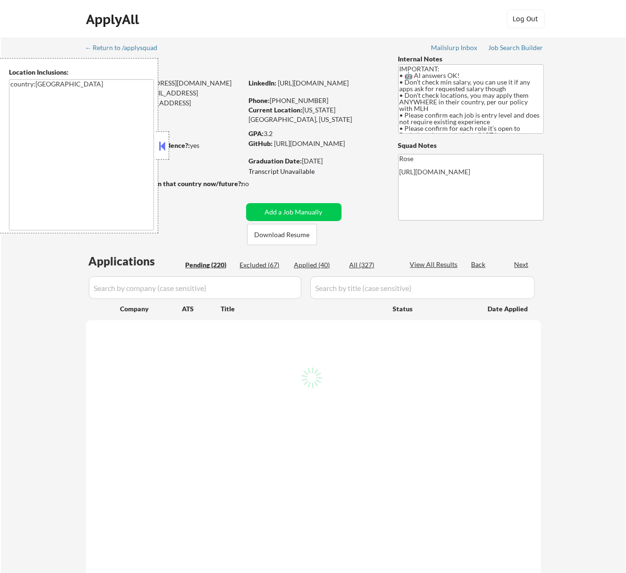
select select ""pending""
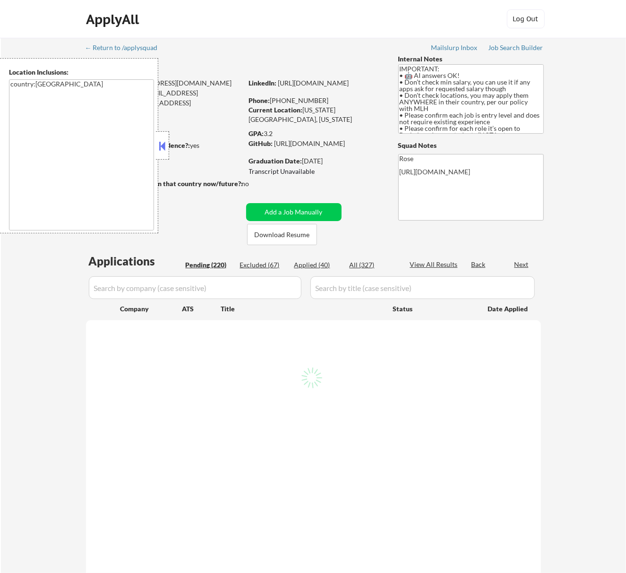
select select ""pending""
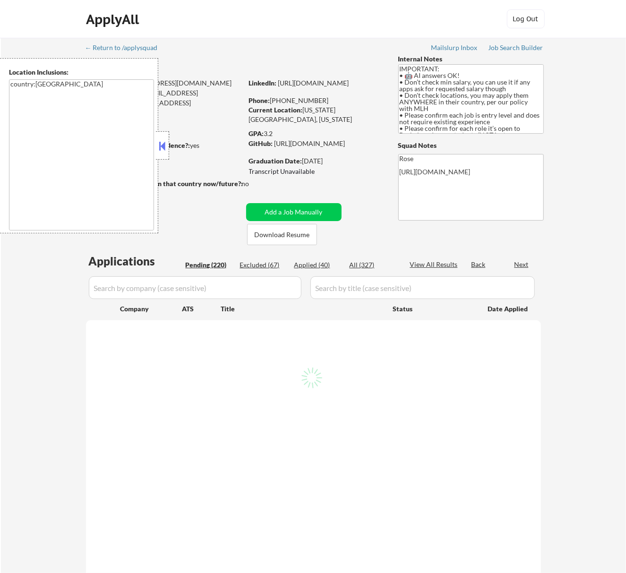
select select ""pending""
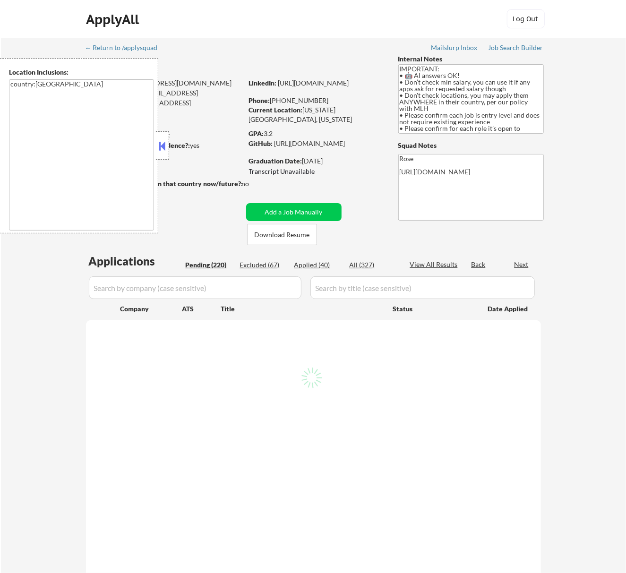
select select ""pending""
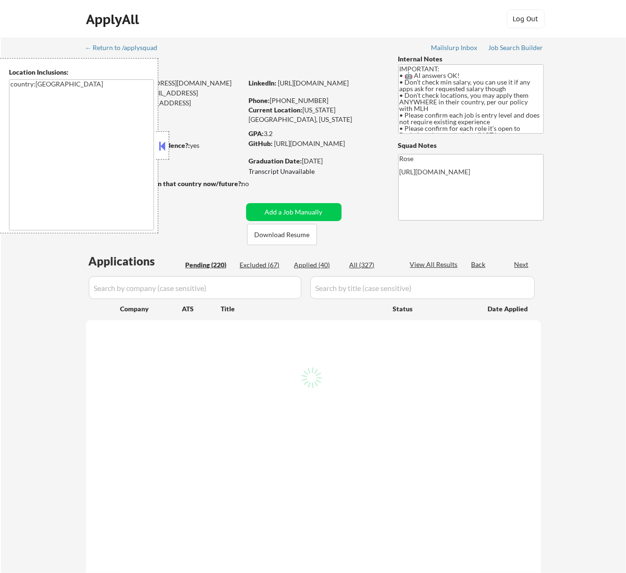
select select ""pending""
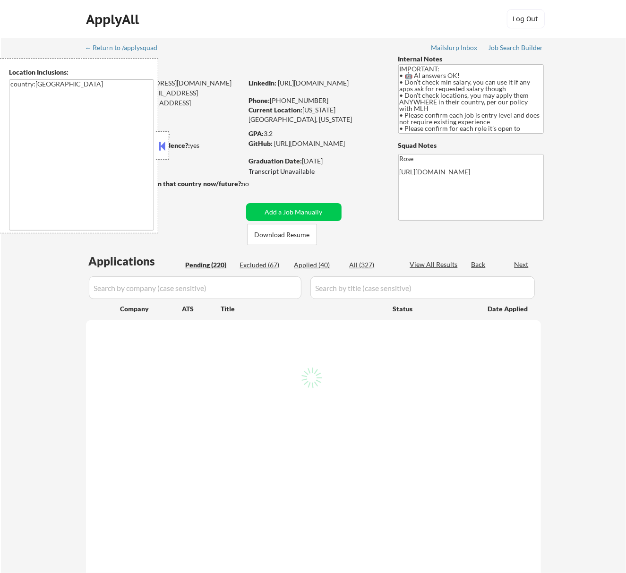
select select ""pending""
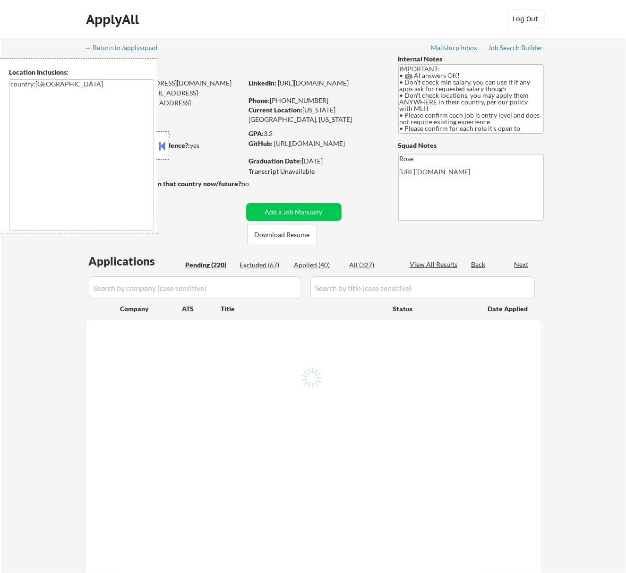
select select ""pending""
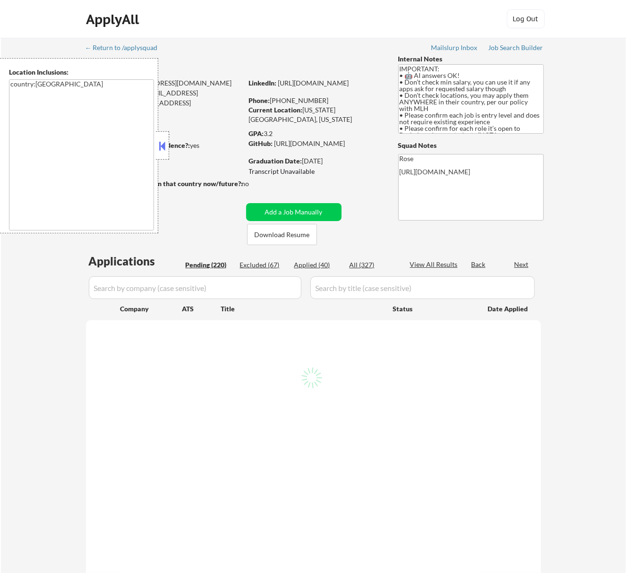
select select ""pending""
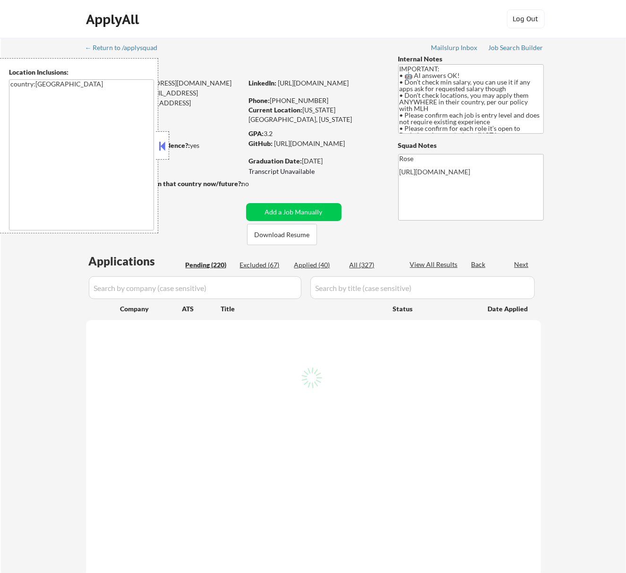
select select ""pending""
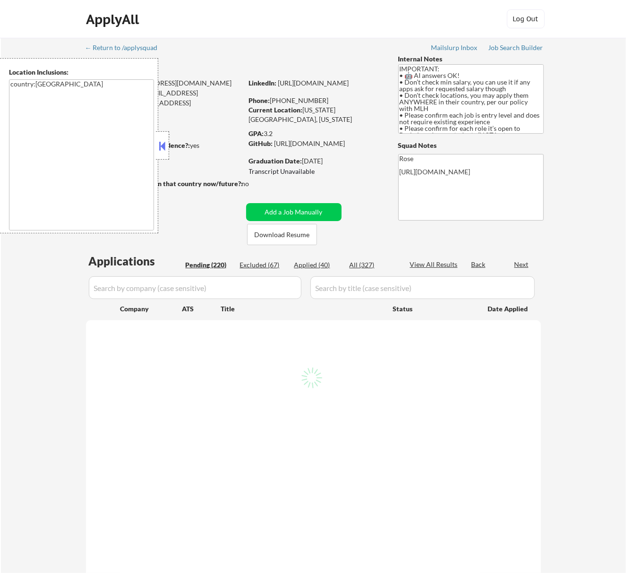
select select ""pending""
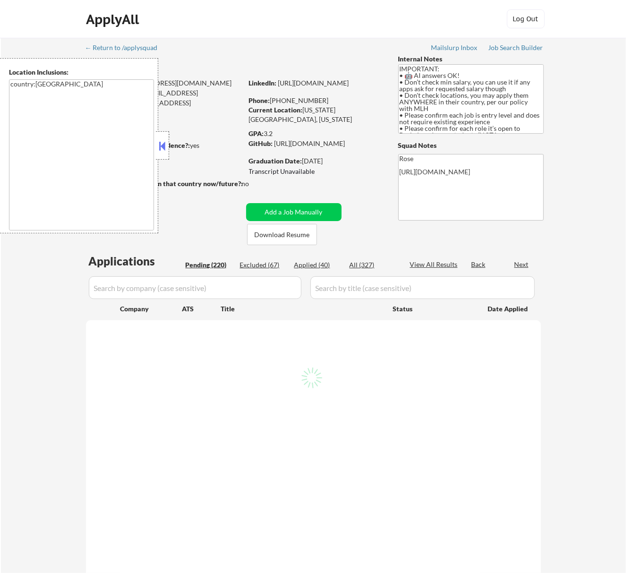
select select ""pending""
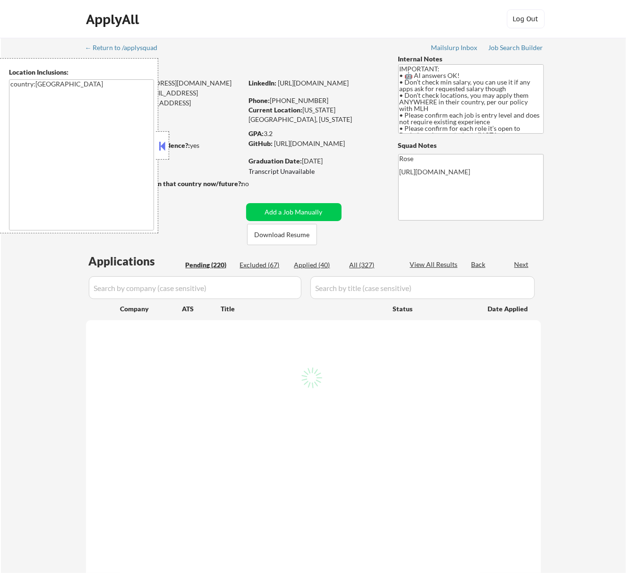
select select ""pending""
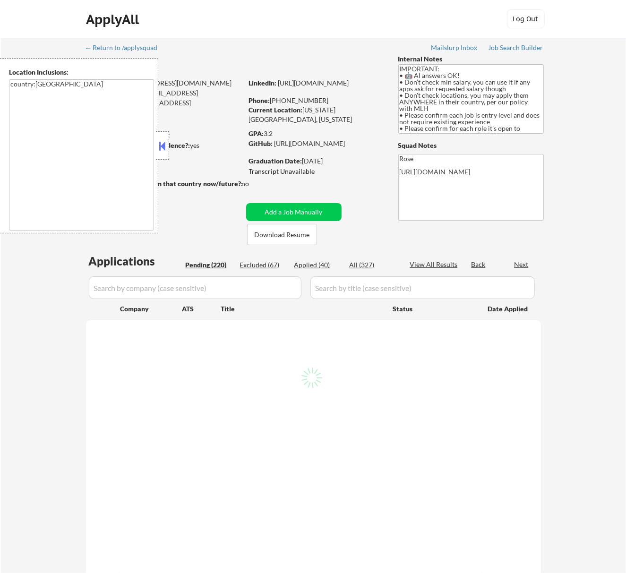
select select ""pending""
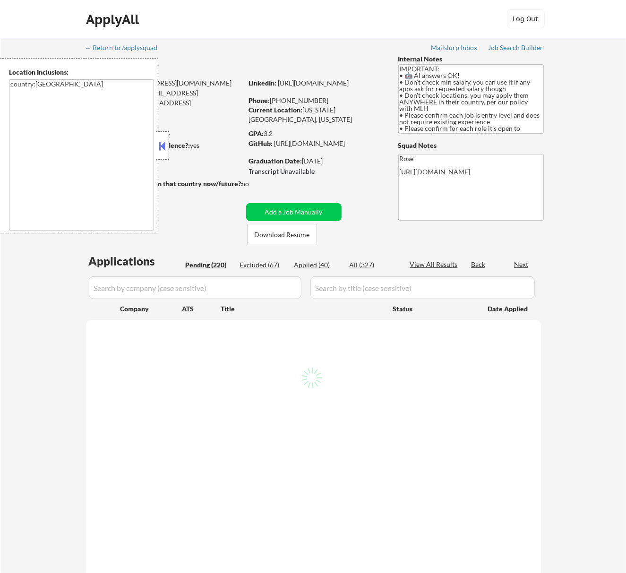
select select ""pending""
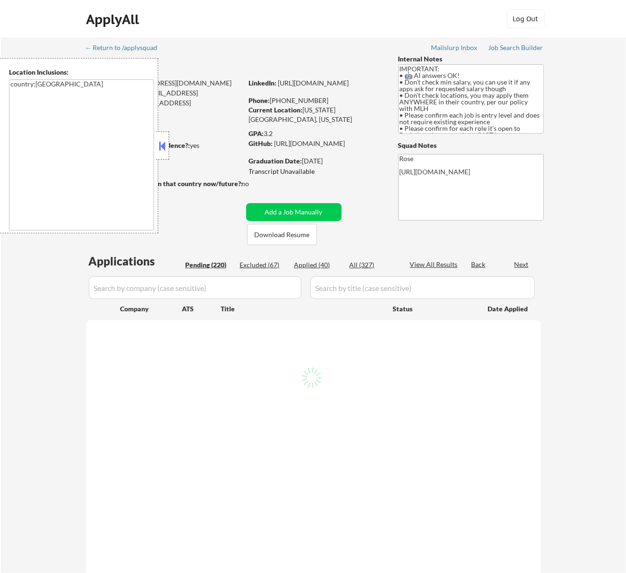
select select ""pending""
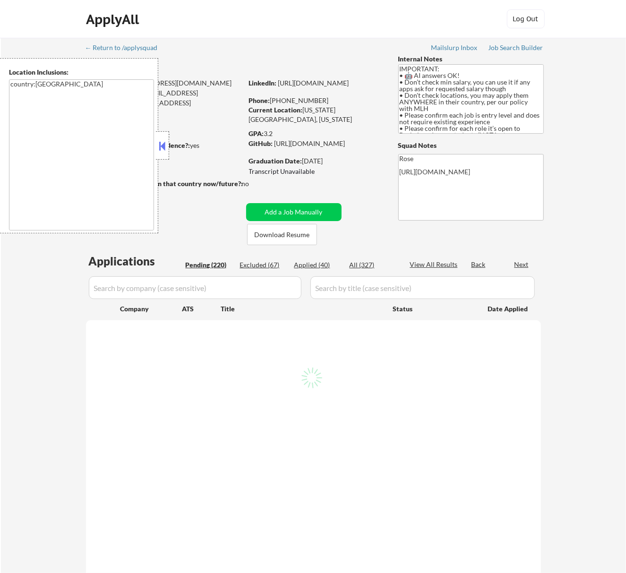
select select ""pending""
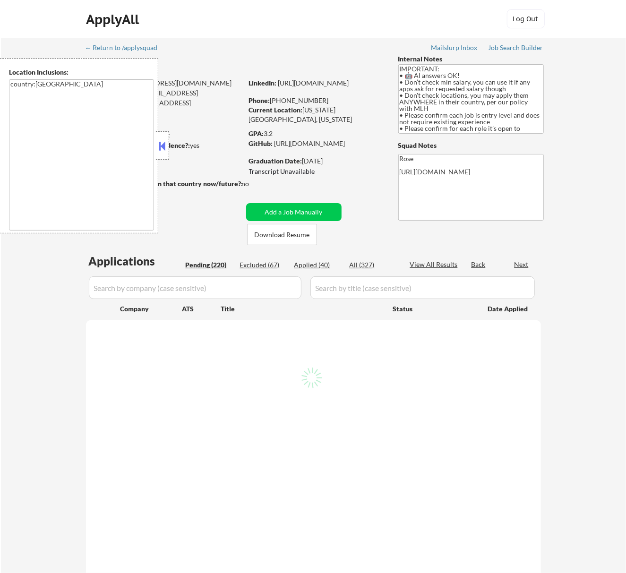
select select ""pending""
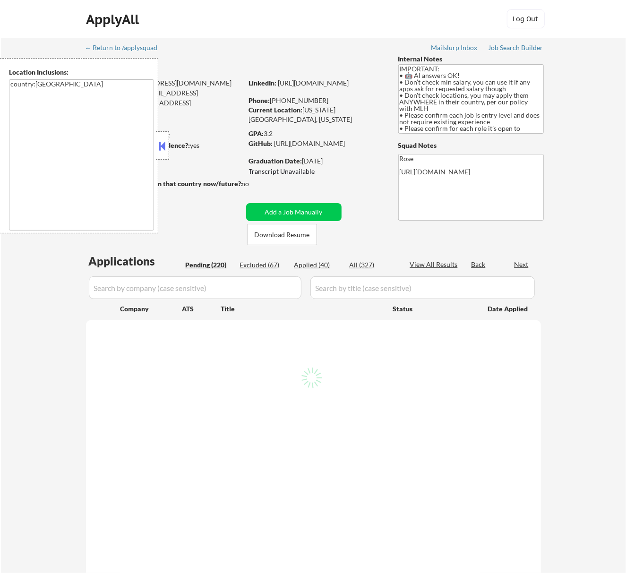
select select ""pending""
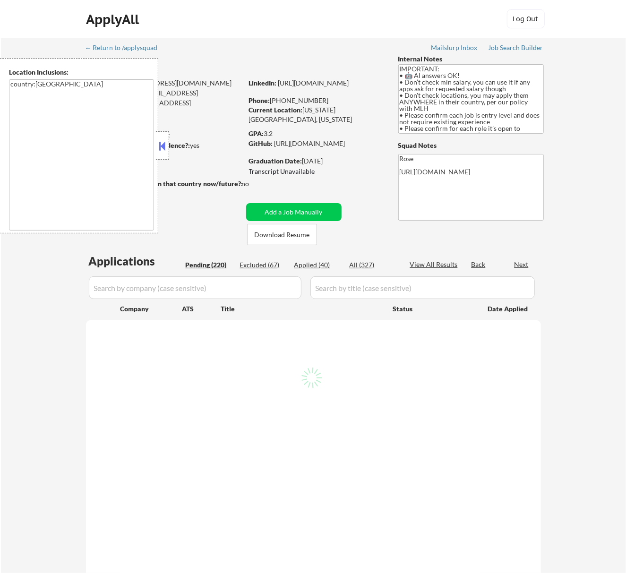
select select ""pending""
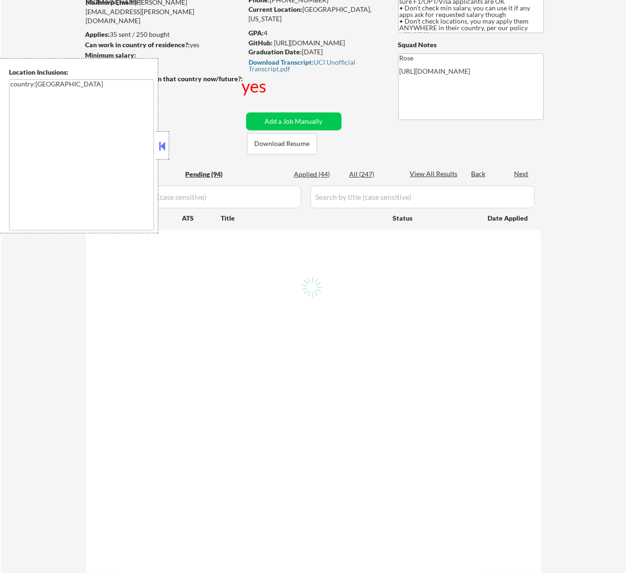
scroll to position [63, 0]
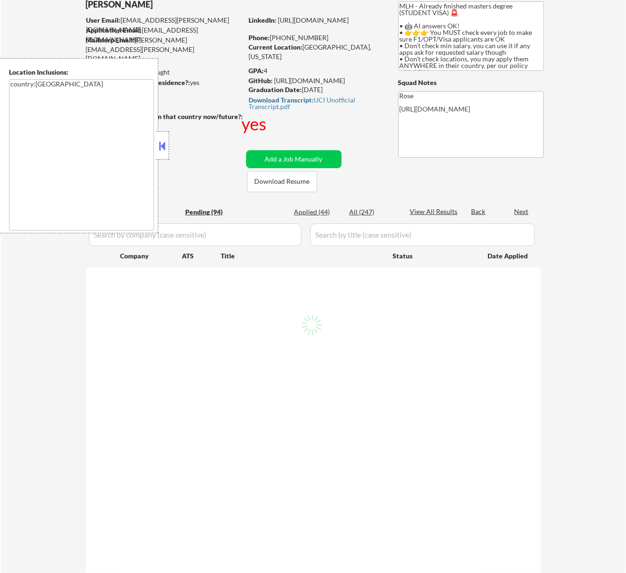
select select ""pending""
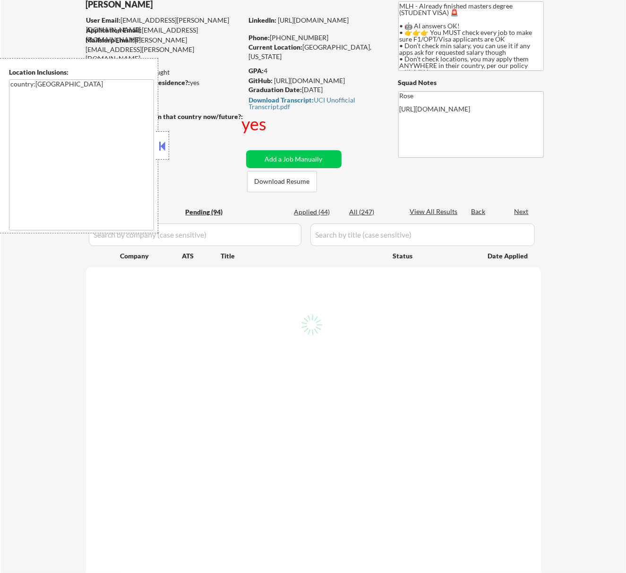
select select ""pending""
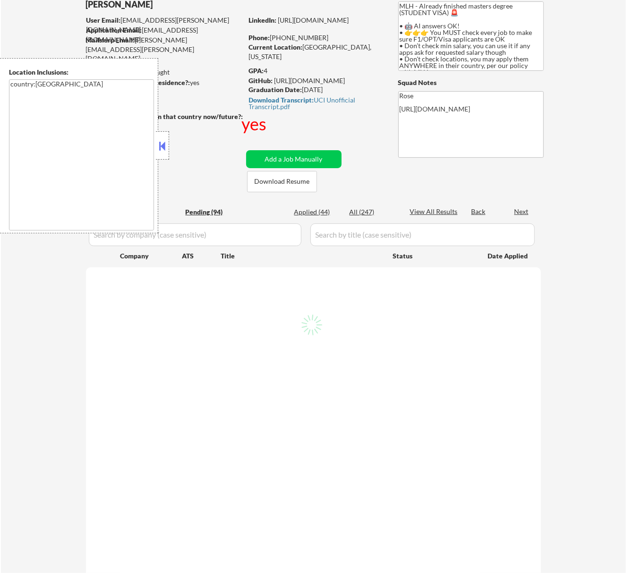
select select ""pending""
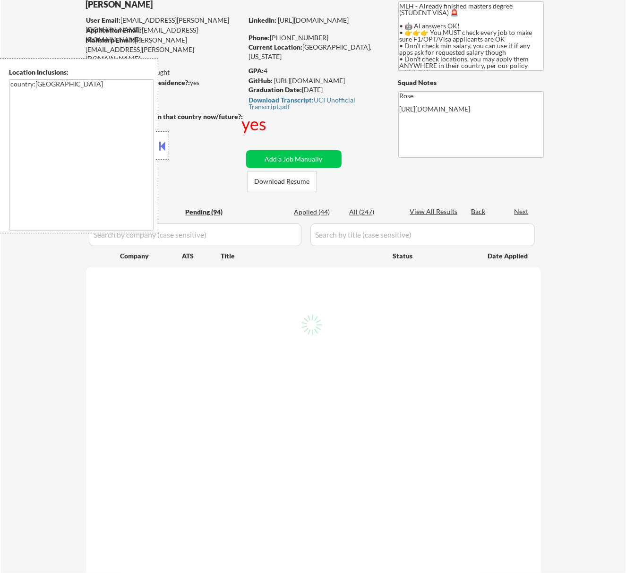
select select ""pending""
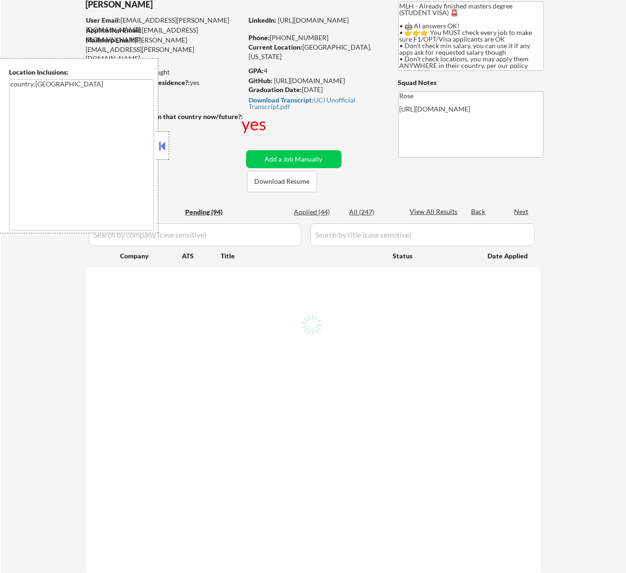
select select ""pending""
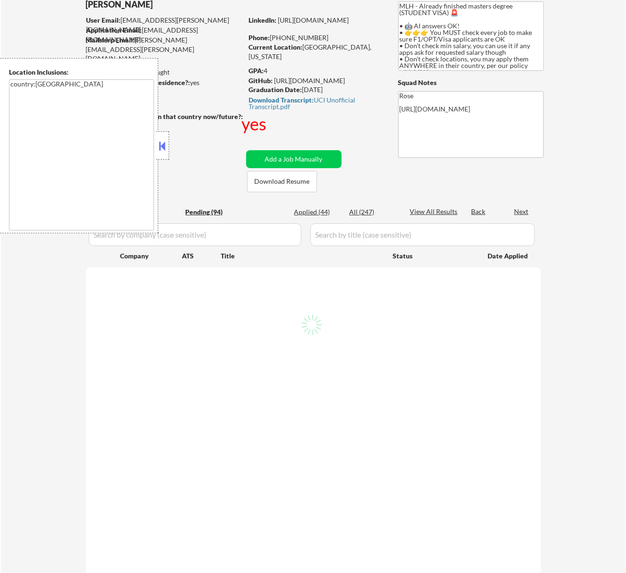
select select ""pending""
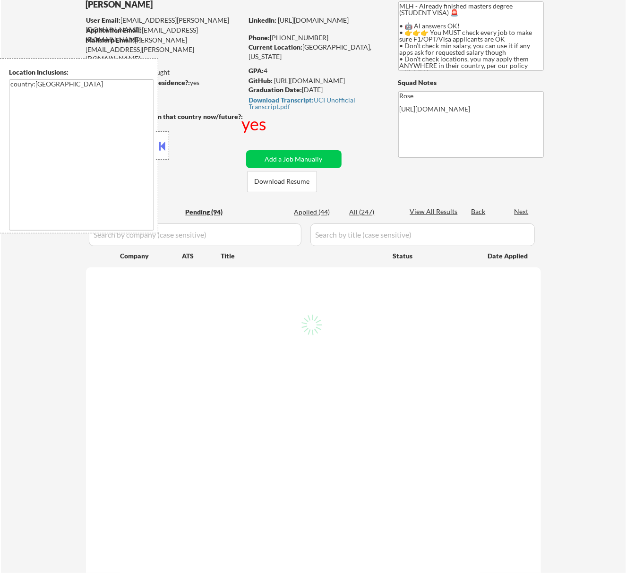
select select ""pending""
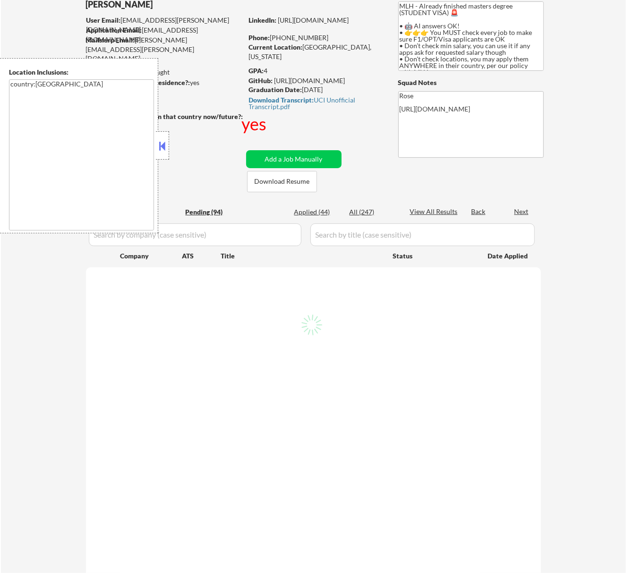
select select ""pending""
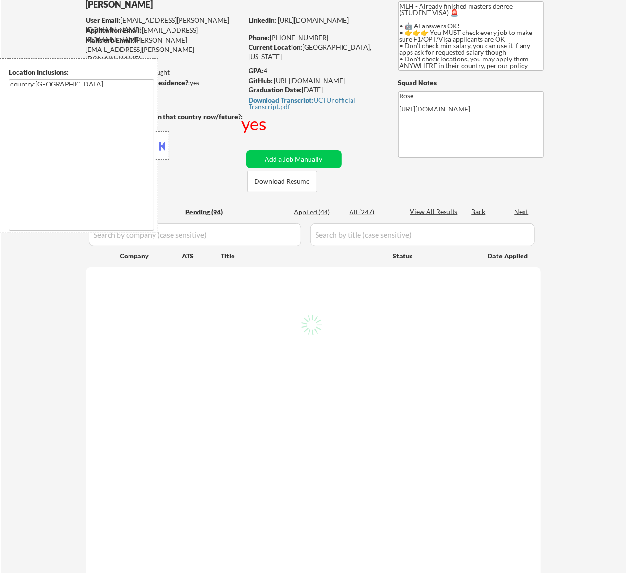
select select ""pending""
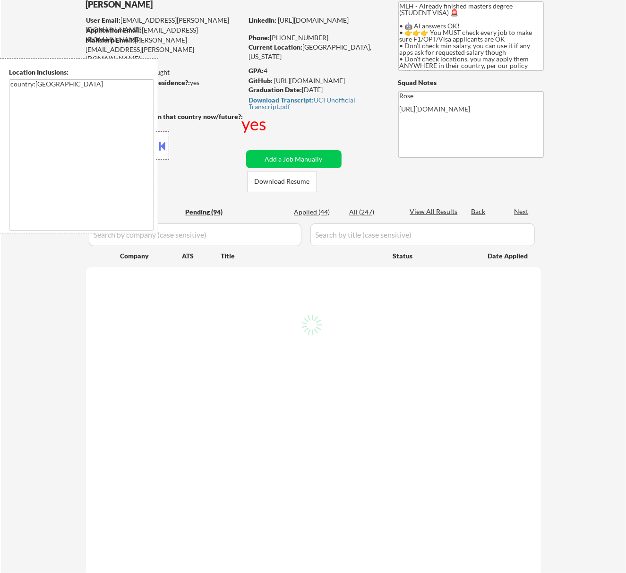
select select ""pending""
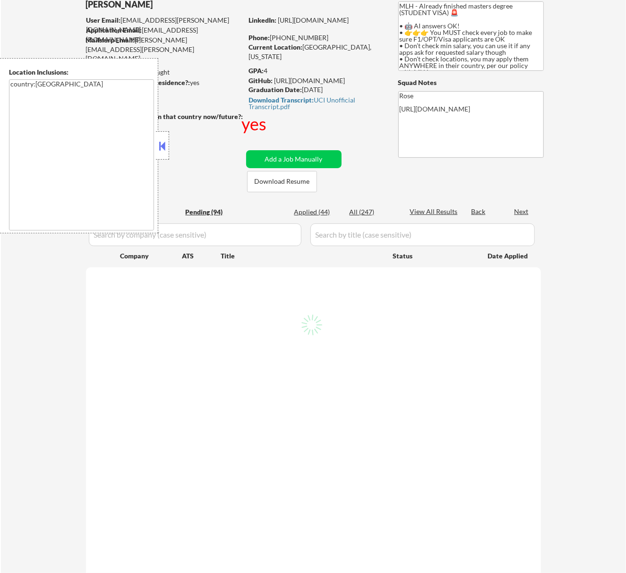
select select ""pending""
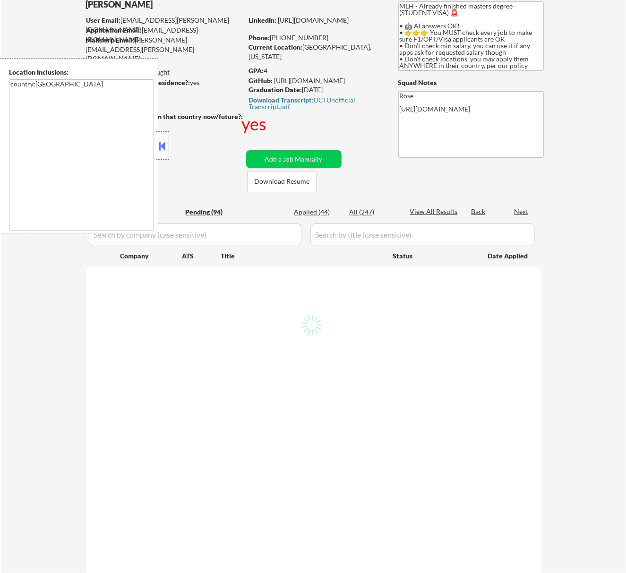
select select ""pending""
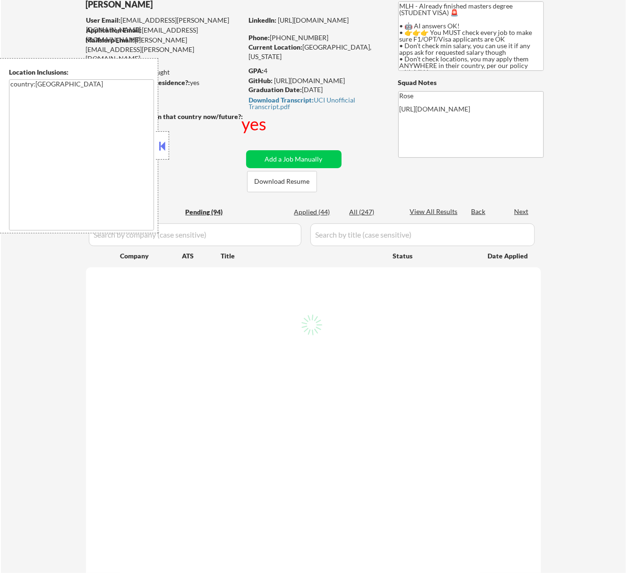
select select ""pending""
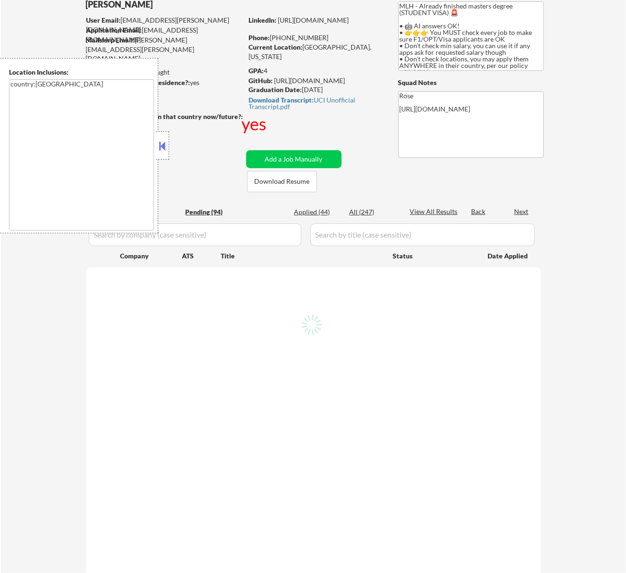
select select ""pending""
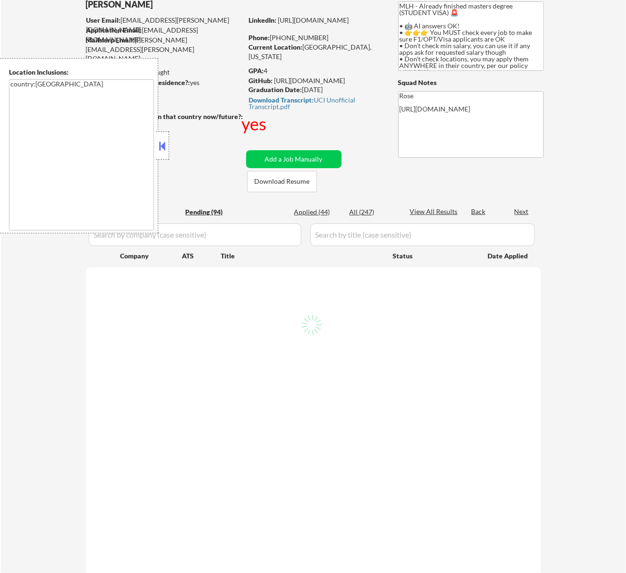
select select ""pending""
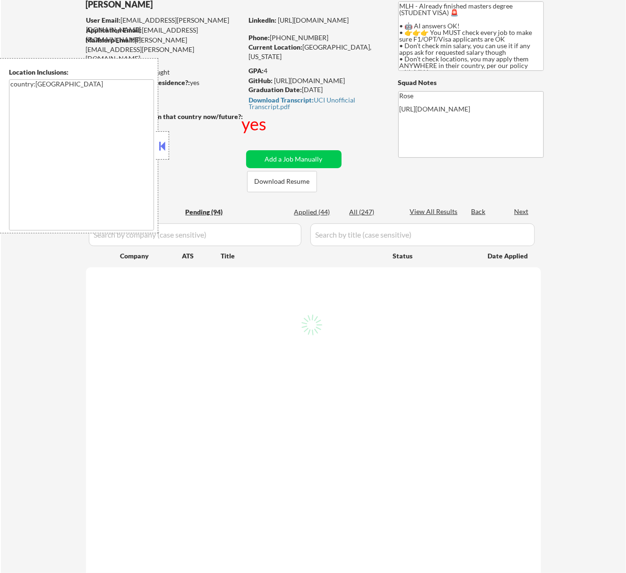
select select ""pending""
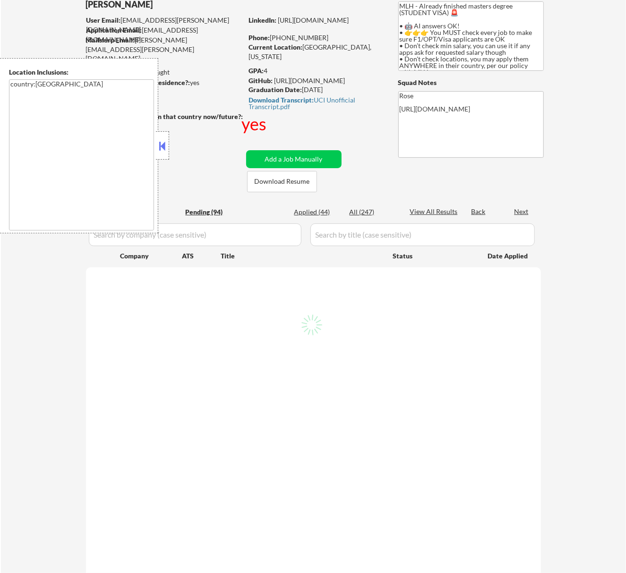
select select ""pending""
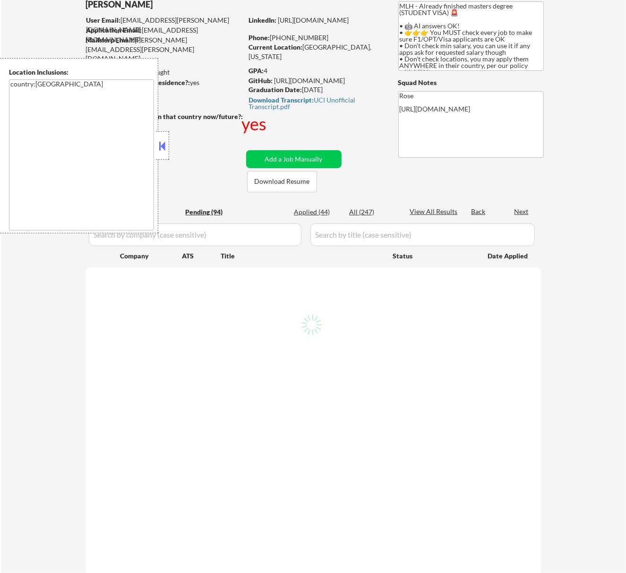
select select ""pending""
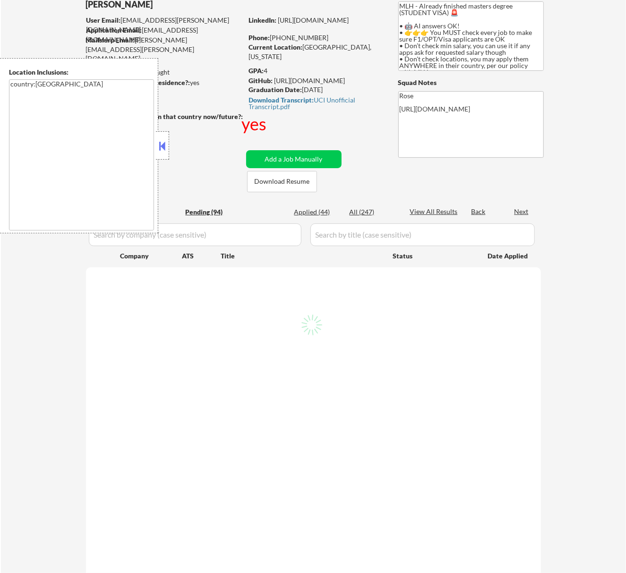
select select ""pending""
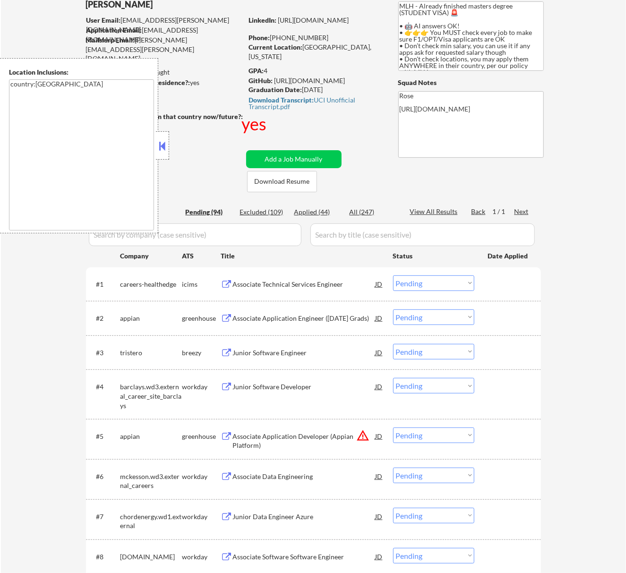
click at [451, 317] on select "Choose an option... Pending Applied Excluded (Questions) Excluded (Expired) Exc…" at bounding box center [433, 318] width 81 height 16
click at [393, 310] on select "Choose an option... Pending Applied Excluded (Questions) Excluded (Expired) Exc…" at bounding box center [433, 318] width 81 height 16
click at [169, 138] on div at bounding box center [162, 145] width 13 height 28
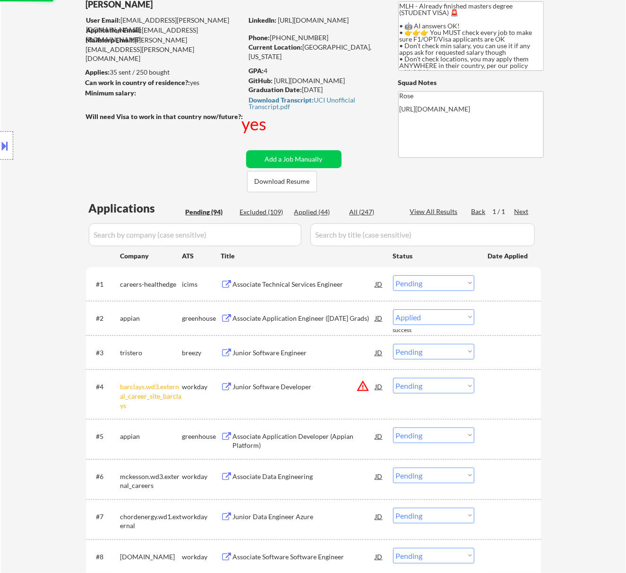
select select ""pending""
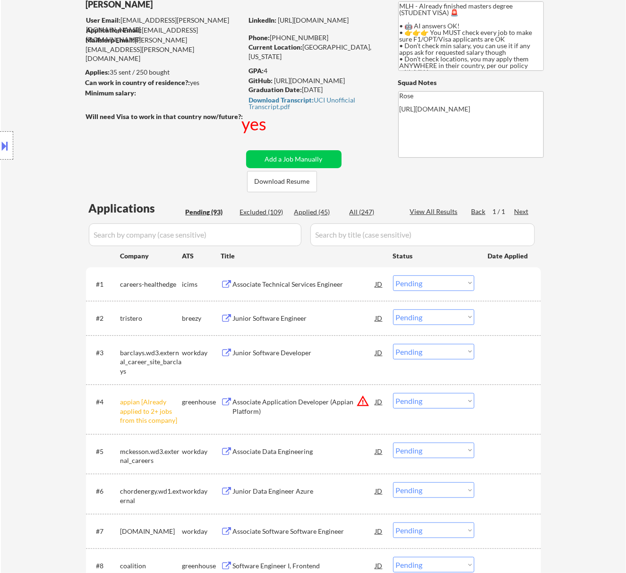
click at [453, 396] on select "Choose an option... Pending Applied Excluded (Questions) Excluded (Expired) Exc…" at bounding box center [433, 401] width 81 height 16
click at [393, 393] on select "Choose an option... Pending Applied Excluded (Questions) Excluded (Expired) Exc…" at bounding box center [433, 401] width 81 height 16
select select ""pending""
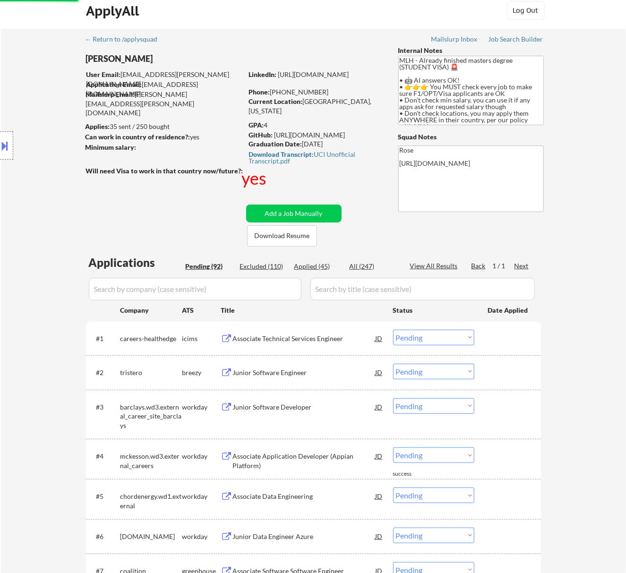
scroll to position [0, 0]
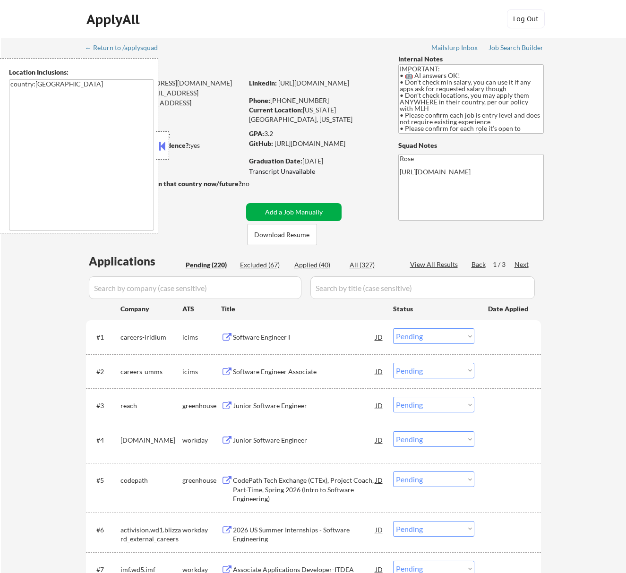
select select ""pending""
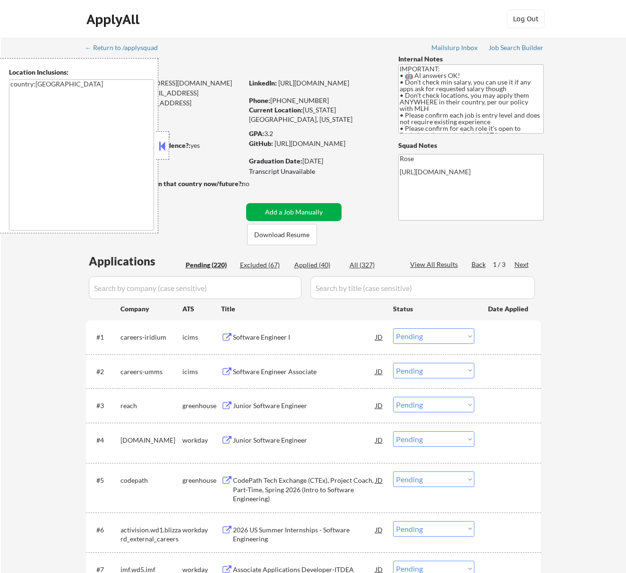
select select ""pending""
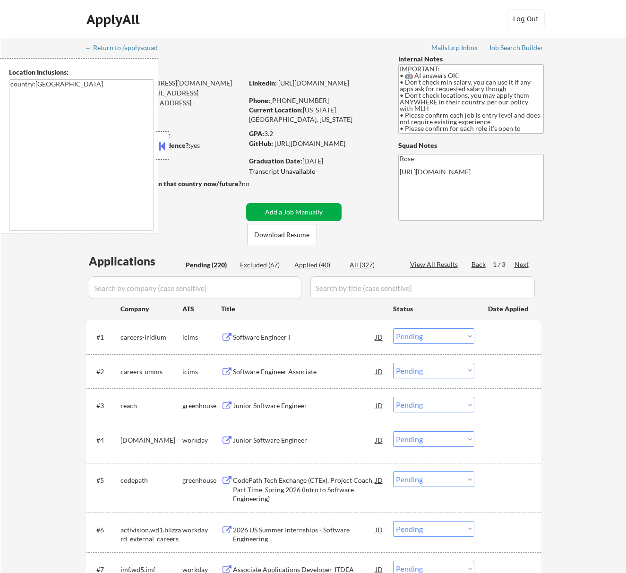
select select ""pending""
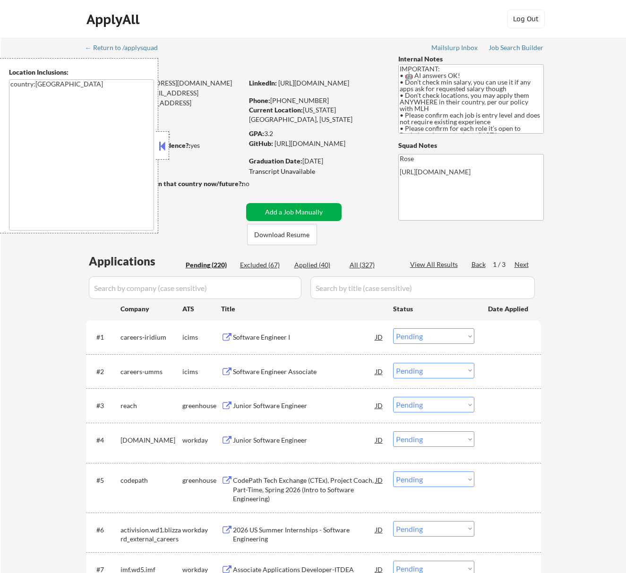
select select ""pending""
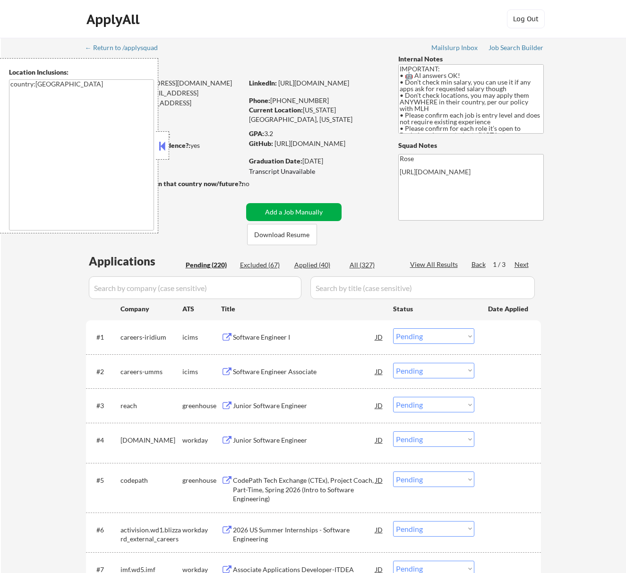
select select ""pending""
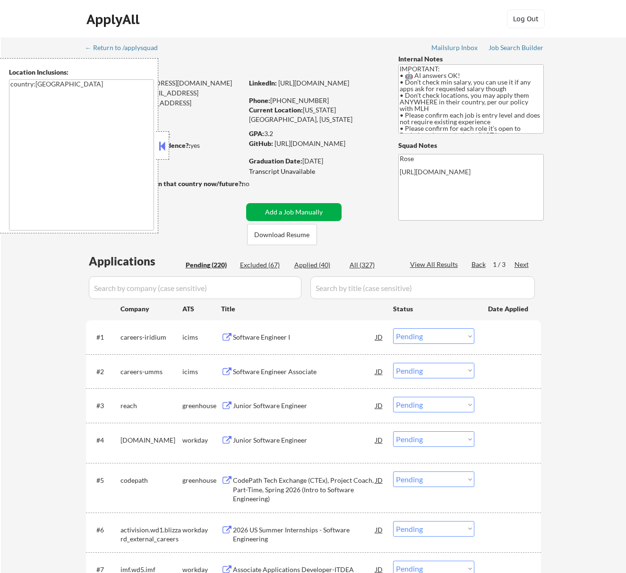
select select ""pending""
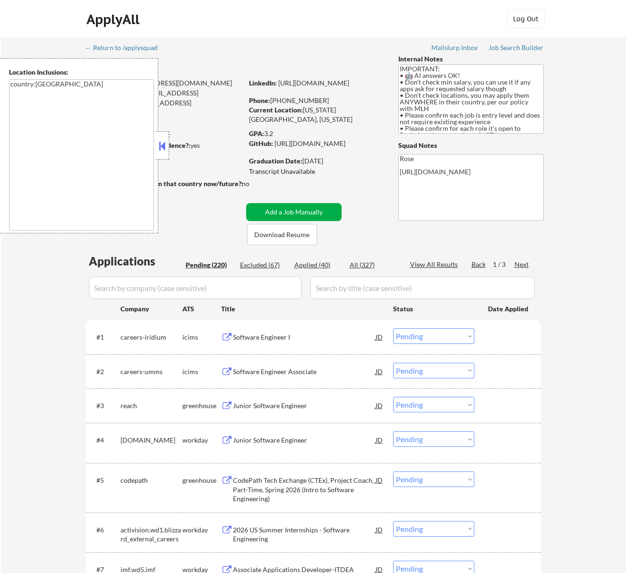
select select ""pending""
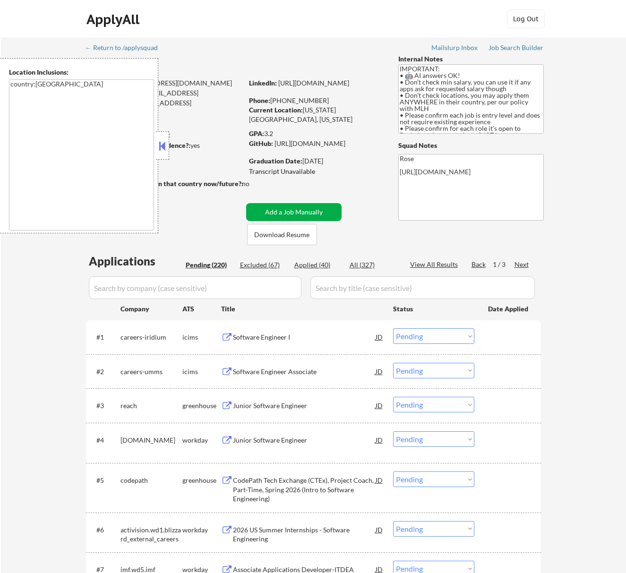
select select ""pending""
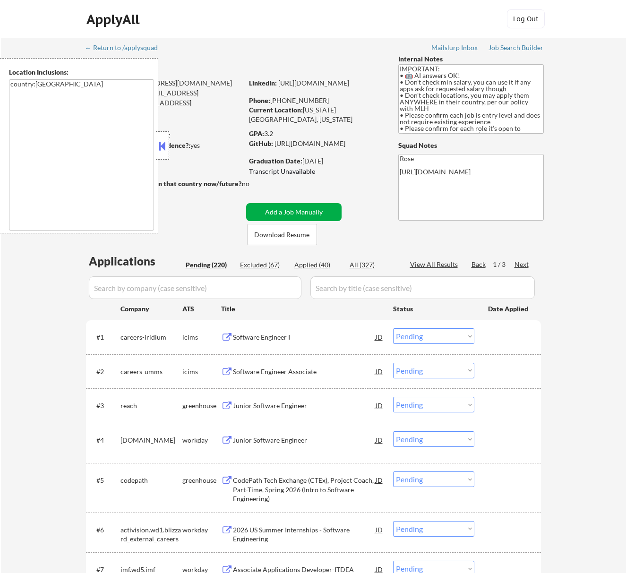
select select ""pending""
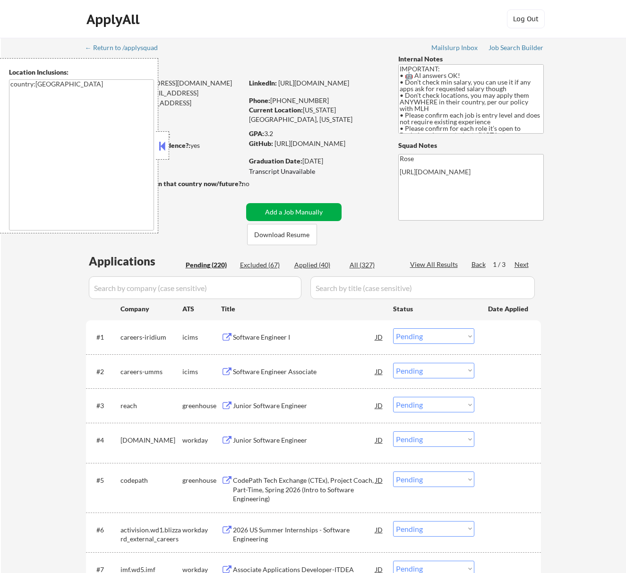
select select ""pending""
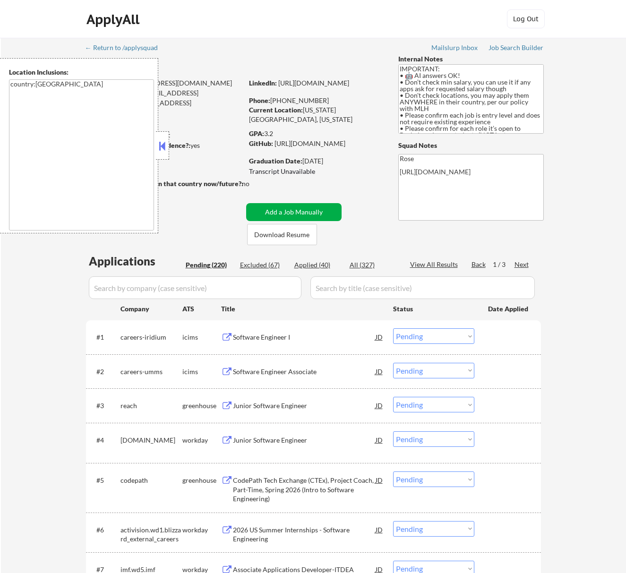
select select ""pending""
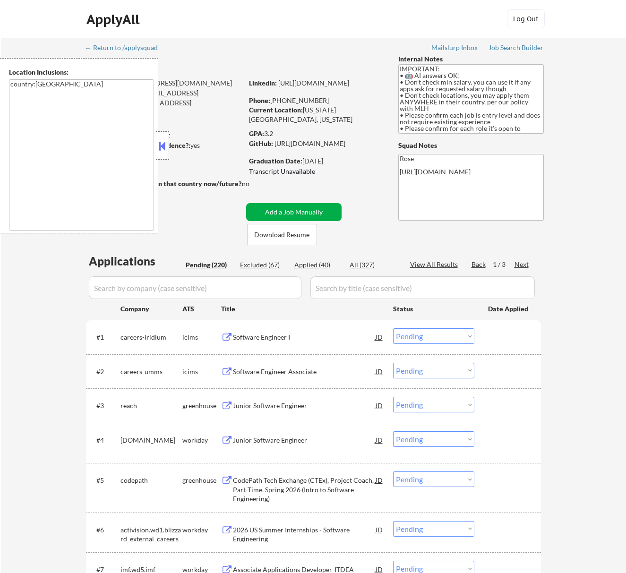
select select ""pending""
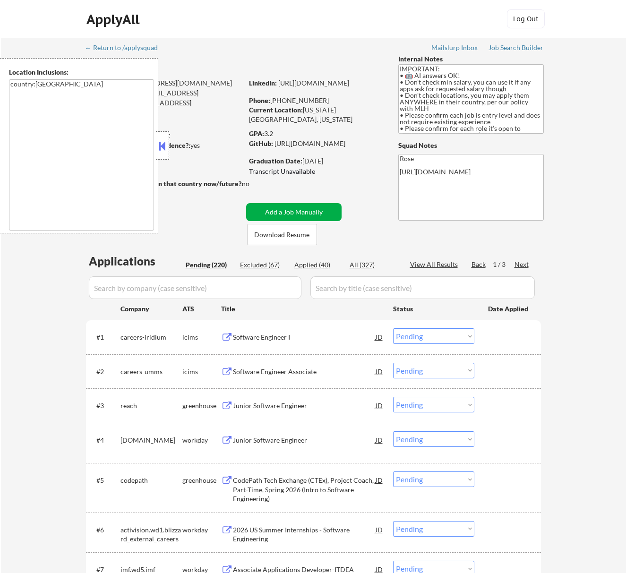
select select ""pending""
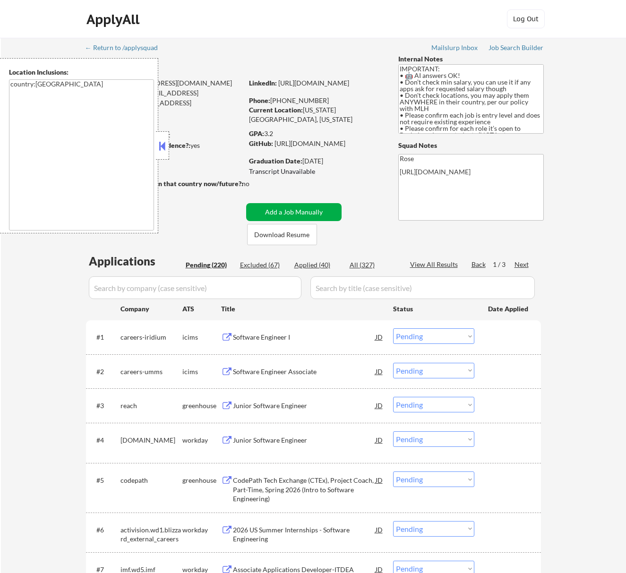
select select ""pending""
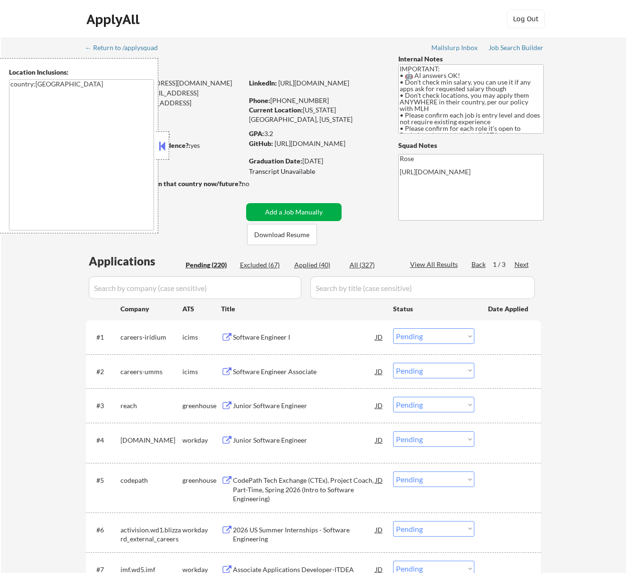
select select ""pending""
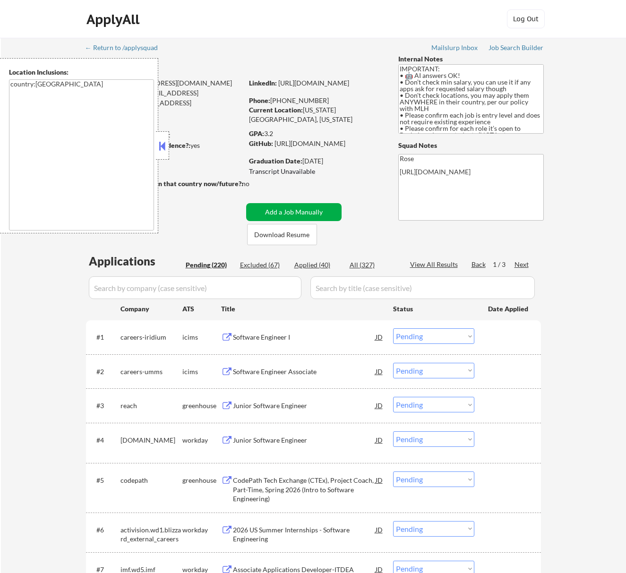
select select ""pending""
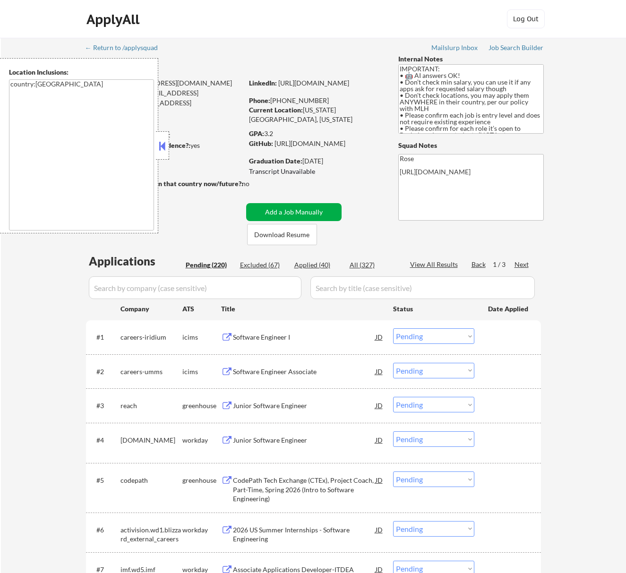
select select ""pending""
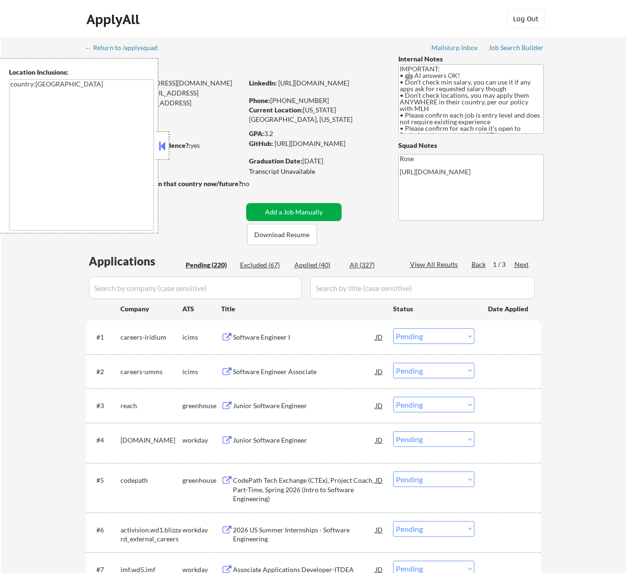
select select ""pending""
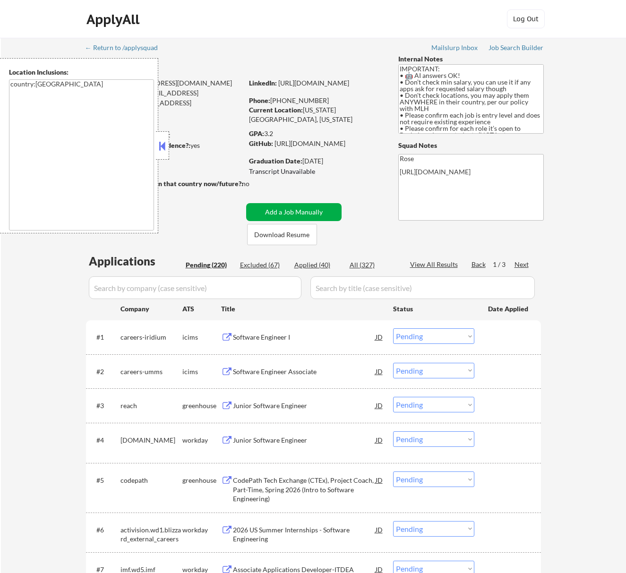
select select ""pending""
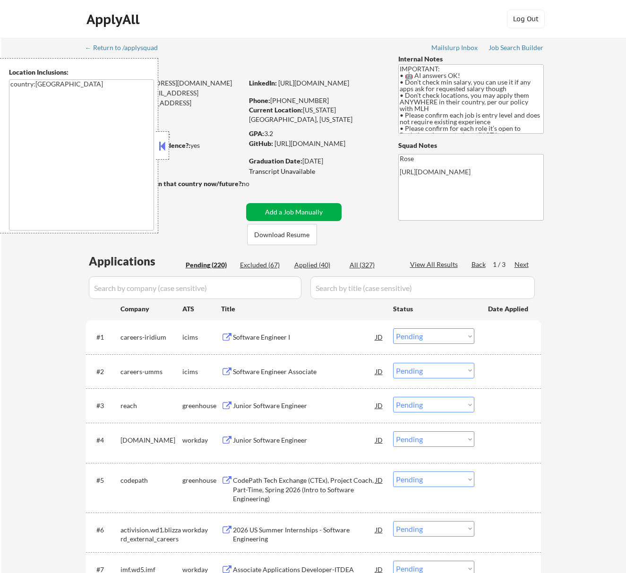
select select ""pending""
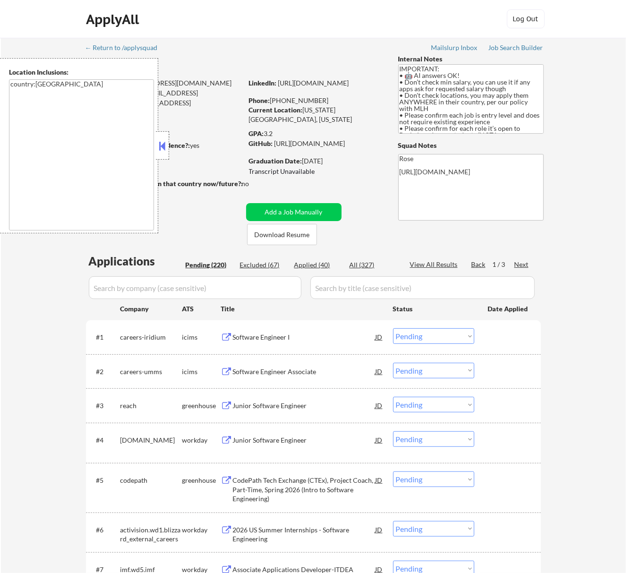
click at [164, 146] on button at bounding box center [162, 146] width 10 height 14
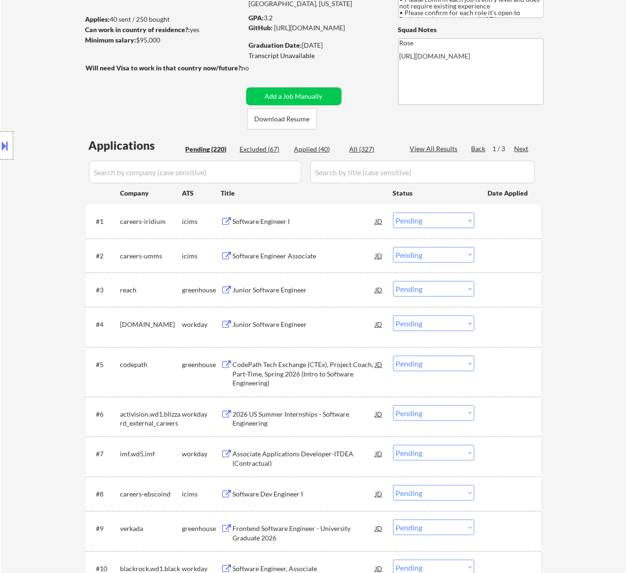
scroll to position [126, 0]
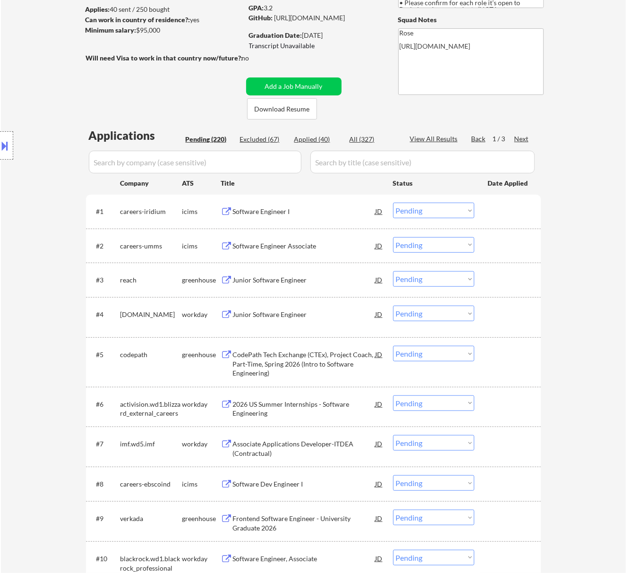
click at [318, 284] on div "Junior Software Engineer" at bounding box center [304, 280] width 143 height 9
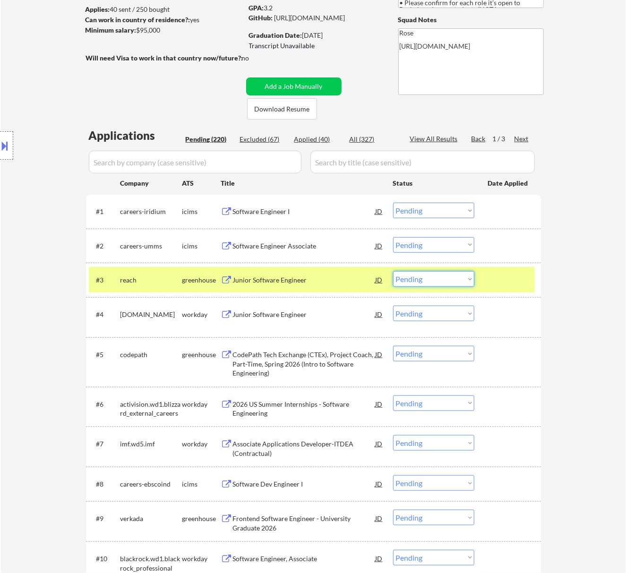
click at [438, 275] on select "Choose an option... Pending Applied Excluded (Questions) Excluded (Expired) Exc…" at bounding box center [433, 279] width 81 height 16
click at [393, 271] on select "Choose an option... Pending Applied Excluded (Questions) Excluded (Expired) Exc…" at bounding box center [433, 279] width 81 height 16
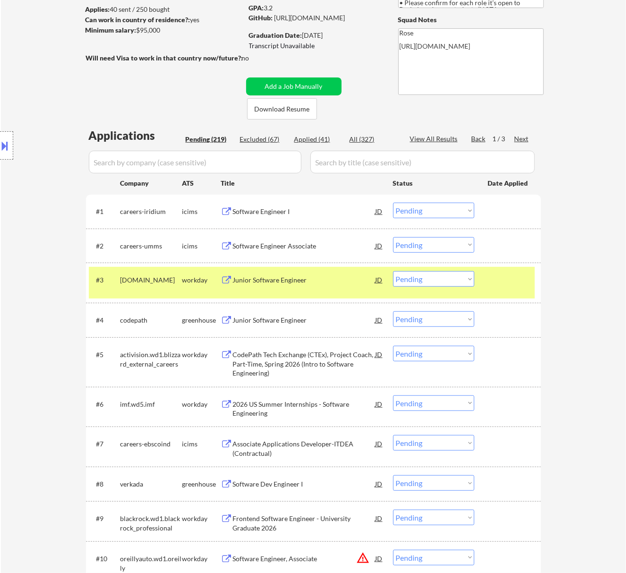
click at [337, 283] on div "Junior Software Engineer" at bounding box center [304, 280] width 143 height 9
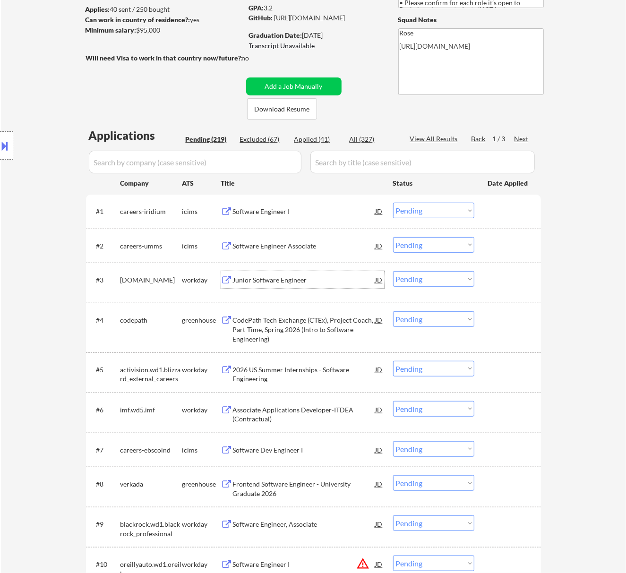
click at [449, 273] on select "Choose an option... Pending Applied Excluded (Questions) Excluded (Expired) Exc…" at bounding box center [433, 279] width 81 height 16
click at [393, 271] on select "Choose an option... Pending Applied Excluded (Questions) Excluded (Expired) Exc…" at bounding box center [433, 279] width 81 height 16
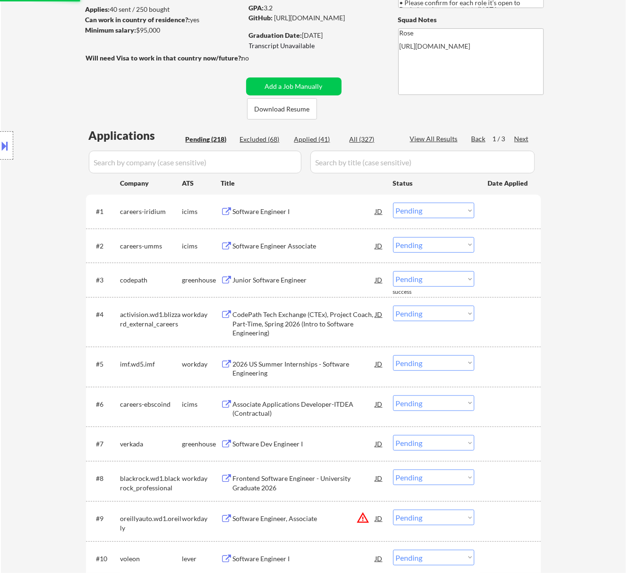
click at [297, 280] on div "Junior Software Engineer" at bounding box center [304, 280] width 143 height 9
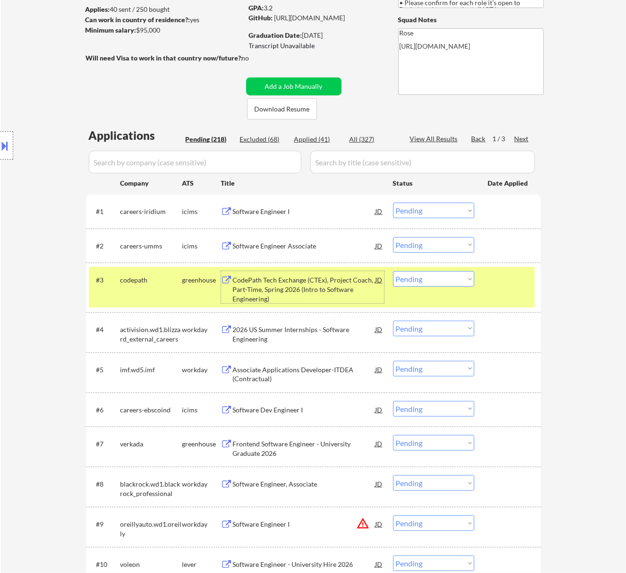
click at [462, 278] on select "Choose an option... Pending Applied Excluded (Questions) Excluded (Expired) Exc…" at bounding box center [433, 279] width 81 height 16
click at [393, 271] on select "Choose an option... Pending Applied Excluded (Questions) Excluded (Expired) Exc…" at bounding box center [433, 279] width 81 height 16
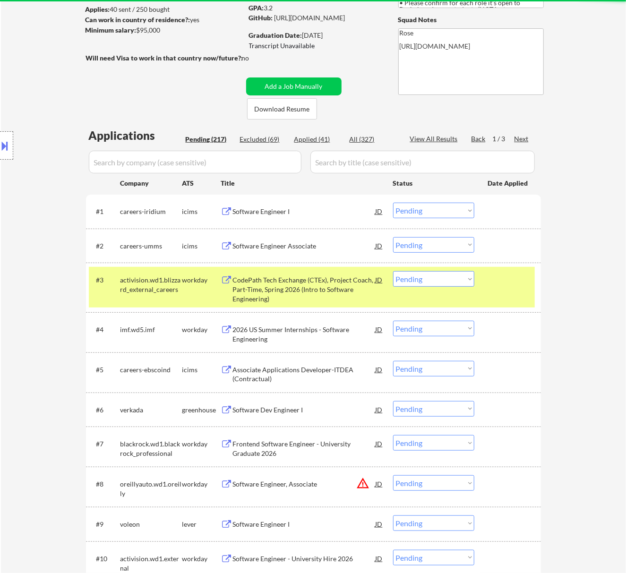
click at [302, 283] on div "CodePath Tech Exchange (CTEx), Project Coach, Part-Time, Spring 2026 (Intro to …" at bounding box center [304, 290] width 143 height 28
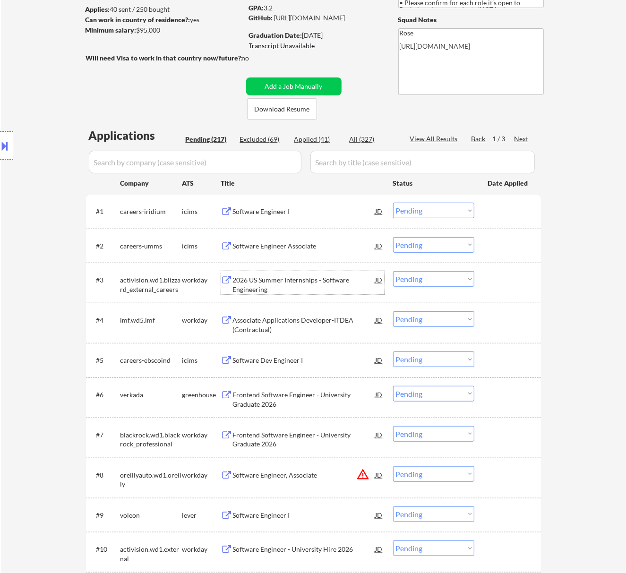
click at [422, 275] on select "Choose an option... Pending Applied Excluded (Questions) Excluded (Expired) Exc…" at bounding box center [433, 279] width 81 height 16
click at [393, 271] on select "Choose an option... Pending Applied Excluded (Questions) Excluded (Expired) Exc…" at bounding box center [433, 279] width 81 height 16
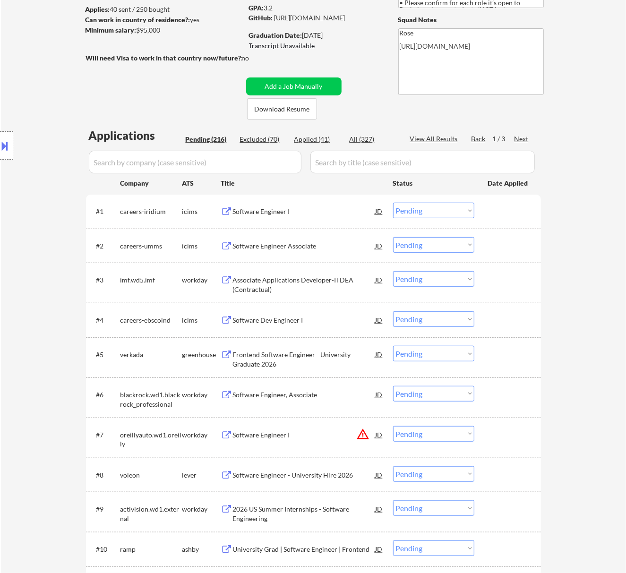
click at [301, 281] on div "Associate Applications Developer-ITDEA (Contractual)" at bounding box center [304, 285] width 143 height 18
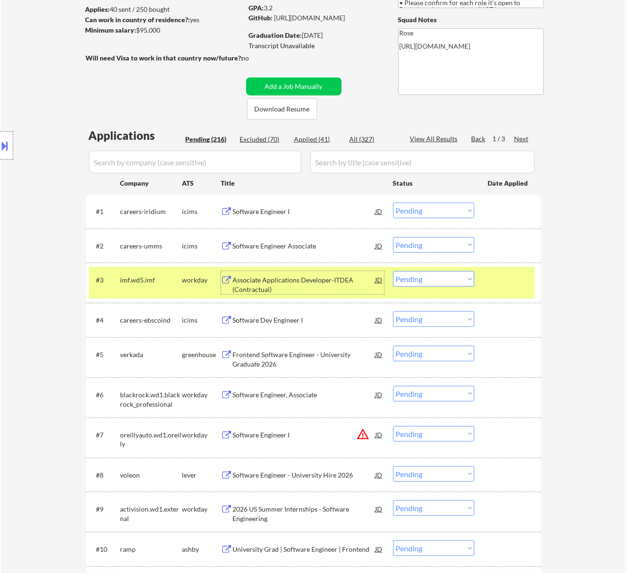
click at [446, 279] on select "Choose an option... Pending Applied Excluded (Questions) Excluded (Expired) Exc…" at bounding box center [433, 279] width 81 height 16
click at [393, 271] on select "Choose an option... Pending Applied Excluded (Questions) Excluded (Expired) Exc…" at bounding box center [433, 279] width 81 height 16
select select ""pending""
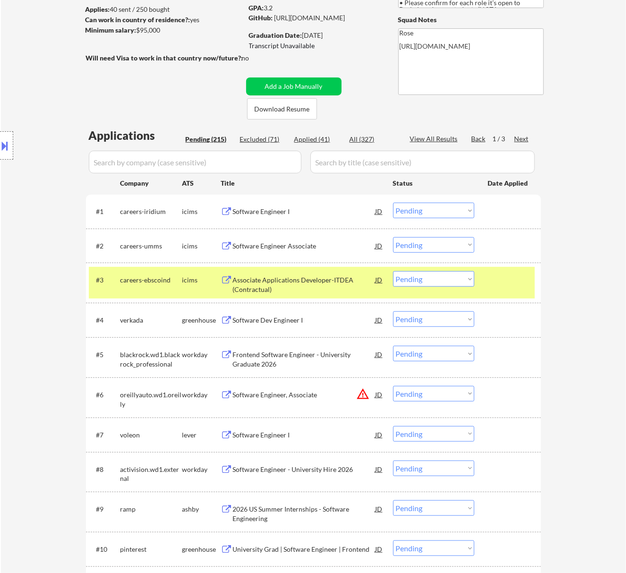
click at [501, 284] on div at bounding box center [509, 279] width 42 height 17
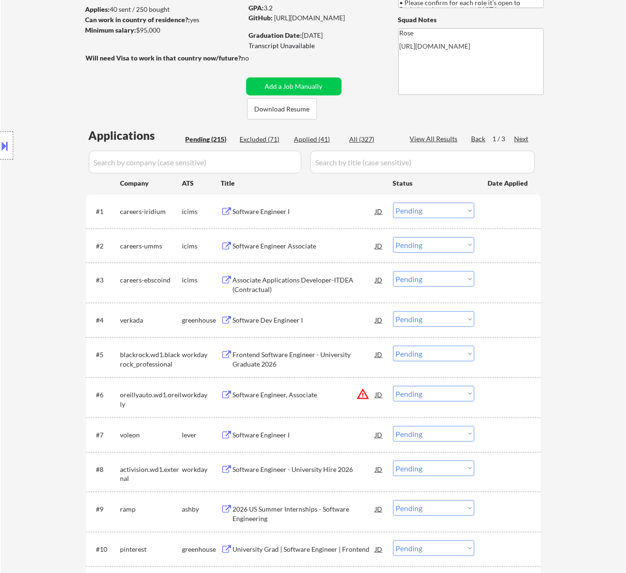
click at [307, 325] on div "#4 verkada greenhouse Software Dev Engineer I JD Choose an option... Pending Ap…" at bounding box center [312, 320] width 446 height 26
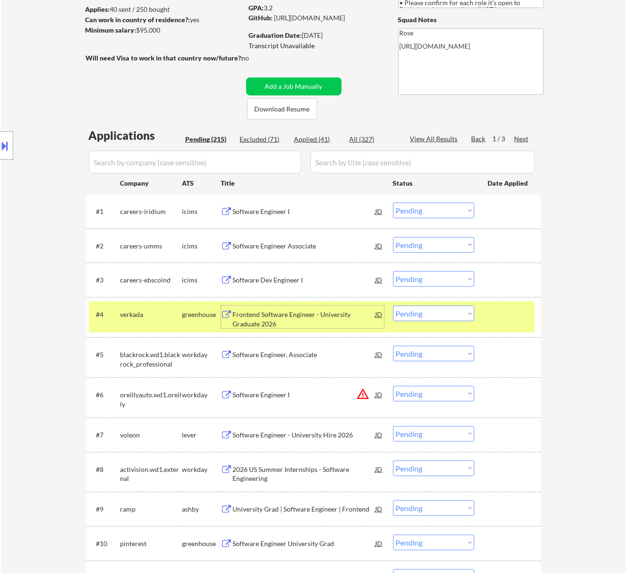
click at [297, 319] on div "Frontend Software Engineer - University Graduate 2026" at bounding box center [304, 319] width 143 height 18
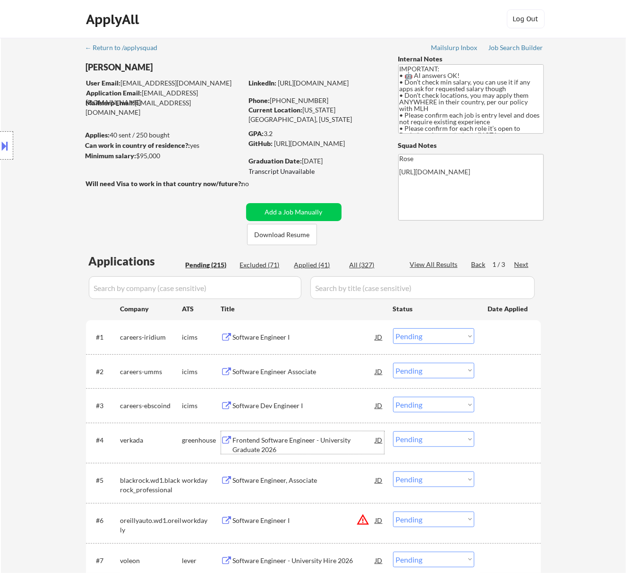
scroll to position [63, 0]
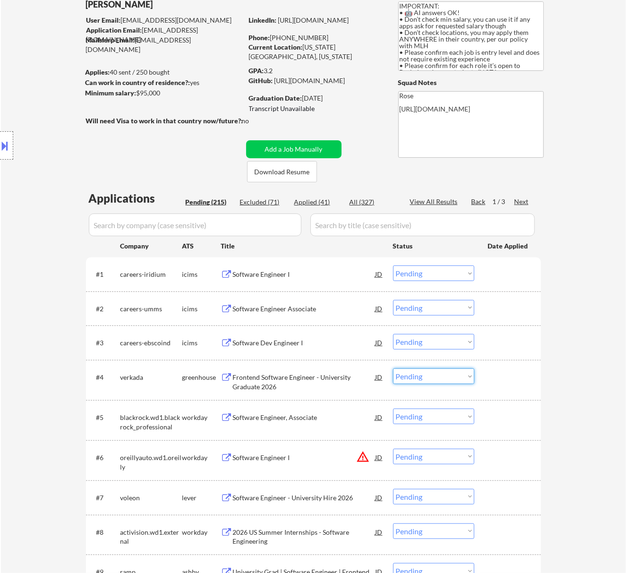
click at [427, 374] on select "Choose an option... Pending Applied Excluded (Questions) Excluded (Expired) Exc…" at bounding box center [433, 377] width 81 height 16
click at [393, 369] on select "Choose an option... Pending Applied Excluded (Questions) Excluded (Expired) Exc…" at bounding box center [433, 377] width 81 height 16
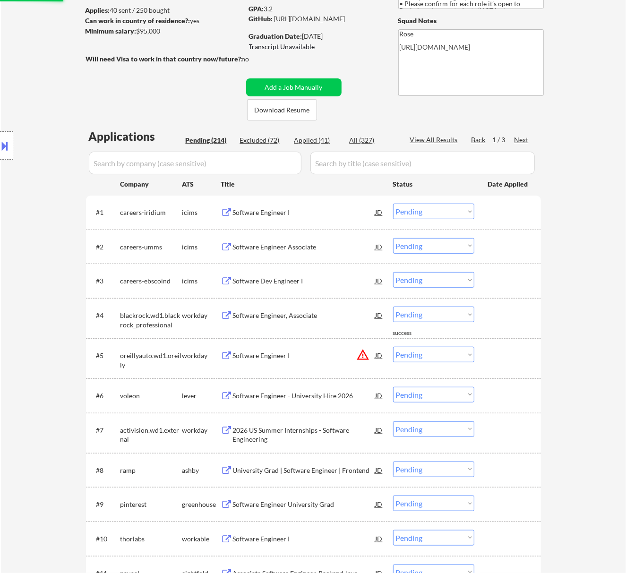
scroll to position [126, 0]
click at [324, 314] on div "Software Engineer, Associate" at bounding box center [304, 314] width 143 height 9
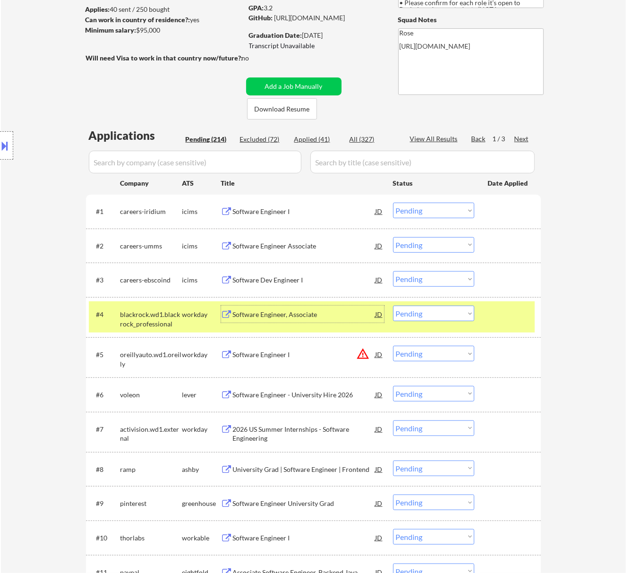
click at [444, 313] on select "Choose an option... Pending Applied Excluded (Questions) Excluded (Expired) Exc…" at bounding box center [433, 314] width 81 height 16
click at [393, 306] on select "Choose an option... Pending Applied Excluded (Questions) Excluded (Expired) Exc…" at bounding box center [433, 314] width 81 height 16
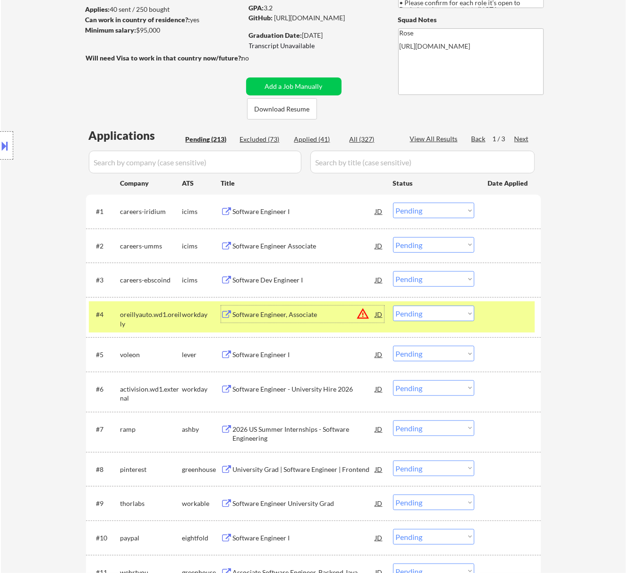
click at [302, 314] on div "Software Engineer, Associate" at bounding box center [304, 314] width 143 height 9
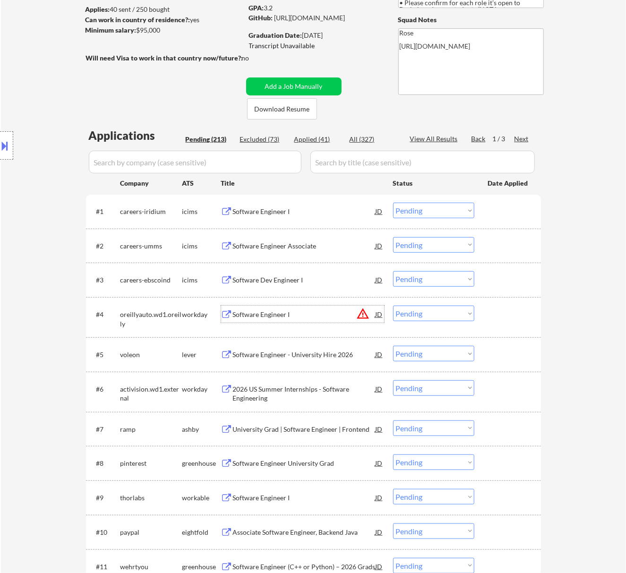
click at [447, 310] on select "Choose an option... Pending Applied Excluded (Questions) Excluded (Expired) Exc…" at bounding box center [433, 314] width 81 height 16
click at [393, 306] on select "Choose an option... Pending Applied Excluded (Questions) Excluded (Expired) Exc…" at bounding box center [433, 314] width 81 height 16
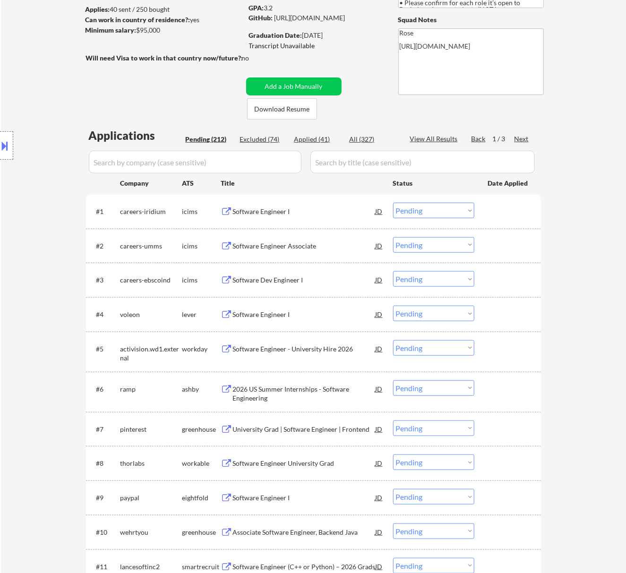
click at [311, 314] on div "Software Engineer I" at bounding box center [304, 314] width 143 height 9
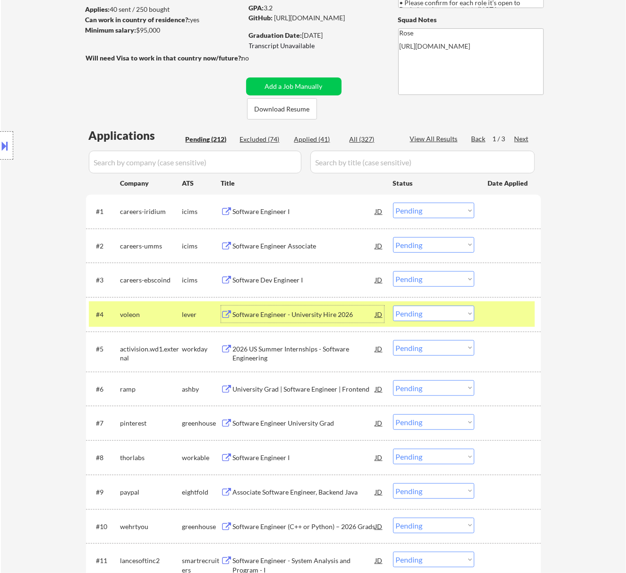
click at [445, 306] on select "Choose an option... Pending Applied Excluded (Questions) Excluded (Expired) Exc…" at bounding box center [433, 314] width 81 height 16
click at [393, 306] on select "Choose an option... Pending Applied Excluded (Questions) Excluded (Expired) Exc…" at bounding box center [433, 314] width 81 height 16
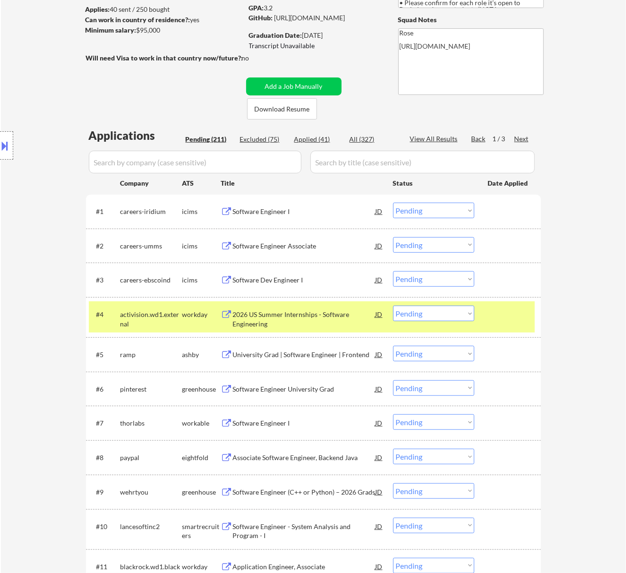
click at [329, 312] on div "2026 US Summer Internships - Software Engineering" at bounding box center [304, 319] width 143 height 18
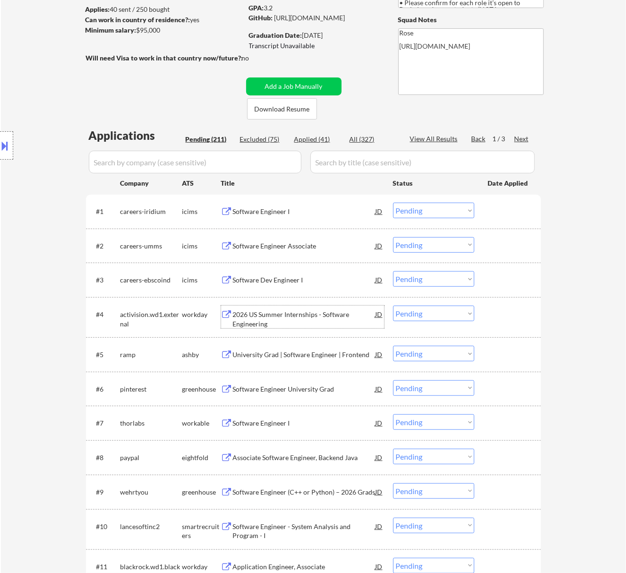
click at [433, 312] on select "Choose an option... Pending Applied Excluded (Questions) Excluded (Expired) Exc…" at bounding box center [433, 314] width 81 height 16
click at [393, 306] on select "Choose an option... Pending Applied Excluded (Questions) Excluded (Expired) Exc…" at bounding box center [433, 314] width 81 height 16
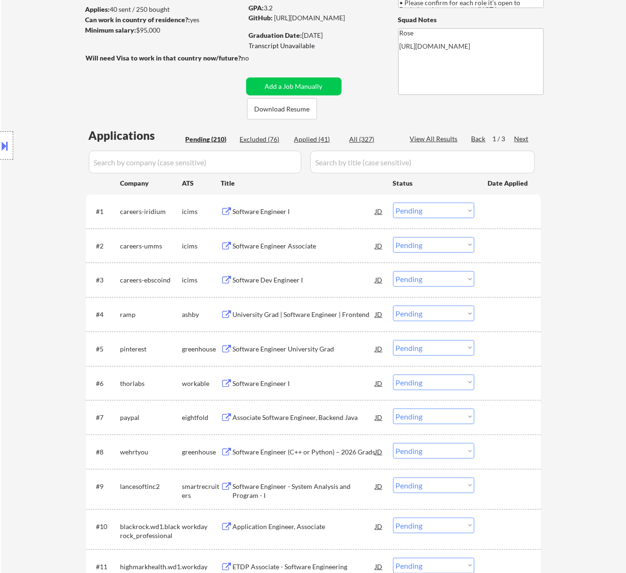
click at [313, 314] on div "University Grad | Software Engineer | Frontend" at bounding box center [304, 314] width 143 height 9
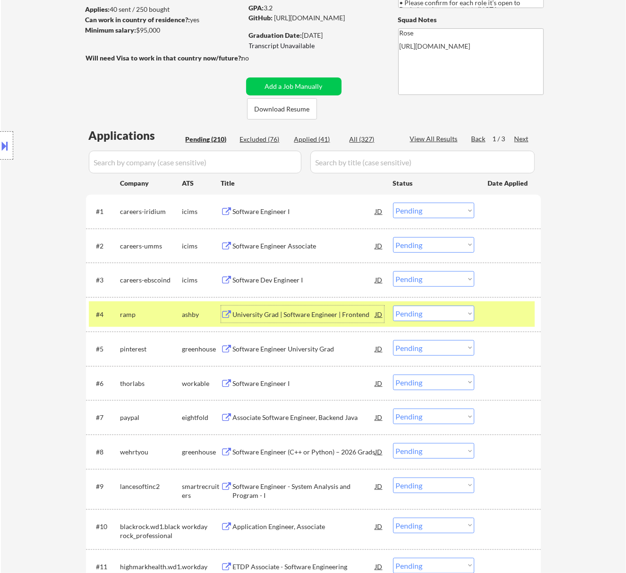
click at [441, 306] on select "Choose an option... Pending Applied Excluded (Questions) Excluded (Expired) Exc…" at bounding box center [433, 314] width 81 height 16
click at [393, 306] on select "Choose an option... Pending Applied Excluded (Questions) Excluded (Expired) Exc…" at bounding box center [433, 314] width 81 height 16
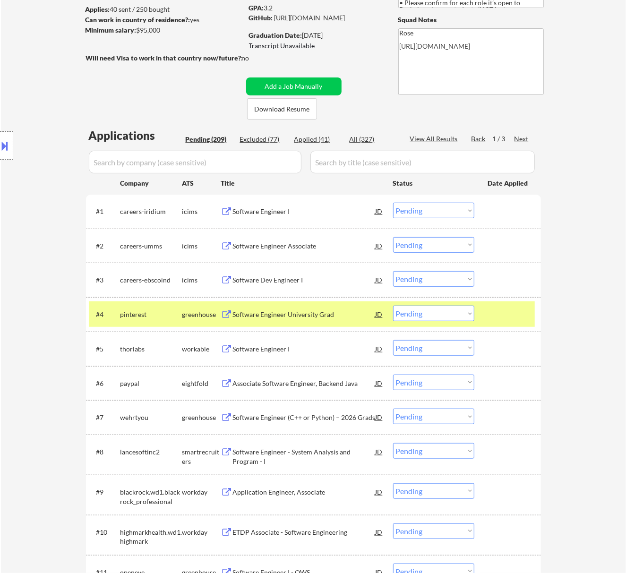
click at [333, 314] on div "Software Engineer University Grad" at bounding box center [304, 314] width 143 height 9
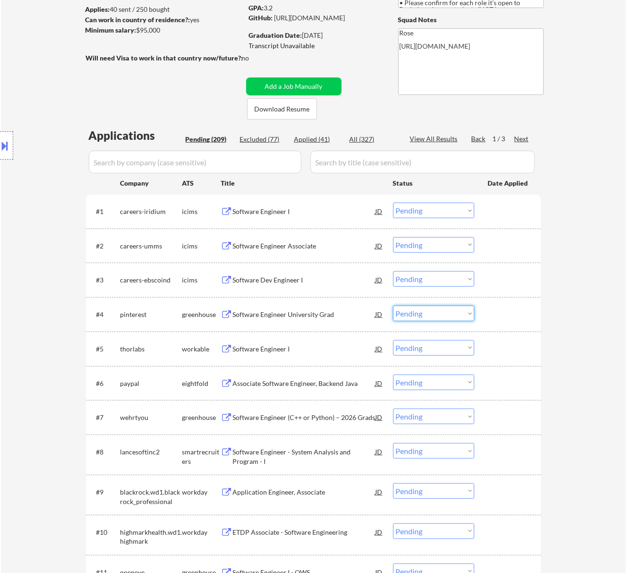
click at [426, 311] on select "Choose an option... Pending Applied Excluded (Questions) Excluded (Expired) Exc…" at bounding box center [433, 314] width 81 height 16
click at [393, 306] on select "Choose an option... Pending Applied Excluded (Questions) Excluded (Expired) Exc…" at bounding box center [433, 314] width 81 height 16
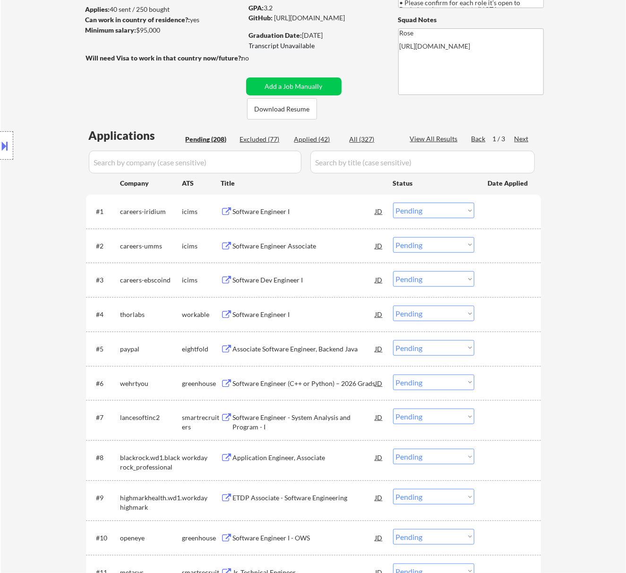
click at [288, 309] on div "Software Engineer I" at bounding box center [304, 314] width 143 height 17
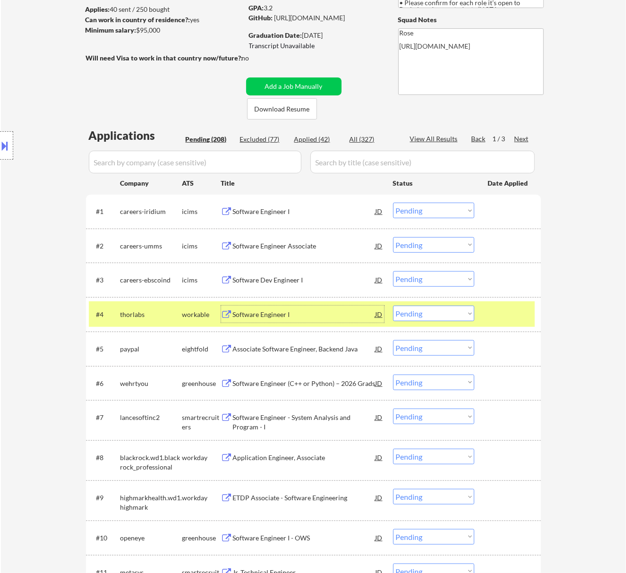
click at [436, 314] on select "Choose an option... Pending Applied Excluded (Questions) Excluded (Expired) Exc…" at bounding box center [433, 314] width 81 height 16
click at [393, 306] on select "Choose an option... Pending Applied Excluded (Questions) Excluded (Expired) Exc…" at bounding box center [433, 314] width 81 height 16
select select ""pending""
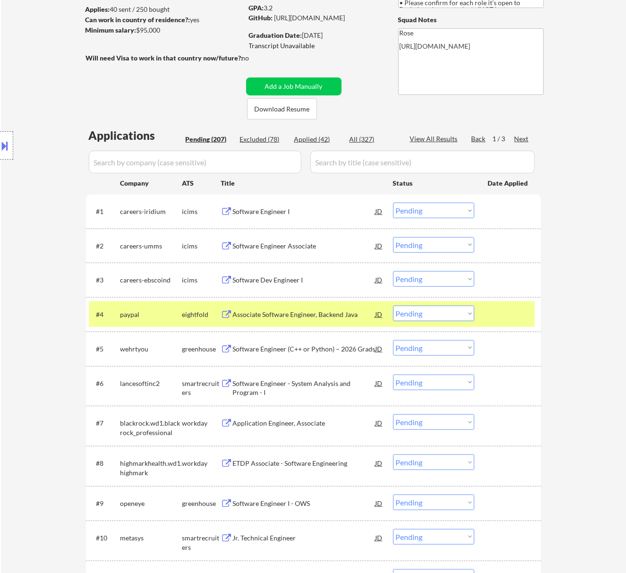
click at [490, 307] on div at bounding box center [509, 314] width 42 height 17
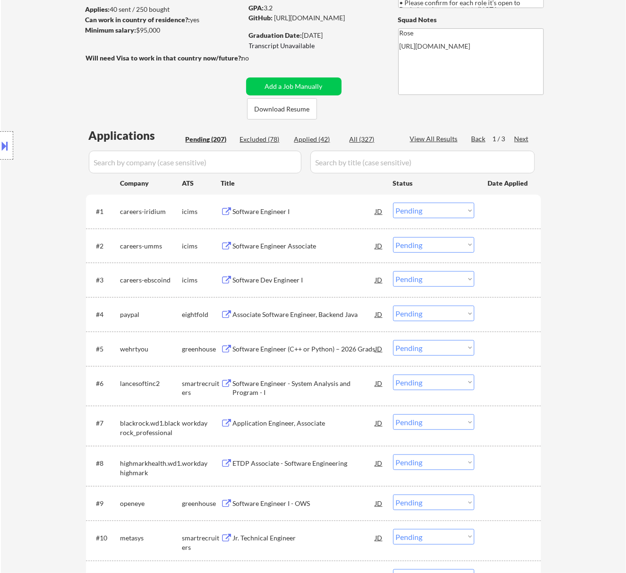
click at [313, 348] on div "Software Engineer (C++ or Python) – 2026 Grads" at bounding box center [304, 349] width 143 height 9
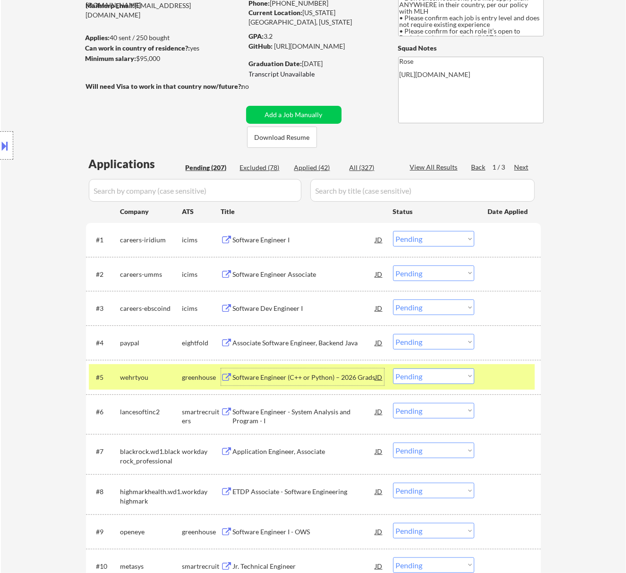
scroll to position [63, 0]
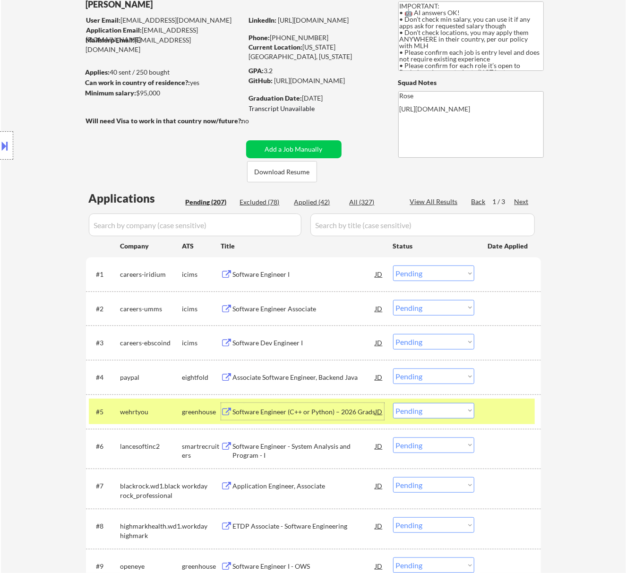
click at [435, 411] on select "Choose an option... Pending Applied Excluded (Questions) Excluded (Expired) Exc…" at bounding box center [433, 411] width 81 height 16
click at [393, 403] on select "Choose an option... Pending Applied Excluded (Questions) Excluded (Expired) Exc…" at bounding box center [433, 411] width 81 height 16
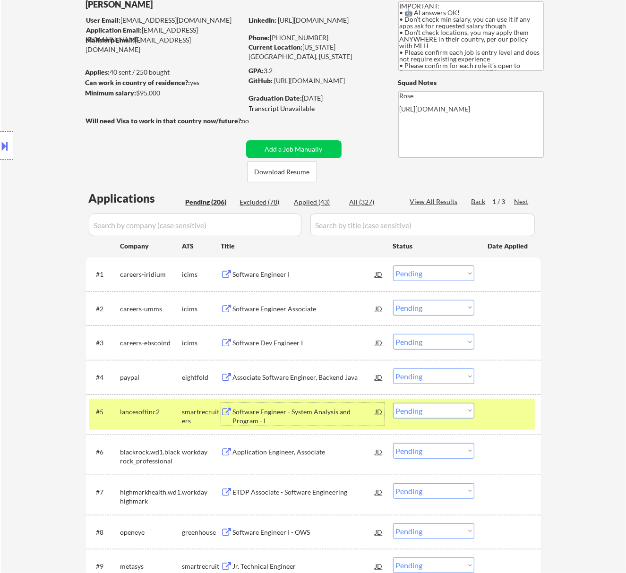
click at [305, 411] on div "Software Engineer - System Analysis and Program - I" at bounding box center [304, 416] width 143 height 18
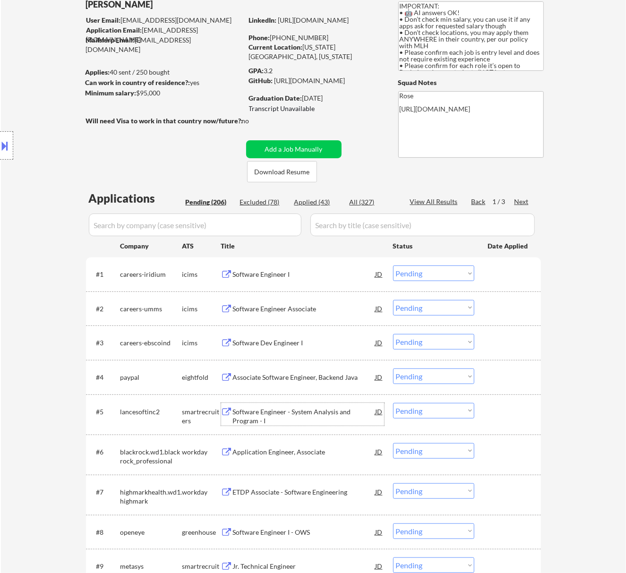
click at [456, 407] on select "Choose an option... Pending Applied Excluded (Questions) Excluded (Expired) Exc…" at bounding box center [433, 411] width 81 height 16
click at [393, 403] on select "Choose an option... Pending Applied Excluded (Questions) Excluded (Expired) Exc…" at bounding box center [433, 411] width 81 height 16
select select ""pending""
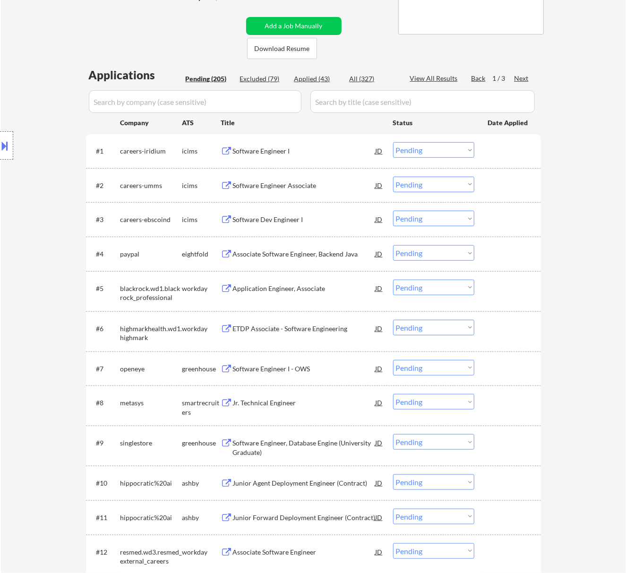
scroll to position [189, 0]
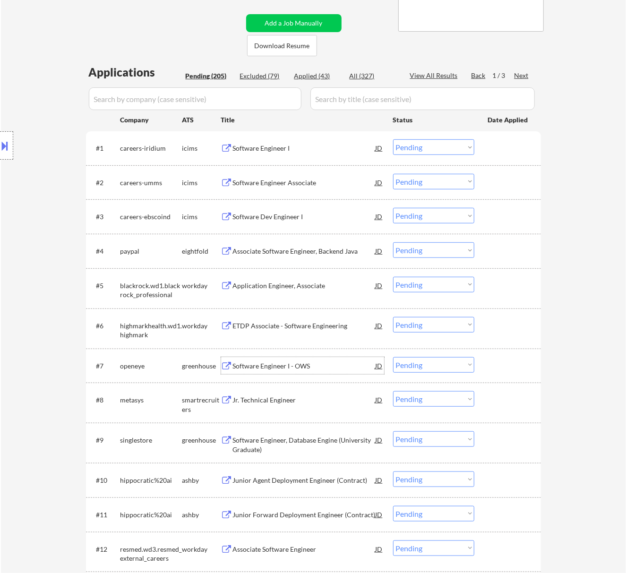
click at [320, 363] on div "Software Engineer I - OWS" at bounding box center [304, 366] width 143 height 9
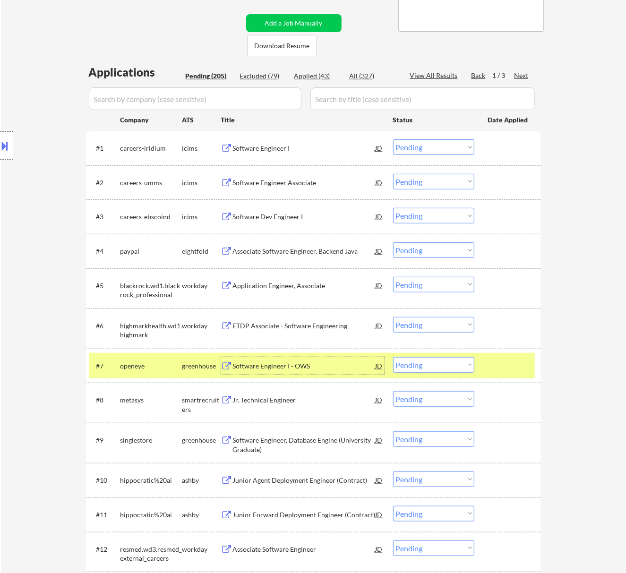
click at [433, 360] on select "Choose an option... Pending Applied Excluded (Questions) Excluded (Expired) Exc…" at bounding box center [433, 365] width 81 height 16
click at [393, 357] on select "Choose an option... Pending Applied Excluded (Questions) Excluded (Expired) Exc…" at bounding box center [433, 365] width 81 height 16
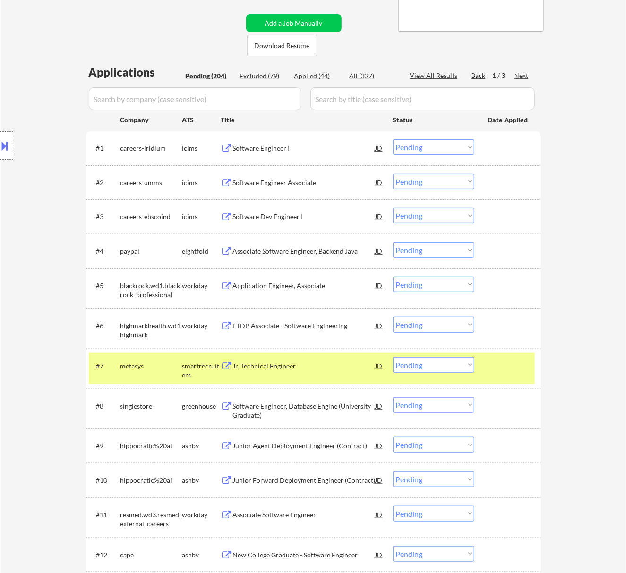
click at [295, 363] on div "Jr. Technical Engineer" at bounding box center [304, 366] width 143 height 9
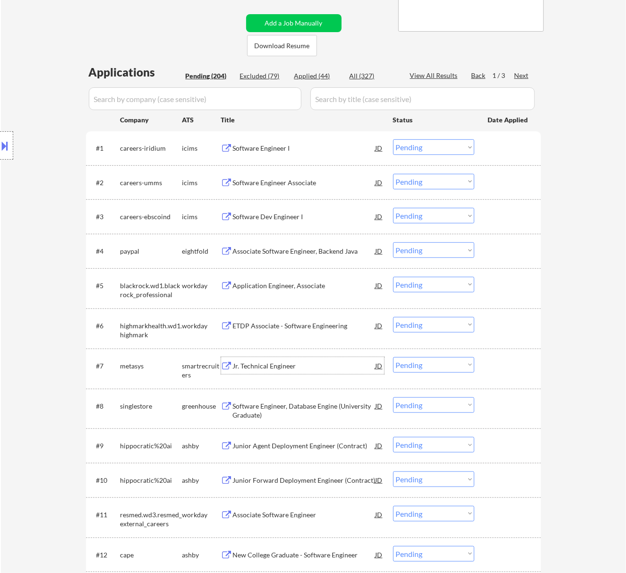
click at [420, 358] on select "Choose an option... Pending Applied Excluded (Questions) Excluded (Expired) Exc…" at bounding box center [433, 365] width 81 height 16
click at [393, 357] on select "Choose an option... Pending Applied Excluded (Questions) Excluded (Expired) Exc…" at bounding box center [433, 365] width 81 height 16
select select ""pending""
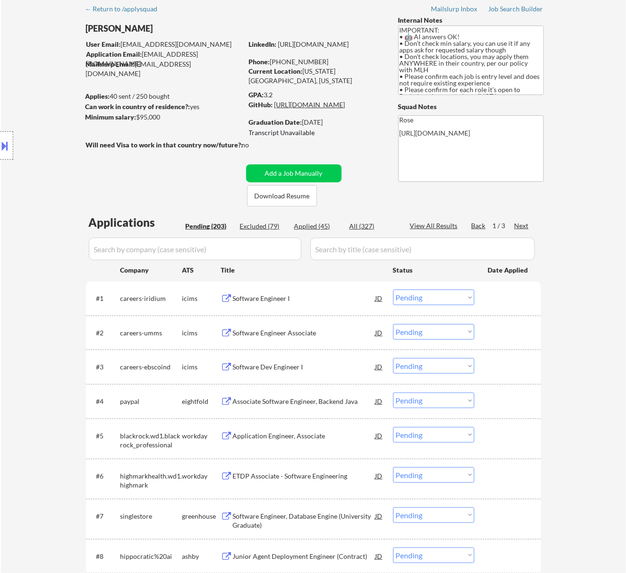
scroll to position [0, 0]
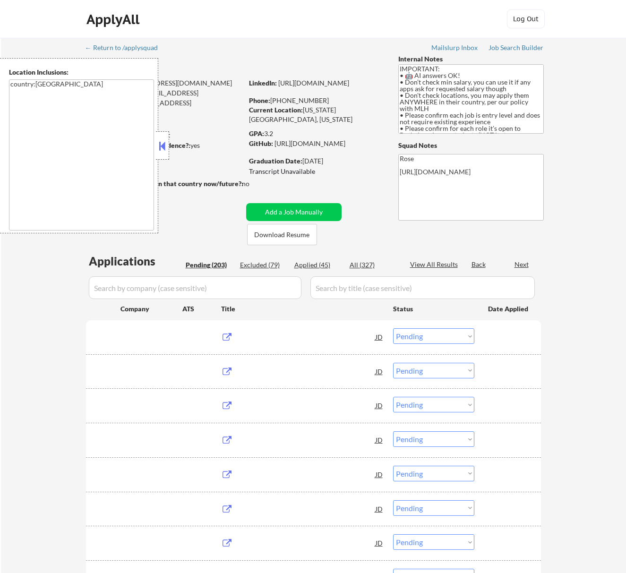
select select ""pending""
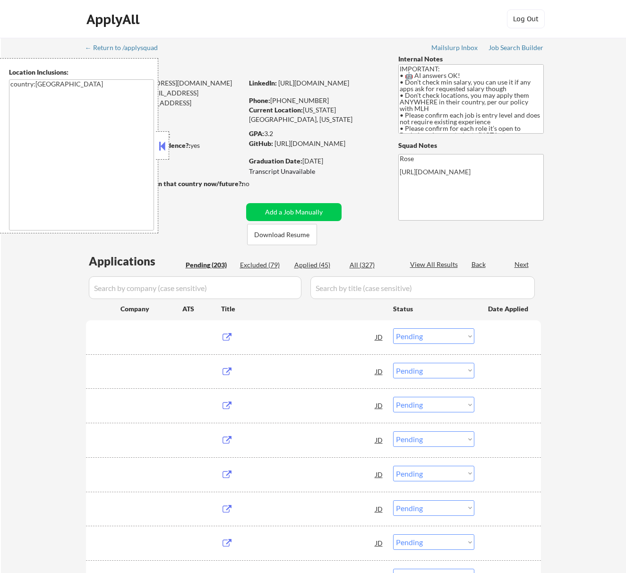
select select ""pending""
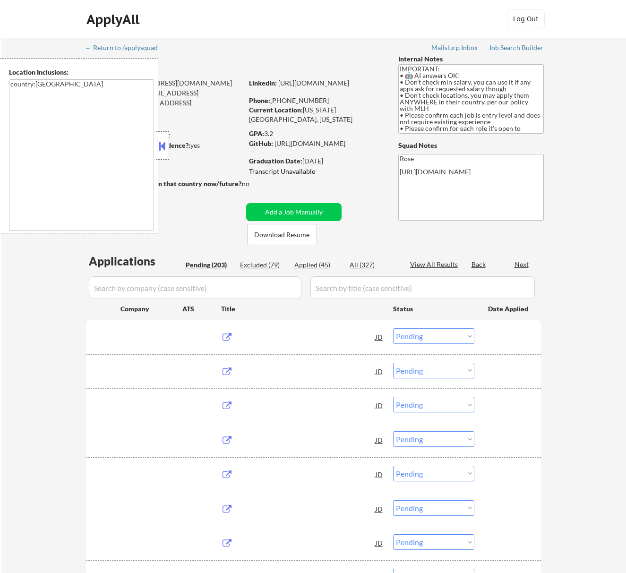
select select ""pending""
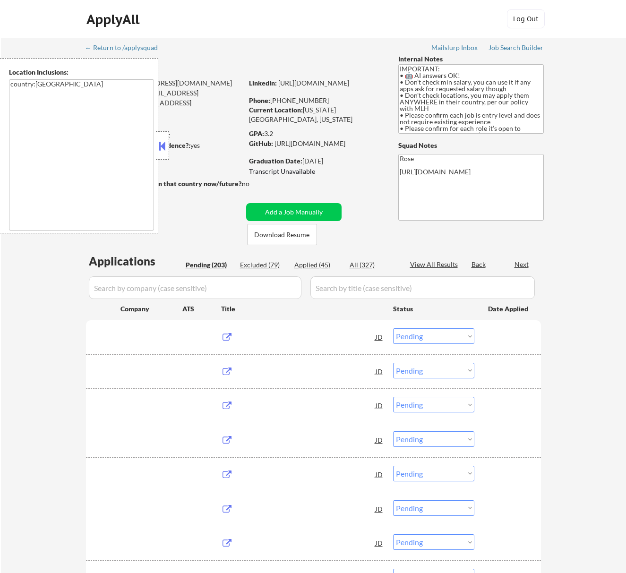
select select ""pending""
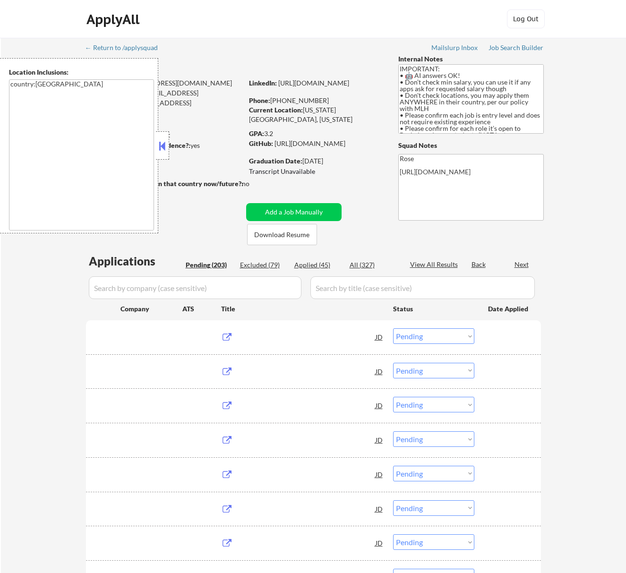
select select ""pending""
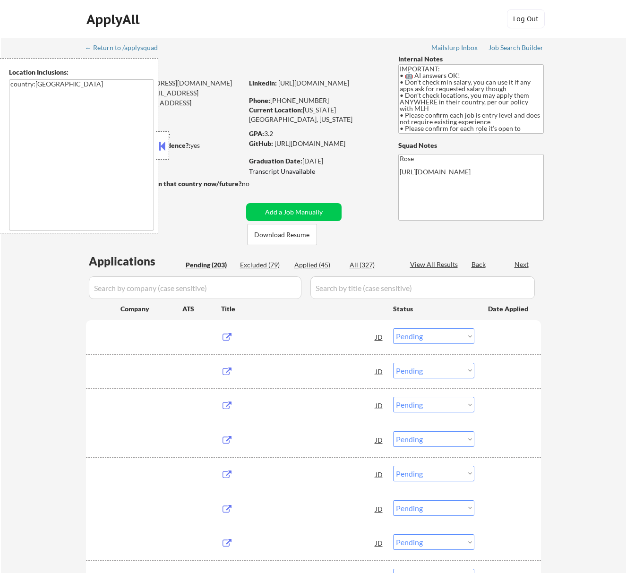
select select ""pending""
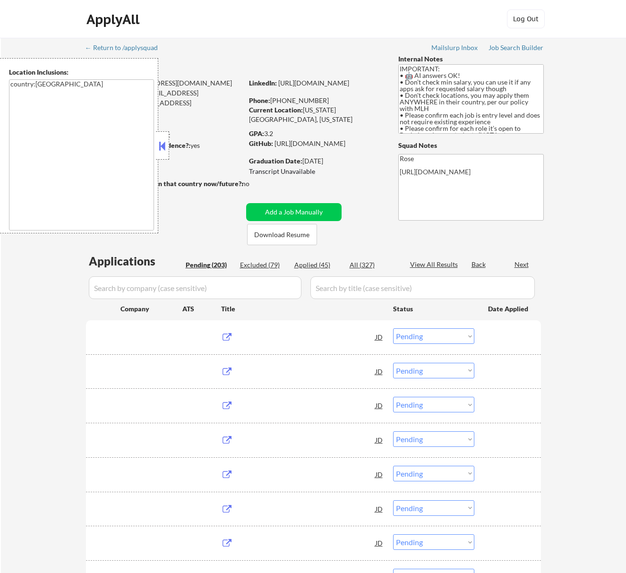
select select ""pending""
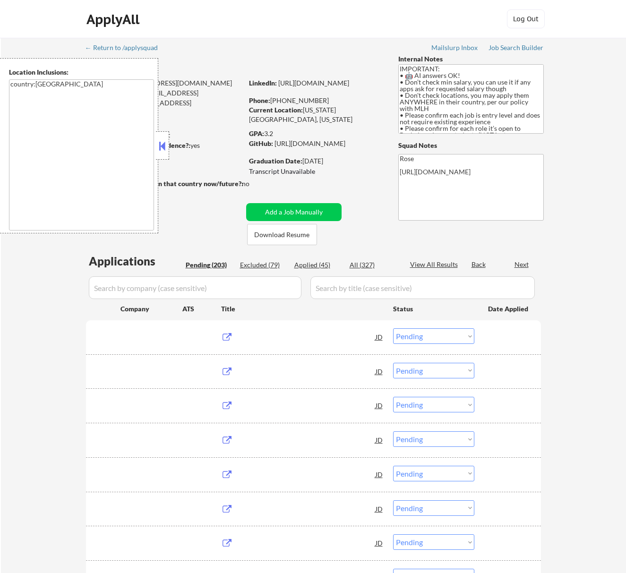
select select ""pending""
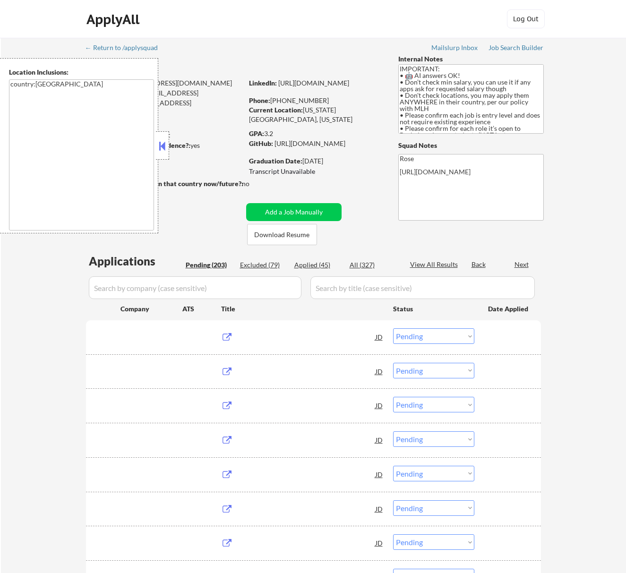
select select ""pending""
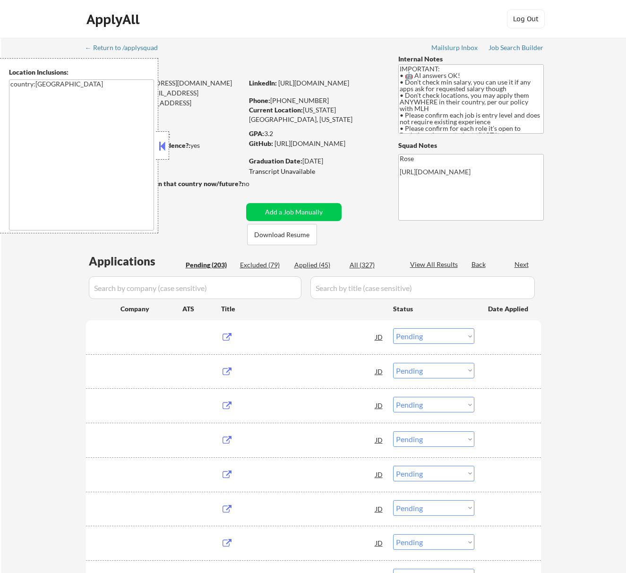
select select ""pending""
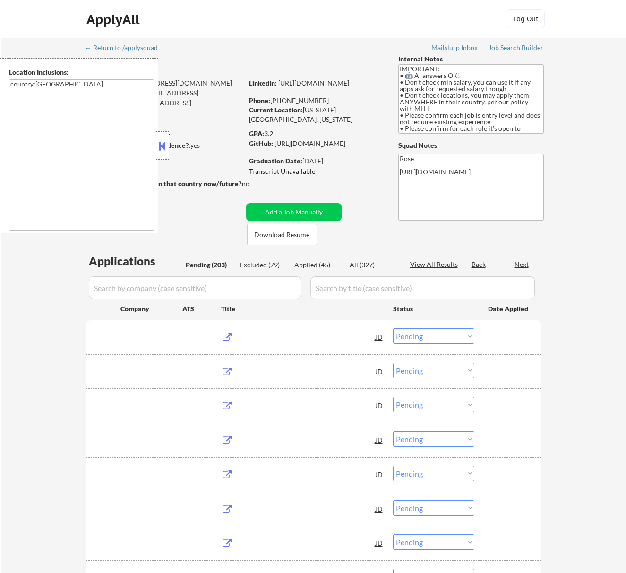
select select ""pending""
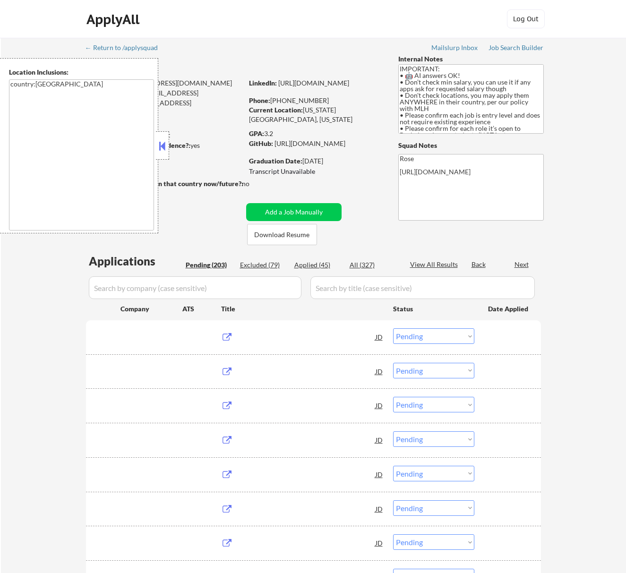
select select ""pending""
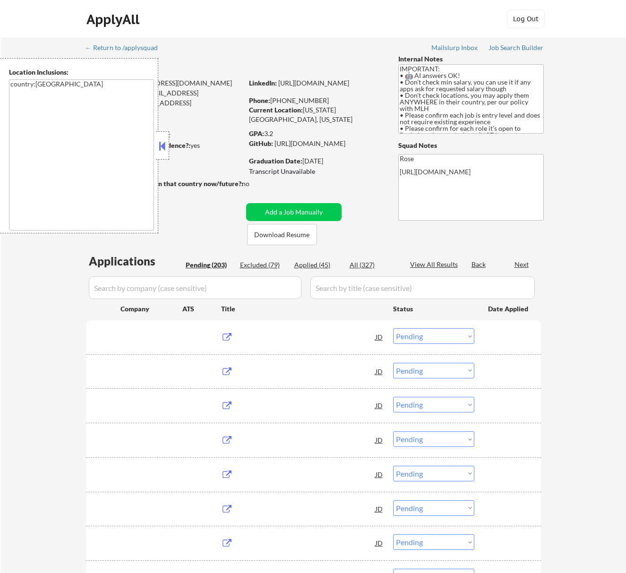
select select ""pending""
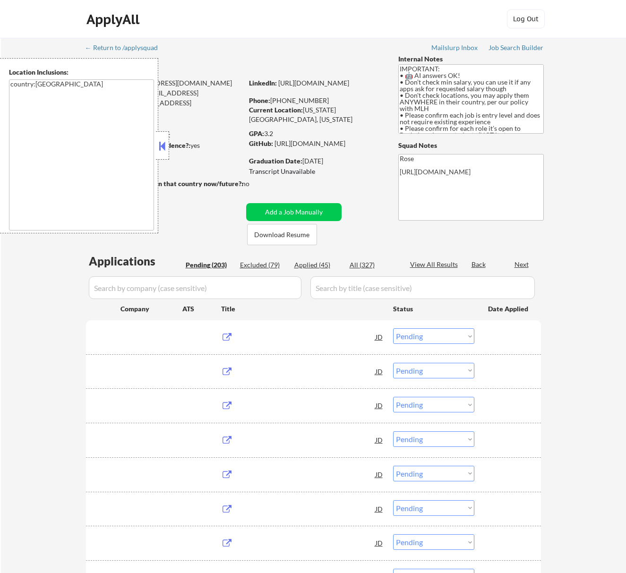
select select ""pending""
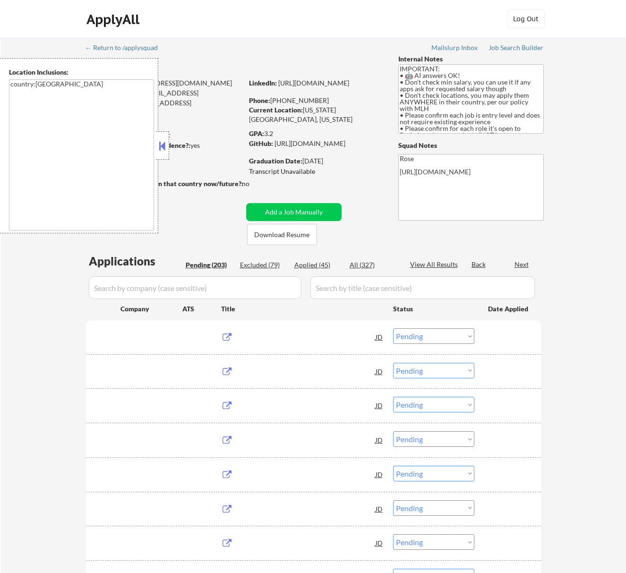
select select ""pending""
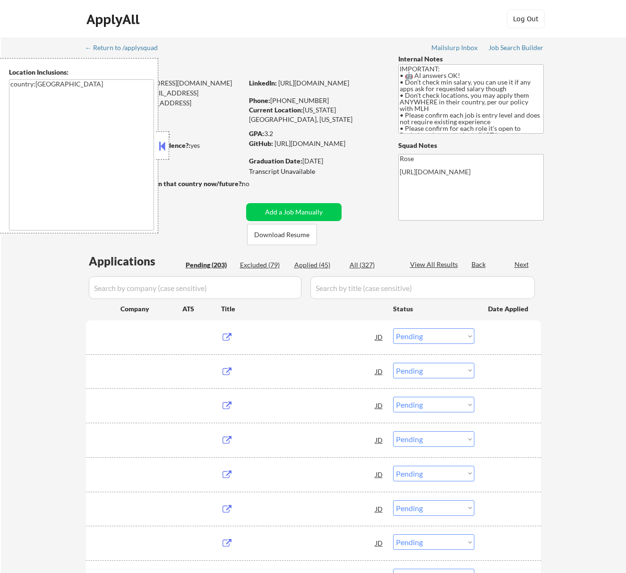
select select ""pending""
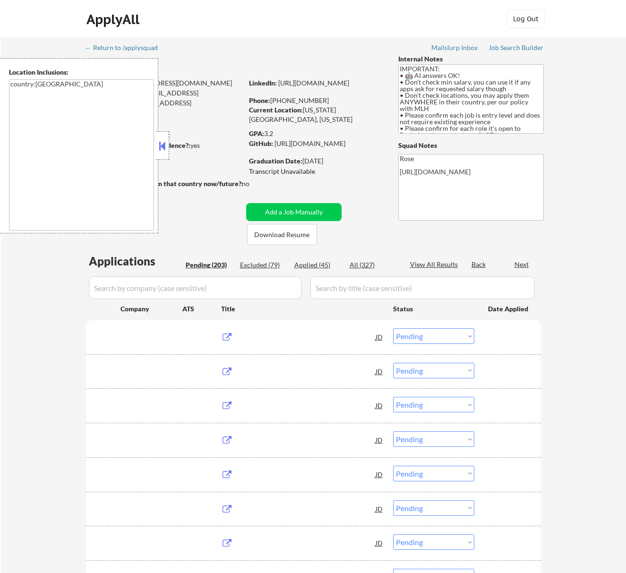
select select ""pending""
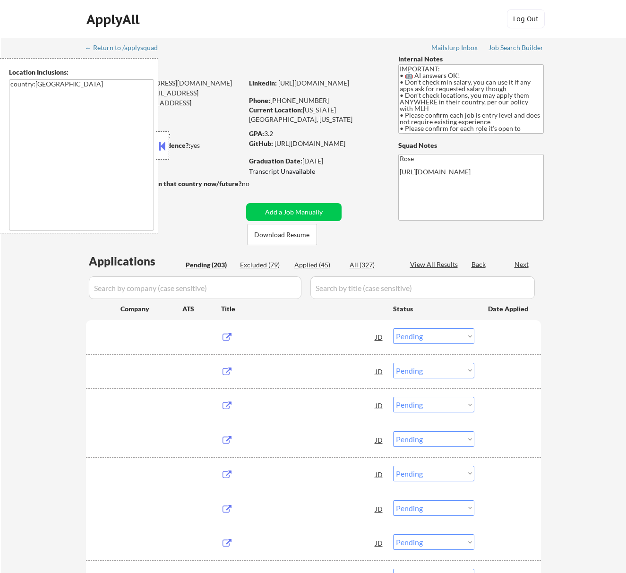
select select ""pending""
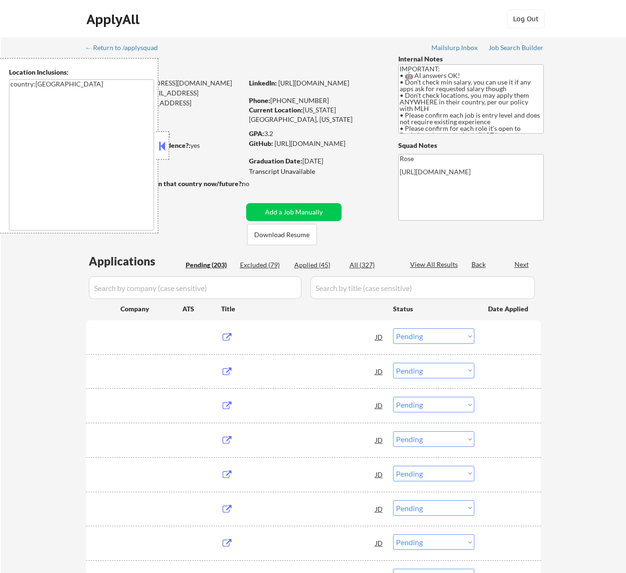
select select ""pending""
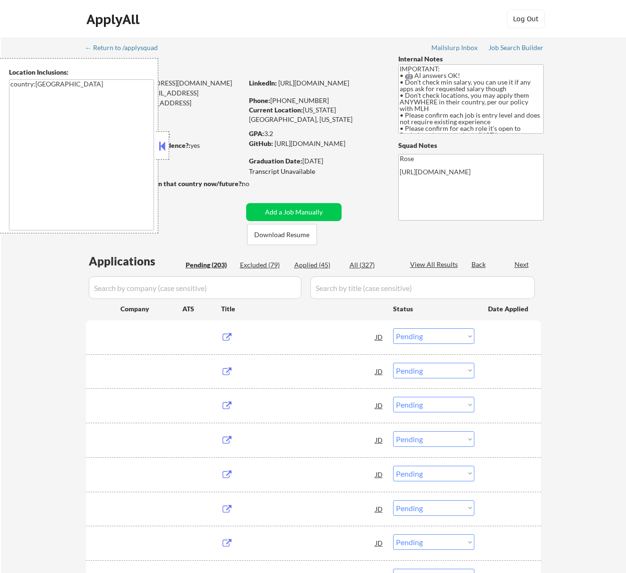
select select ""pending""
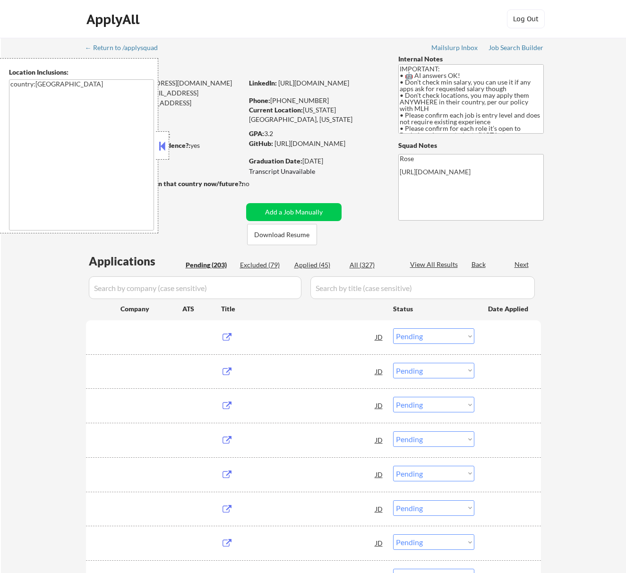
click at [163, 144] on div "Location Inclusions: country:[GEOGRAPHIC_DATA]" at bounding box center [84, 145] width 169 height 175
